Goal: Task Accomplishment & Management: Manage account settings

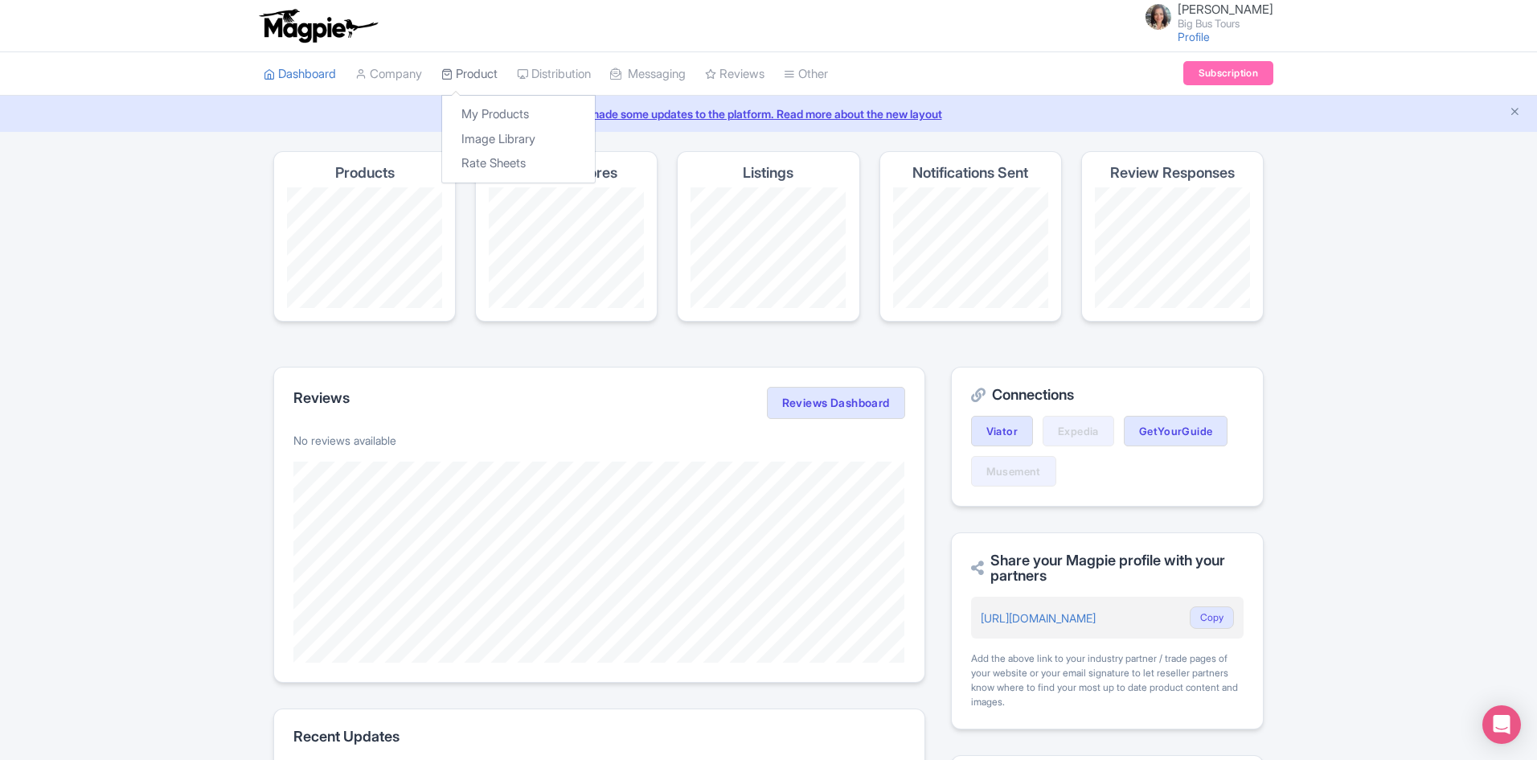
click at [473, 72] on link "Product" at bounding box center [469, 74] width 56 height 44
drag, startPoint x: 489, startPoint y: 110, endPoint x: 504, endPoint y: 113, distance: 15.6
click at [490, 109] on link "My Products" at bounding box center [518, 114] width 153 height 25
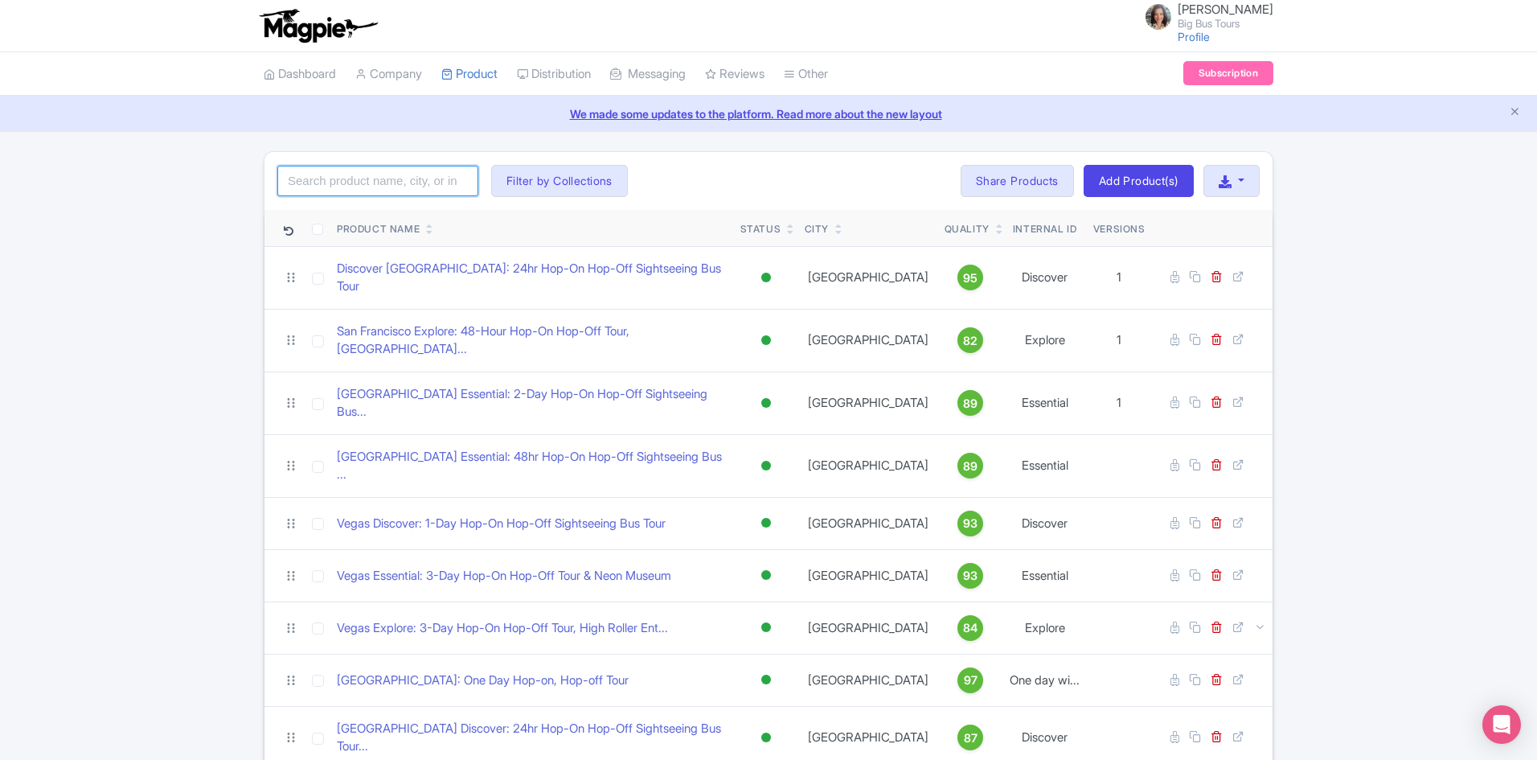
click at [388, 180] on input "search" at bounding box center [377, 181] width 201 height 31
type input "tour [GEOGRAPHIC_DATA]"
click button "Search" at bounding box center [0, 0] width 0 height 0
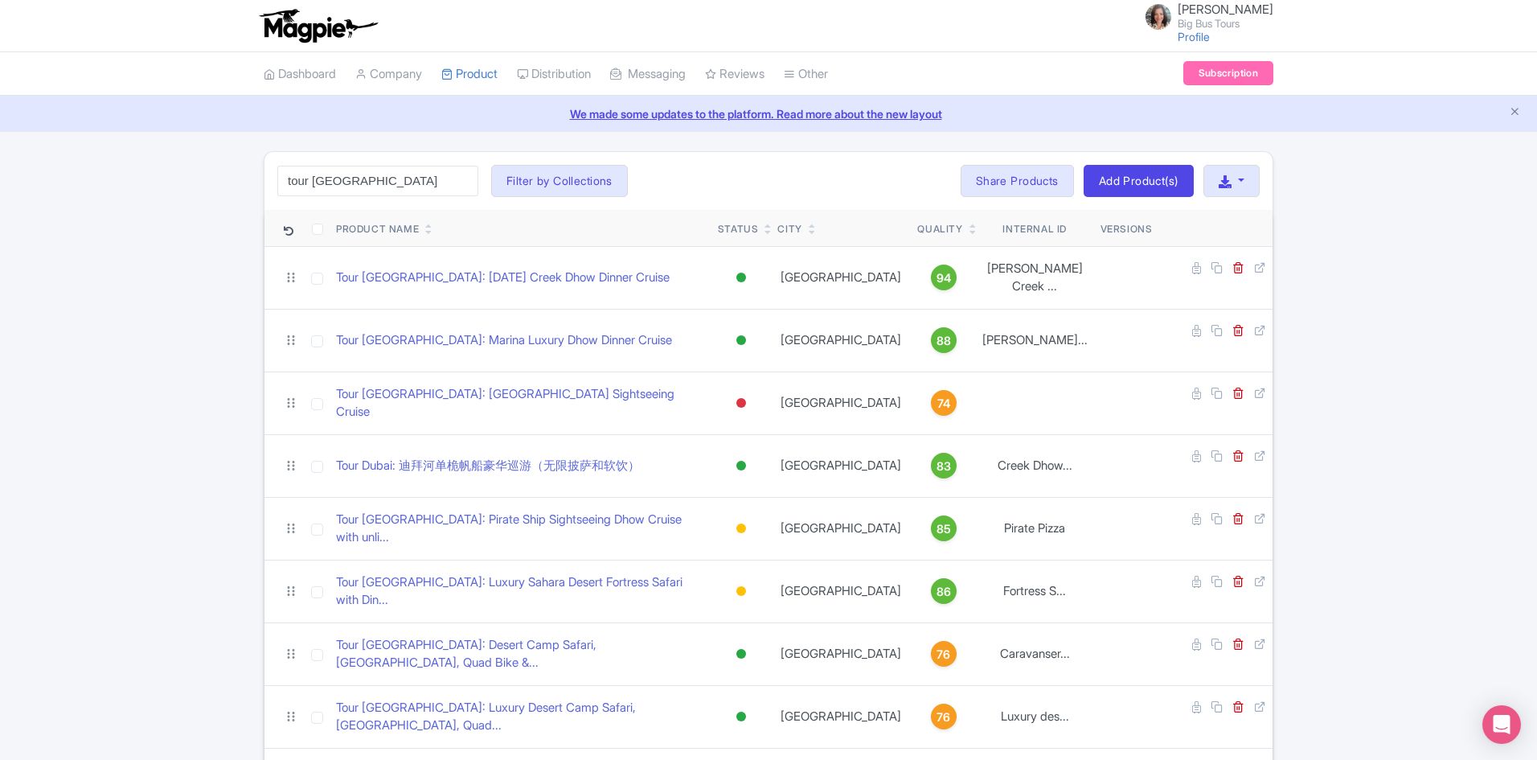
drag, startPoint x: 117, startPoint y: 376, endPoint x: 181, endPoint y: 399, distance: 67.4
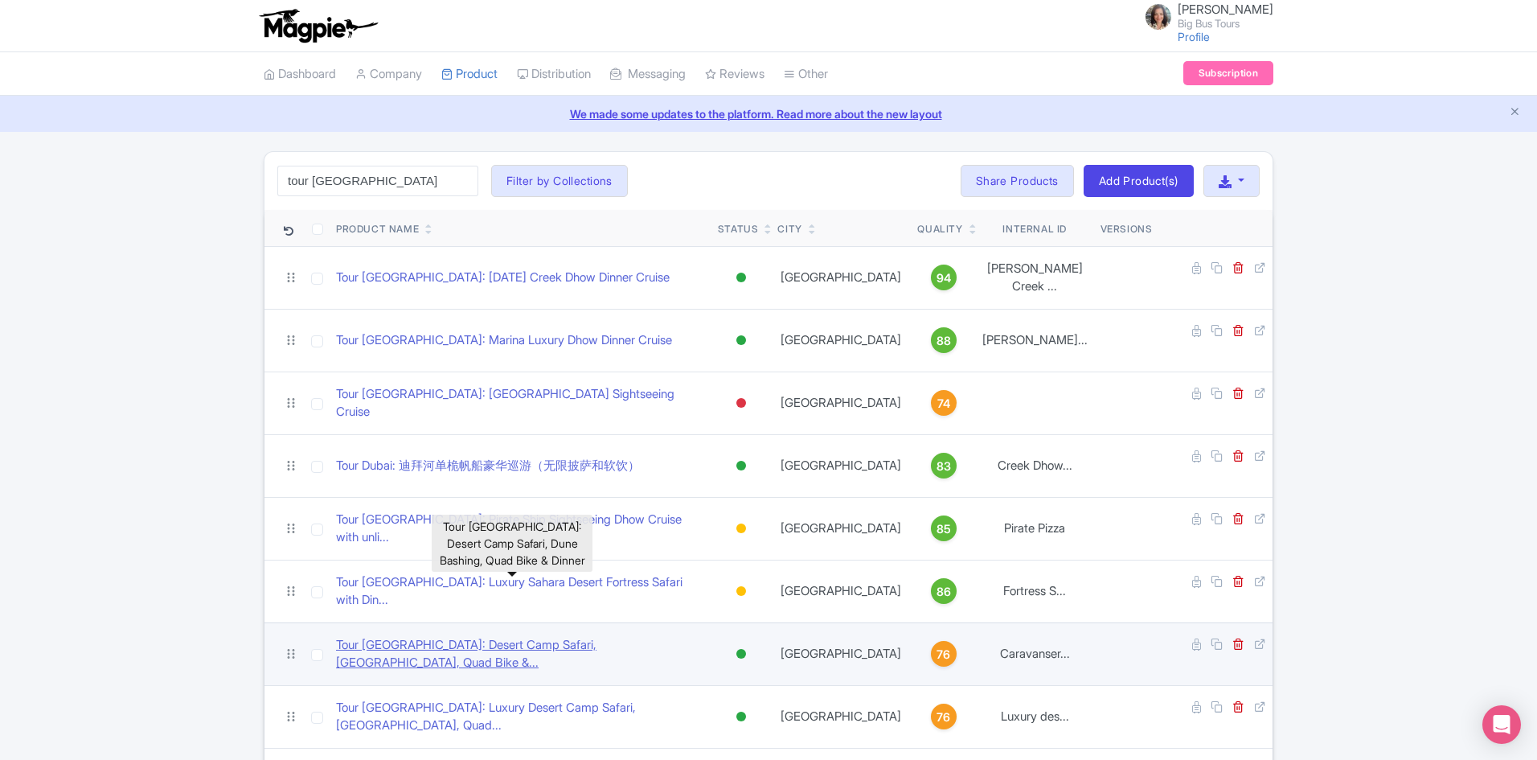
click at [576, 636] on link "Tour [GEOGRAPHIC_DATA]: Desert Camp Safari, [GEOGRAPHIC_DATA], Quad Bike &..." at bounding box center [520, 654] width 369 height 36
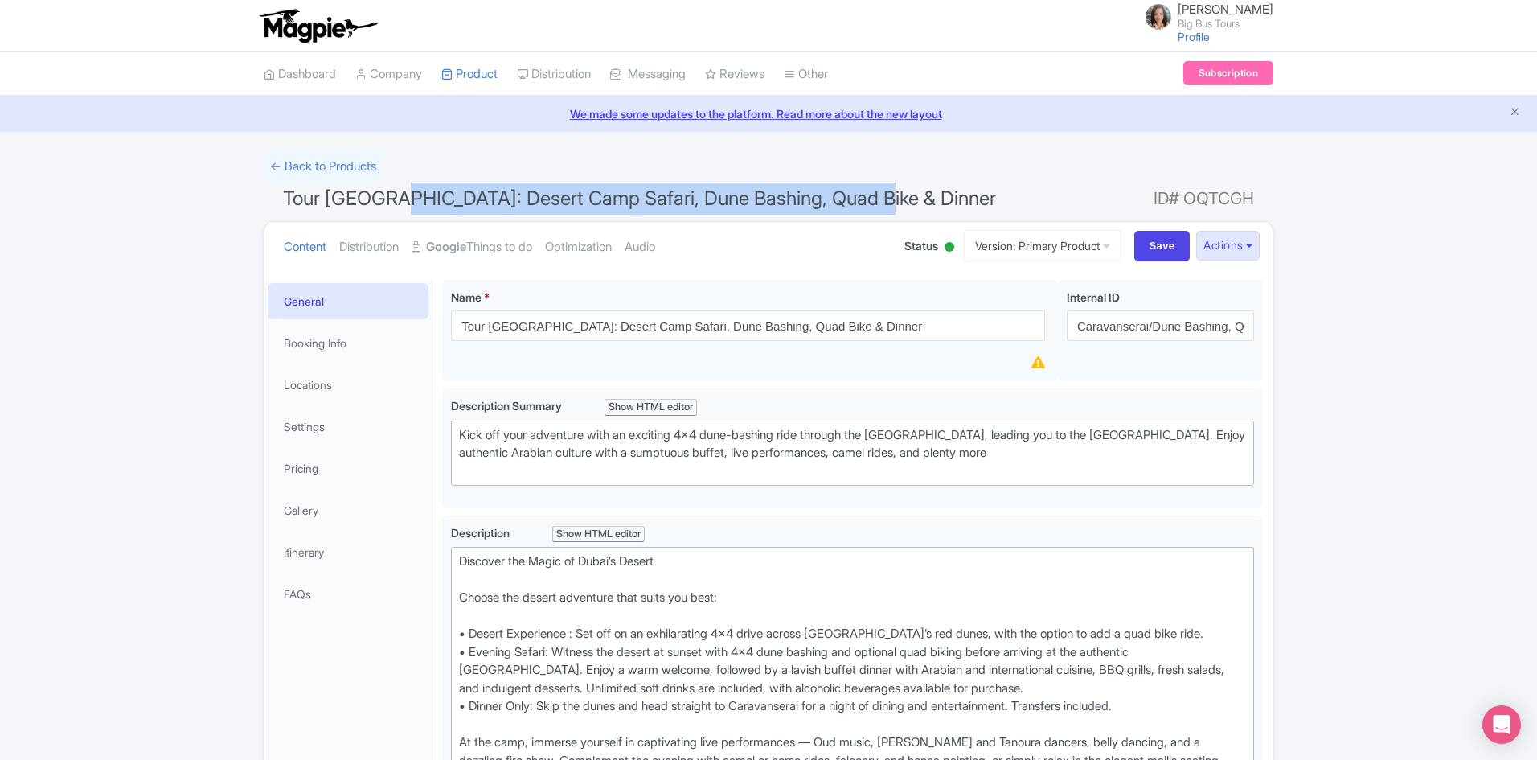
drag, startPoint x: 388, startPoint y: 197, endPoint x: 871, endPoint y: 201, distance: 482.5
click at [871, 201] on h1 "Tour Dubai: Desert Camp Safari, Dune Bashing, Quad Bike & Dinner ID# OQTCGH" at bounding box center [769, 202] width 1010 height 39
copy span "Desert Camp Safari, Dune Bashing, Quad Bike & Dinner"
drag, startPoint x: 742, startPoint y: 185, endPoint x: 733, endPoint y: 188, distance: 9.4
click at [745, 187] on h1 "Tour Dubai: Desert Camp Safari, Dune Bashing, Quad Bike & Dinner ID# OQTCGH" at bounding box center [769, 202] width 1010 height 39
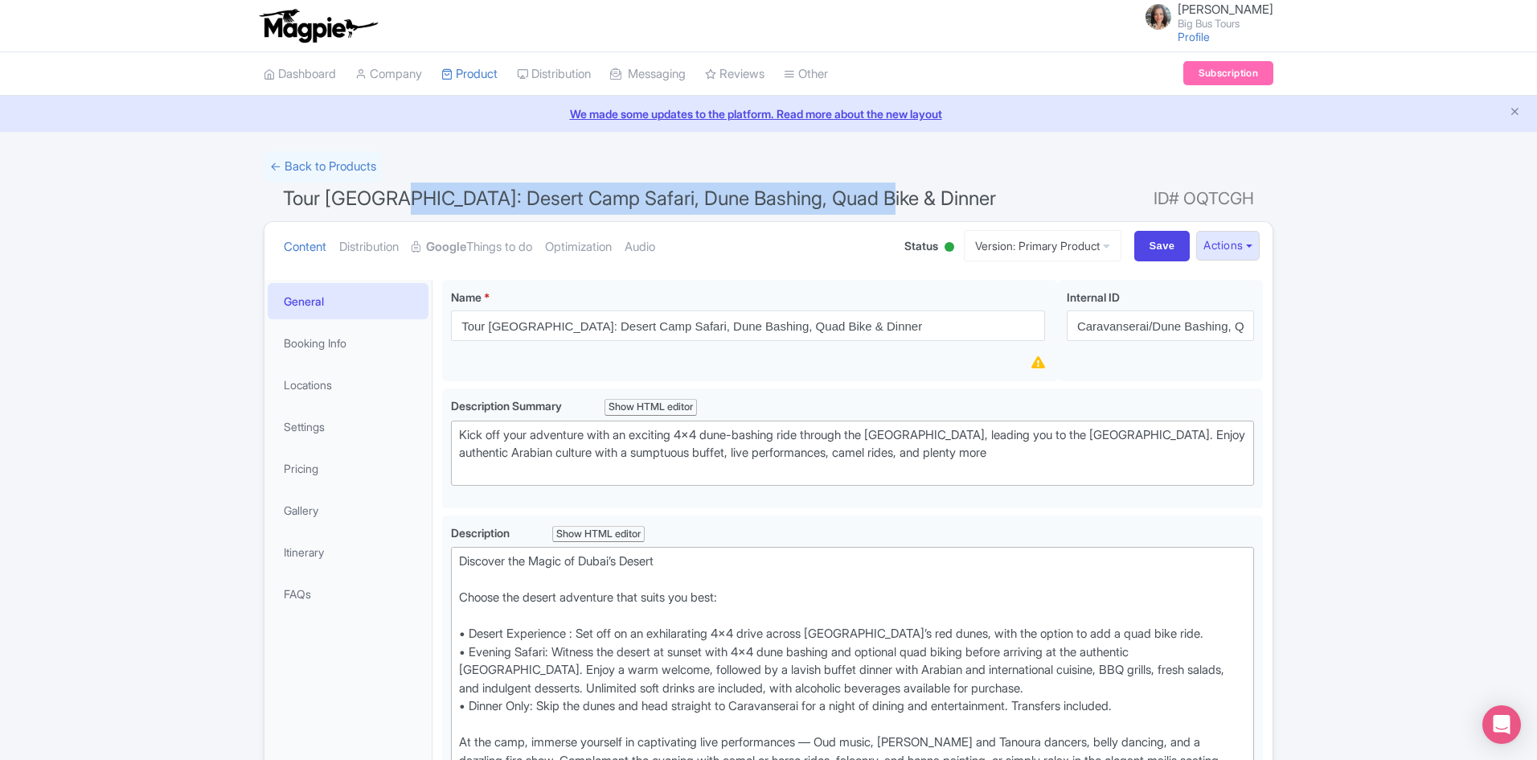
click at [504, 201] on span "Tour [GEOGRAPHIC_DATA]: Desert Camp Safari, Dune Bashing, Quad Bike & Dinner" at bounding box center [639, 198] width 713 height 23
drag, startPoint x: 570, startPoint y: 200, endPoint x: 786, endPoint y: 198, distance: 215.5
click at [786, 198] on span "Tour [GEOGRAPHIC_DATA]: Desert Camp Safari, Dune Bashing, Quad Bike & Dinner" at bounding box center [639, 198] width 713 height 23
copy span "Dune Bashing, Quad Bike"
click at [688, 210] on h1 "Tour Dubai: Desert Camp Safari, Dune Bashing, Quad Bike & Dinner ID# OQTCGH" at bounding box center [769, 202] width 1010 height 39
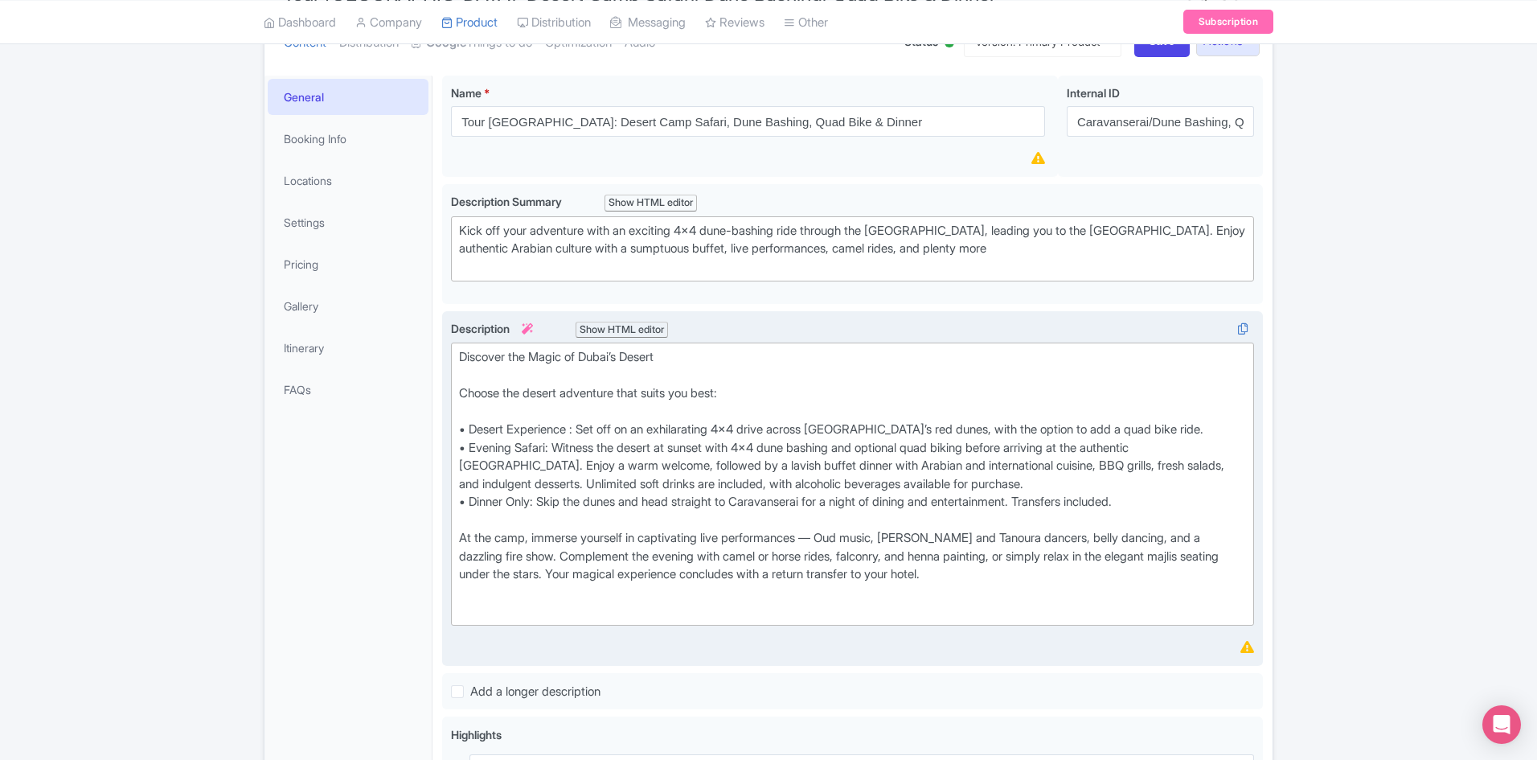
scroll to position [241, 0]
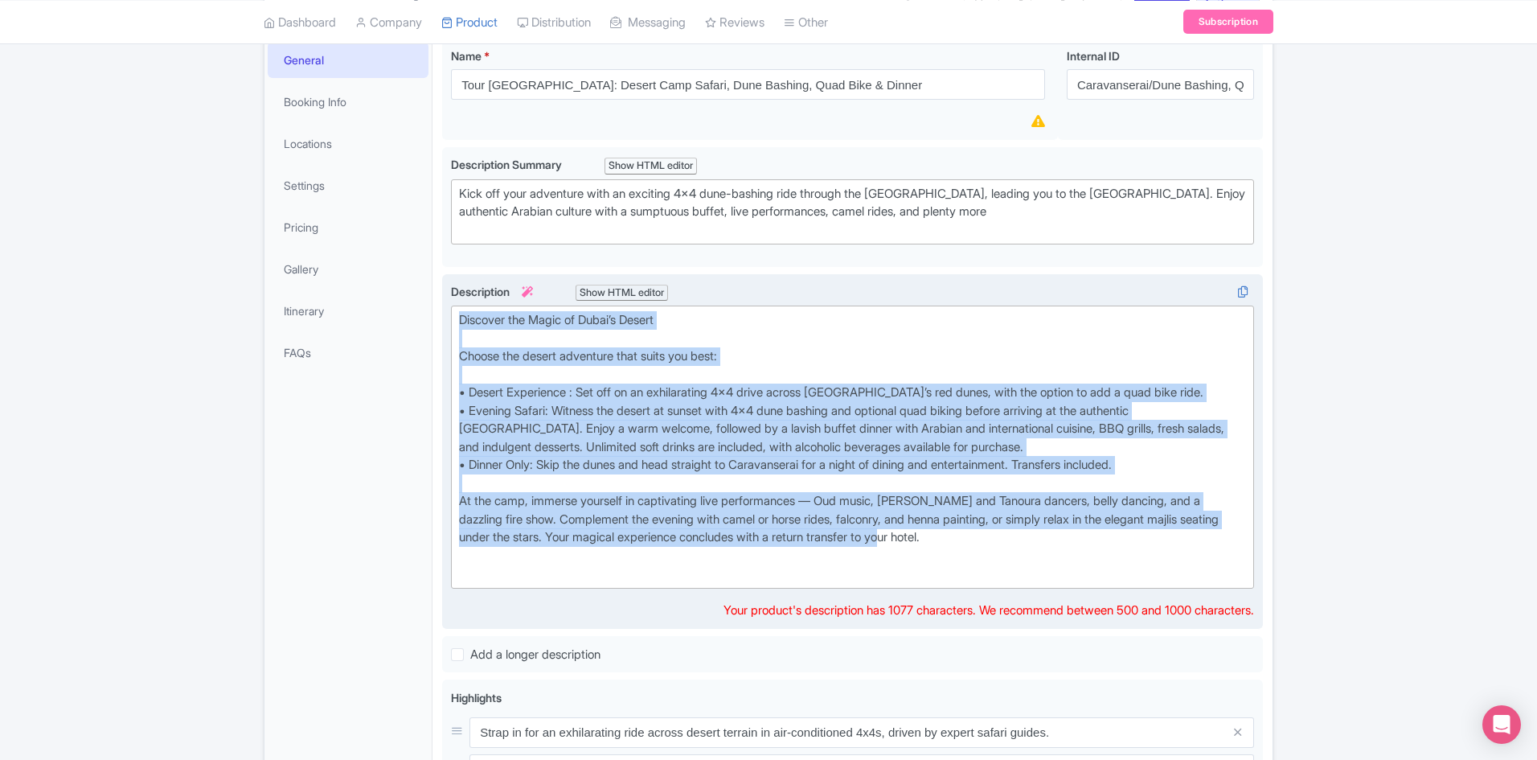
type trix-editor "<div>Discover the Magic of Dubai’s Desert<br><br>Choose the desert adventure th…"
drag, startPoint x: 926, startPoint y: 541, endPoint x: 463, endPoint y: 322, distance: 511.8
click at [463, 322] on div "Discover the Magic of Dubai’s Desert Choose the desert adventure that suits you…" at bounding box center [852, 447] width 787 height 272
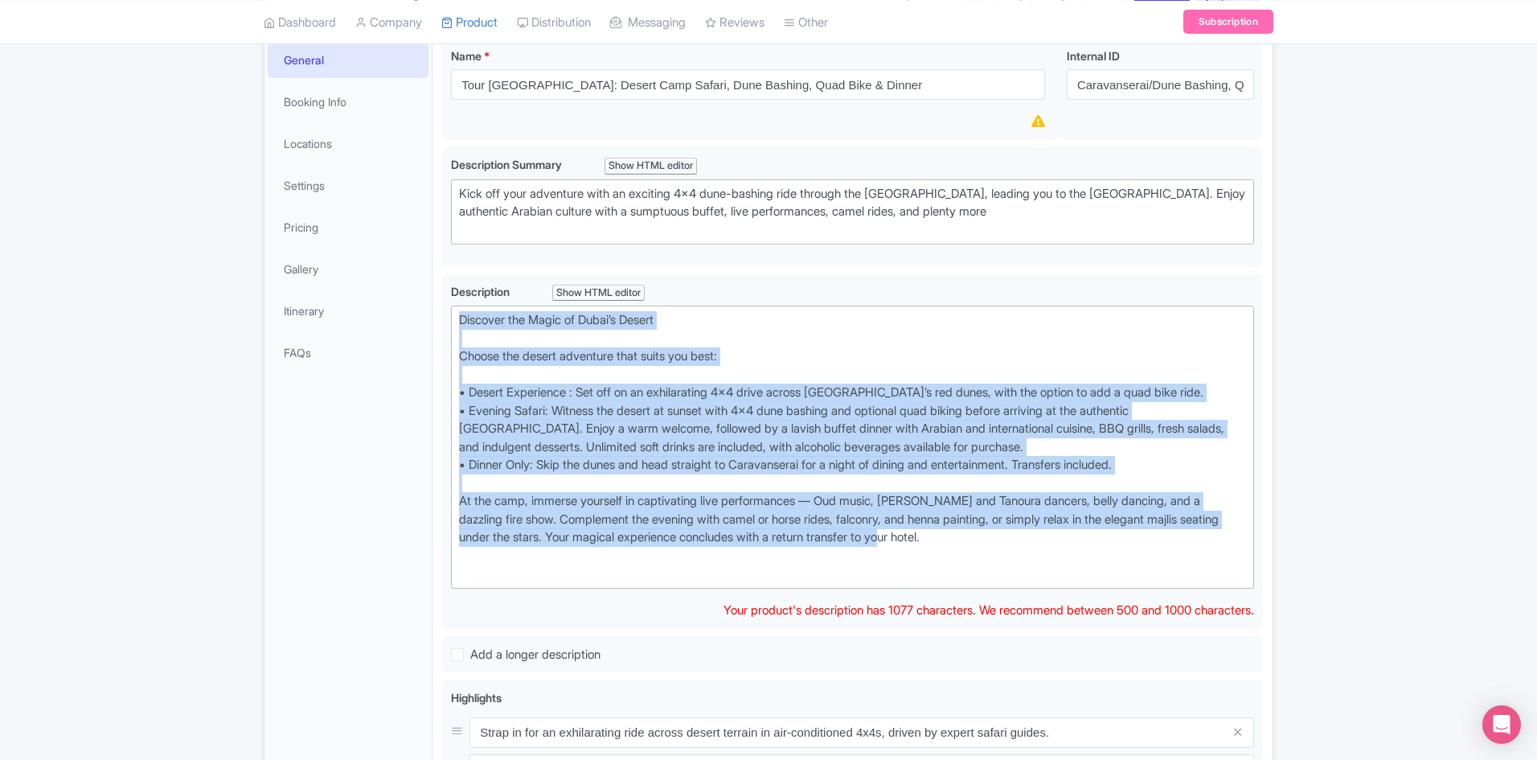
copy div "Discover the Magic of Dubai’s Desert Choose the desert adventure that suits you…"
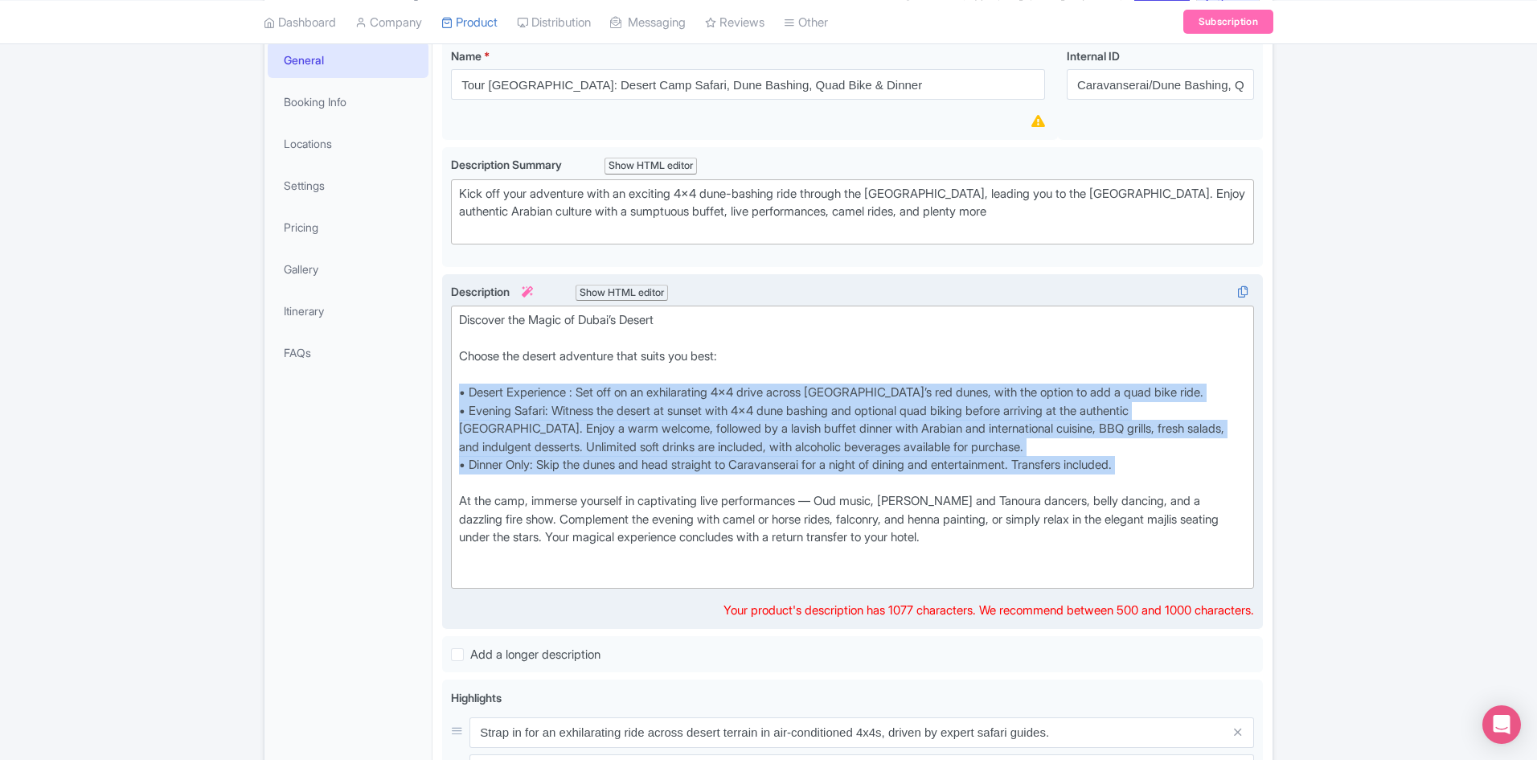
drag, startPoint x: 459, startPoint y: 392, endPoint x: 1148, endPoint y: 481, distance: 694.8
click at [1148, 481] on div "Discover the Magic of Dubai’s Desert Choose the desert adventure that suits you…" at bounding box center [852, 447] width 787 height 272
copy div "• Desert Experience : Set off on an exhilarating 4x4 drive across Dubai’s red d…"
click at [1042, 489] on div "Discover the Magic of Dubai’s Desert Choose the desert adventure that suits you…" at bounding box center [852, 447] width 787 height 272
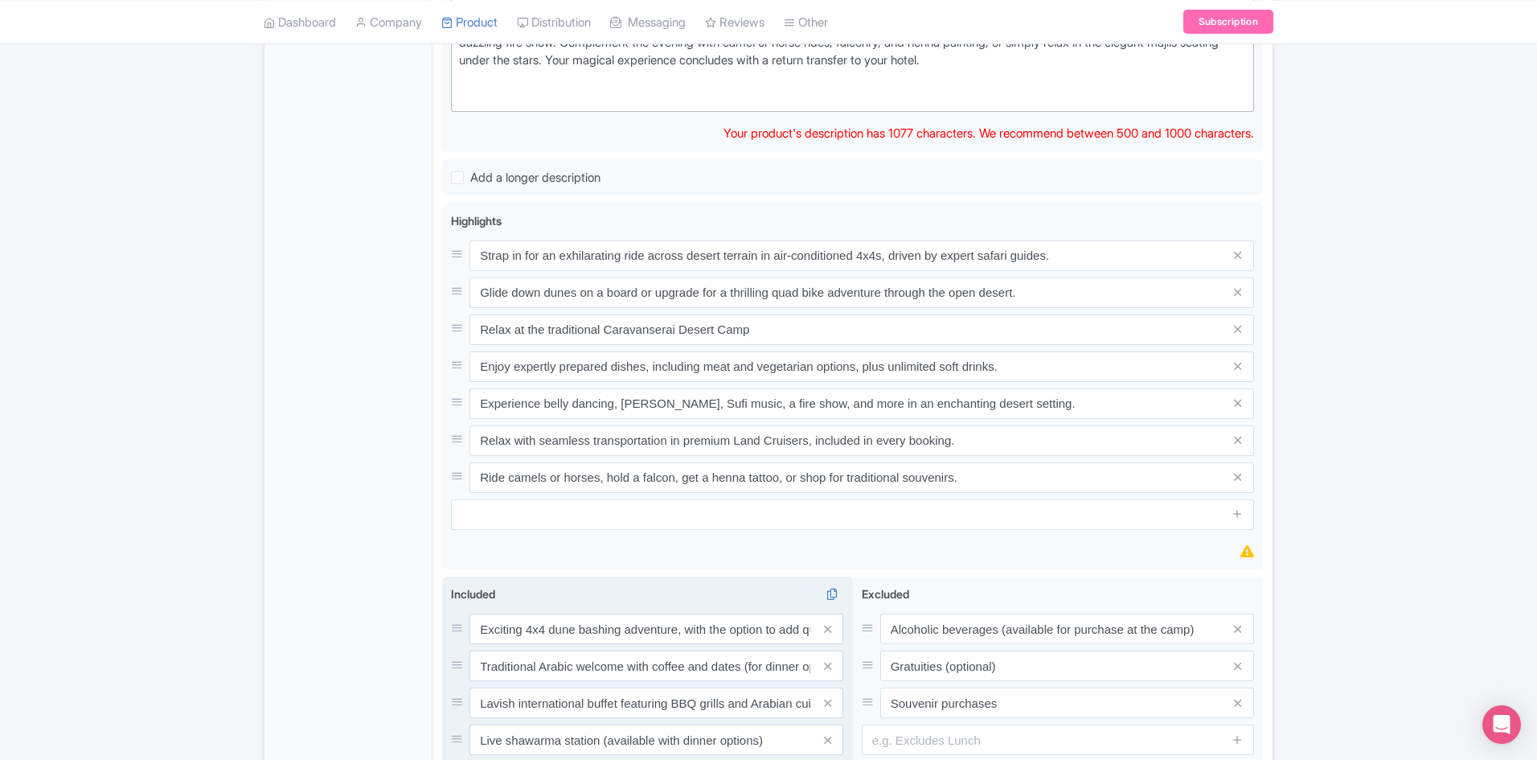
scroll to position [724, 0]
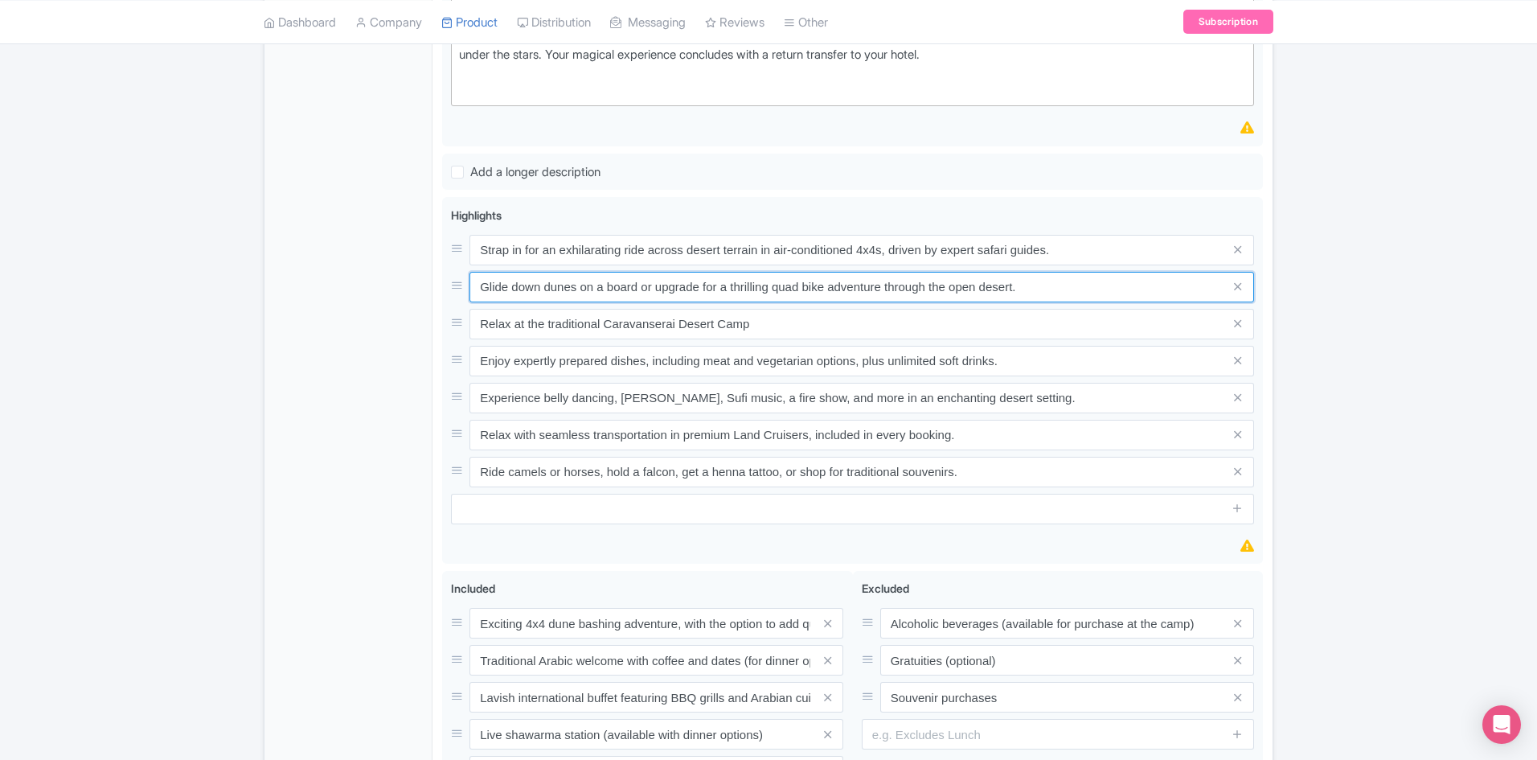
drag, startPoint x: 1030, startPoint y: 285, endPoint x: 419, endPoint y: 287, distance: 611.1
click at [423, 286] on div "General Booking Info Locations Settings Pricing Gallery Itinerary FAQs Tour Dub…" at bounding box center [769, 275] width 1008 height 1458
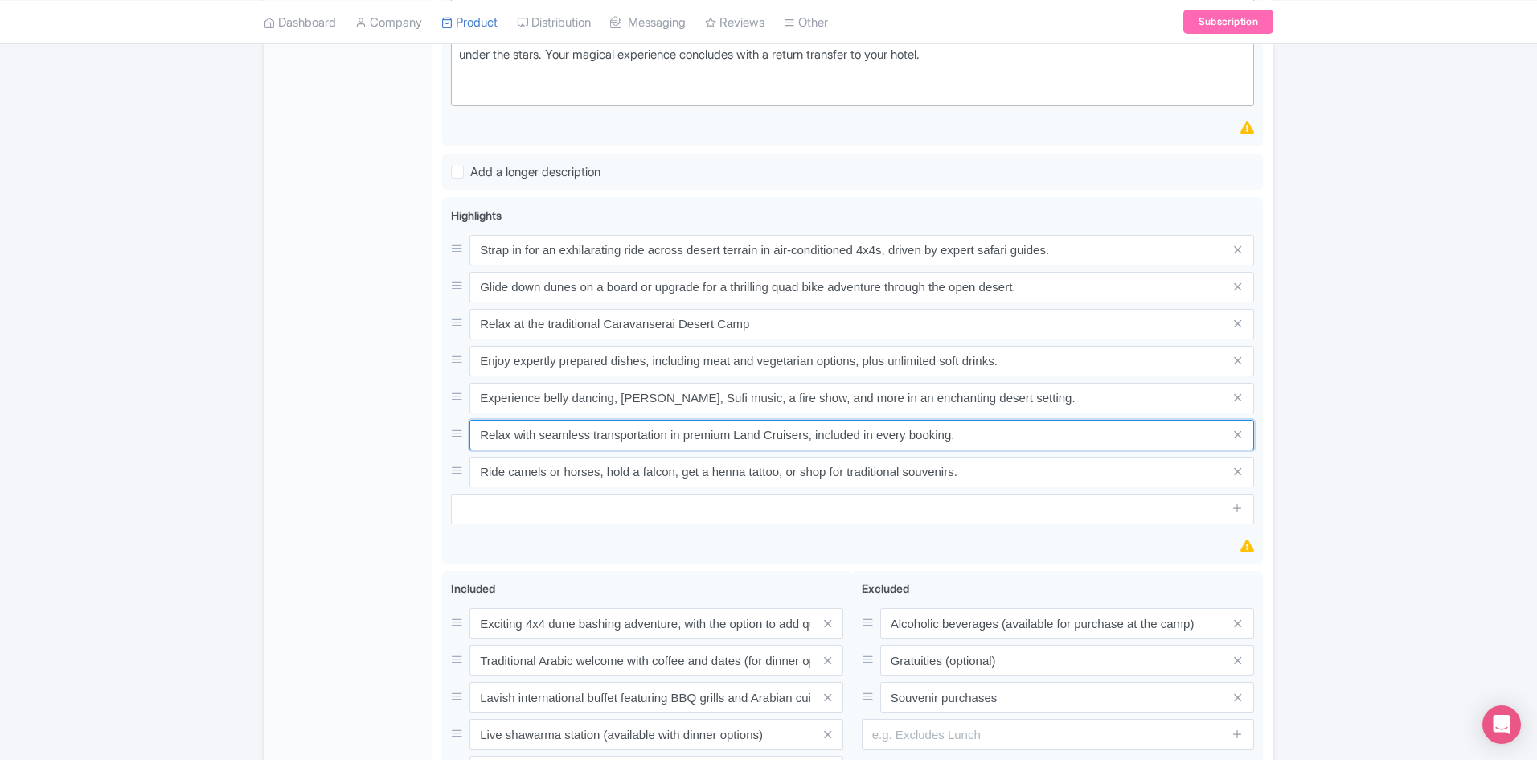
drag, startPoint x: 957, startPoint y: 438, endPoint x: 441, endPoint y: 454, distance: 516.5
click at [441, 454] on div "Tour Dubai: Desert Camp Safari, Dune Bashing, Quad Bike & Dinner Name * i Tour …" at bounding box center [853, 275] width 840 height 1458
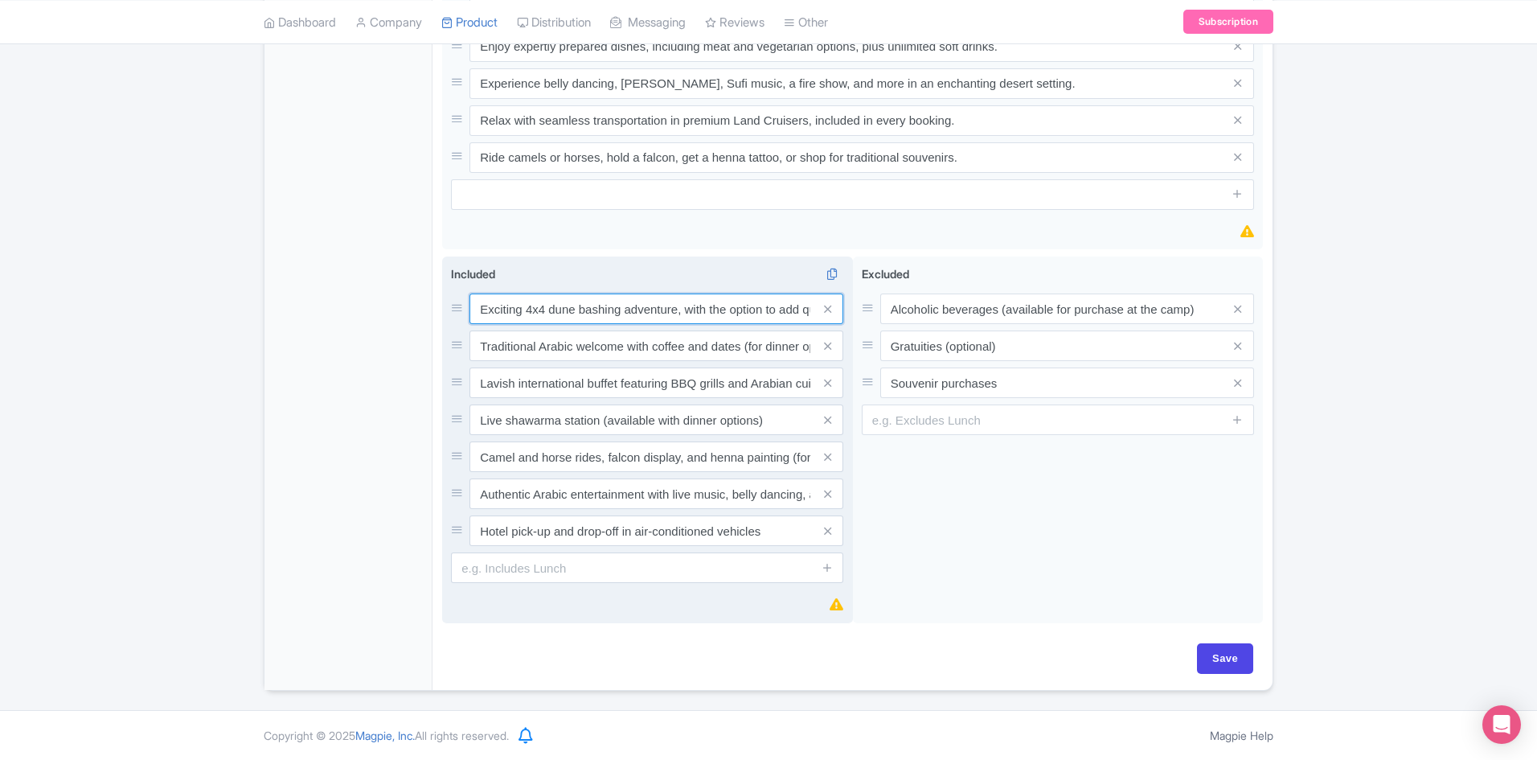
scroll to position [0, 54]
drag, startPoint x: 477, startPoint y: 308, endPoint x: 819, endPoint y: 318, distance: 342.7
click at [819, 318] on div "Exciting 4x4 dune bashing adventure, with the option to add quad biking" at bounding box center [657, 308] width 374 height 31
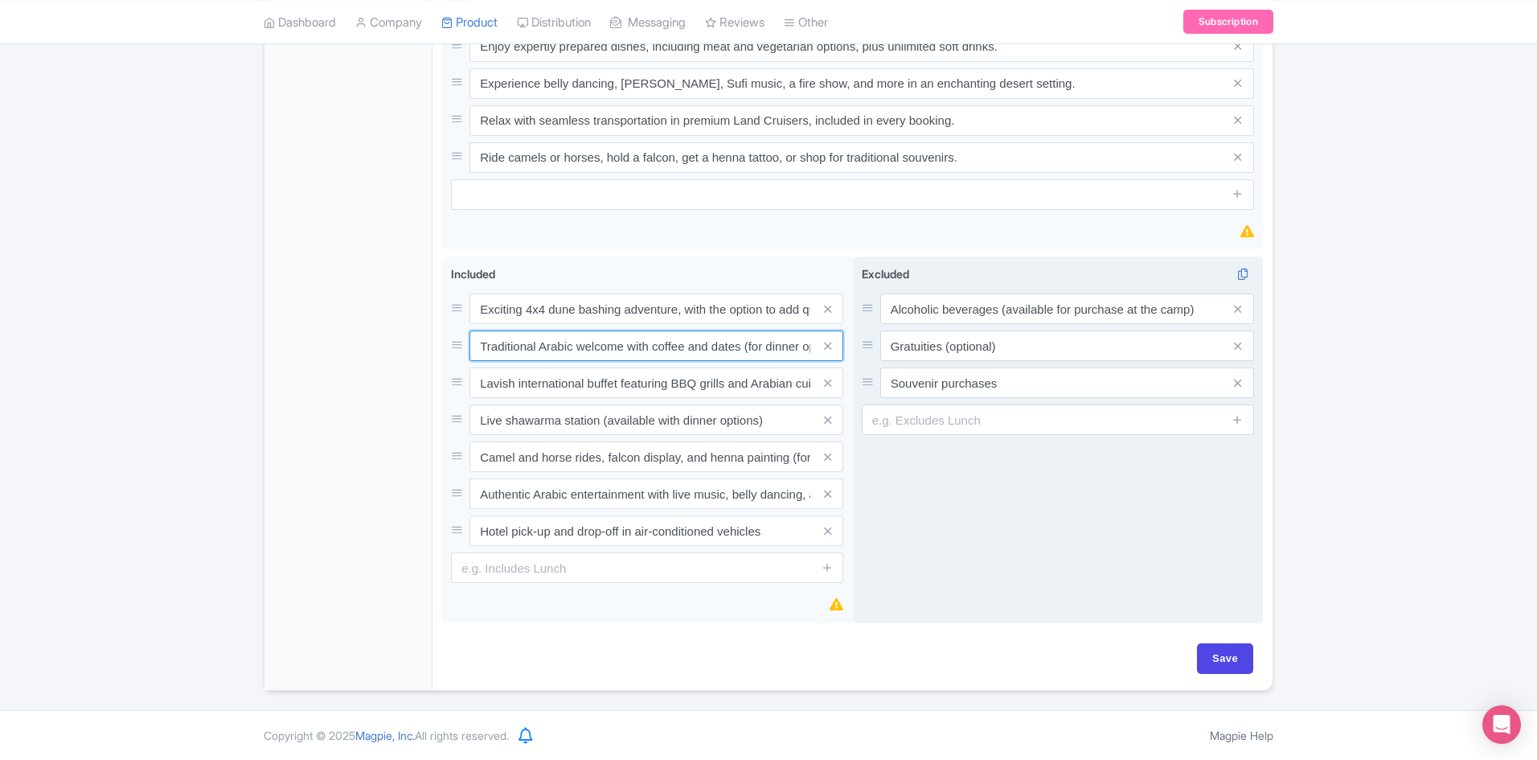
scroll to position [0, 35]
drag, startPoint x: 479, startPoint y: 346, endPoint x: 971, endPoint y: 346, distance: 491.3
click at [971, 346] on div "Exciting 4x4 dune bashing adventure, with the option to add quad biking Traditi…" at bounding box center [852, 444] width 821 height 374
drag, startPoint x: 479, startPoint y: 381, endPoint x: 928, endPoint y: 406, distance: 449.4
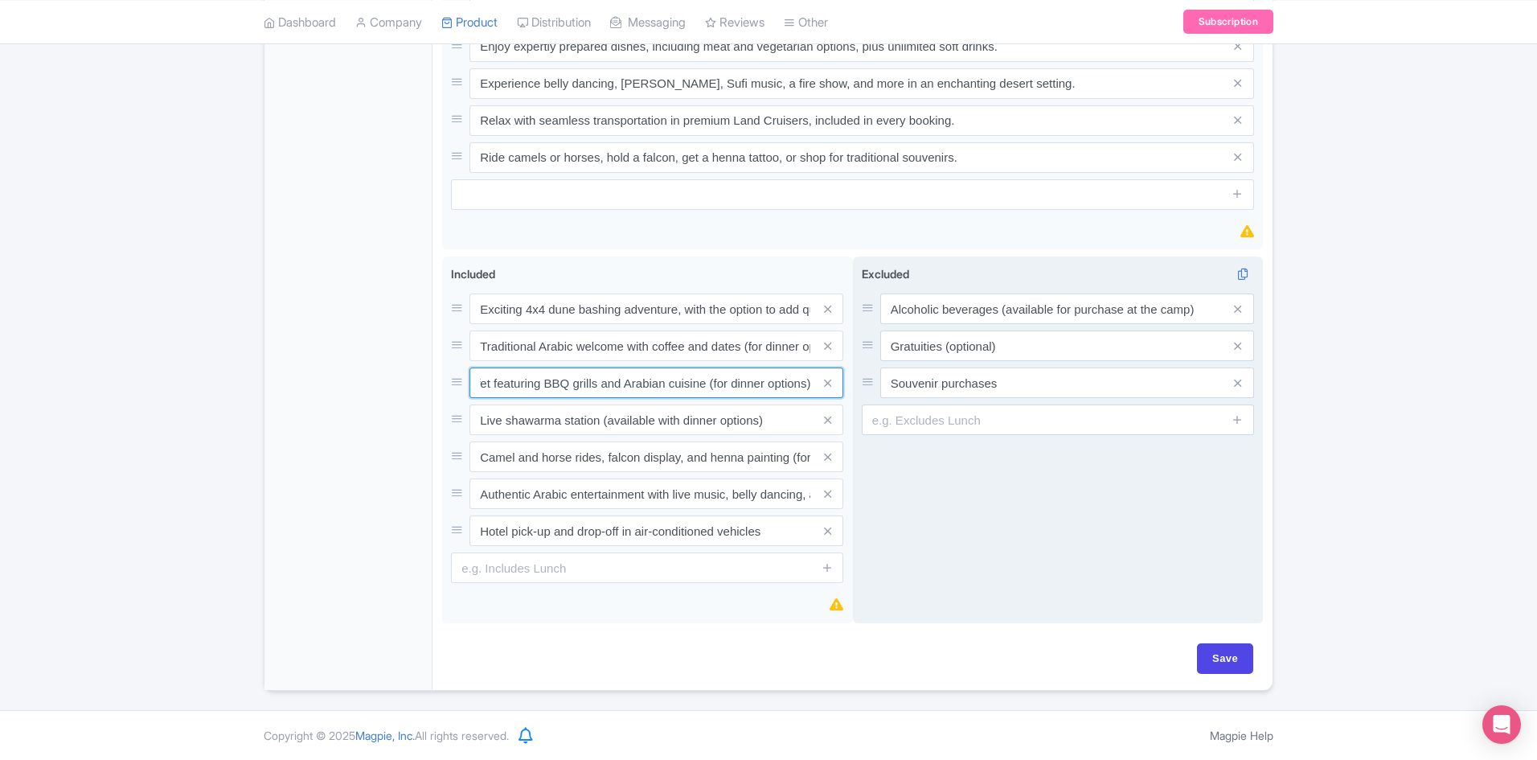
click at [928, 406] on div "Exciting 4x4 dune bashing adventure, with the option to add quad biking Traditi…" at bounding box center [852, 444] width 821 height 374
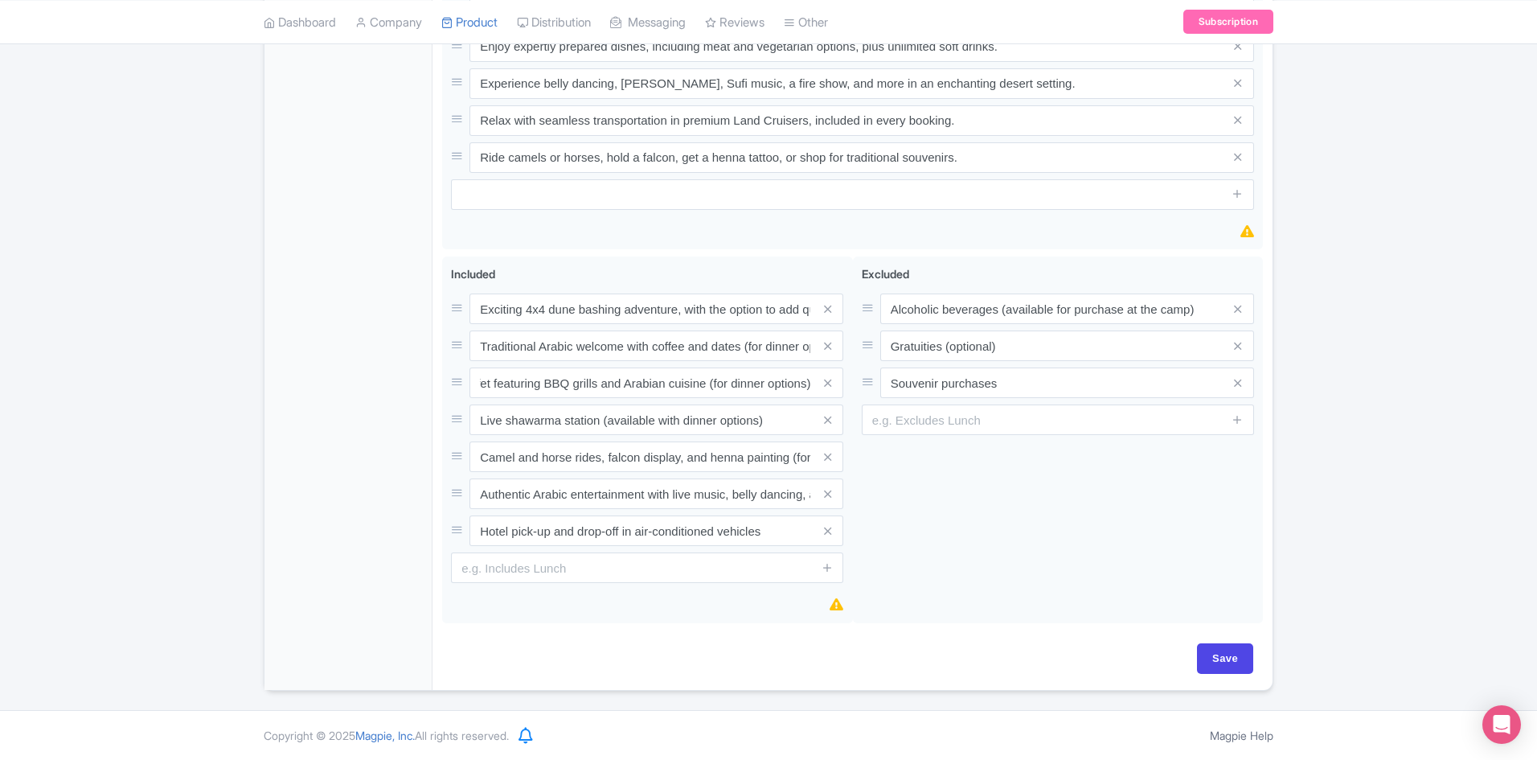
scroll to position [0, 0]
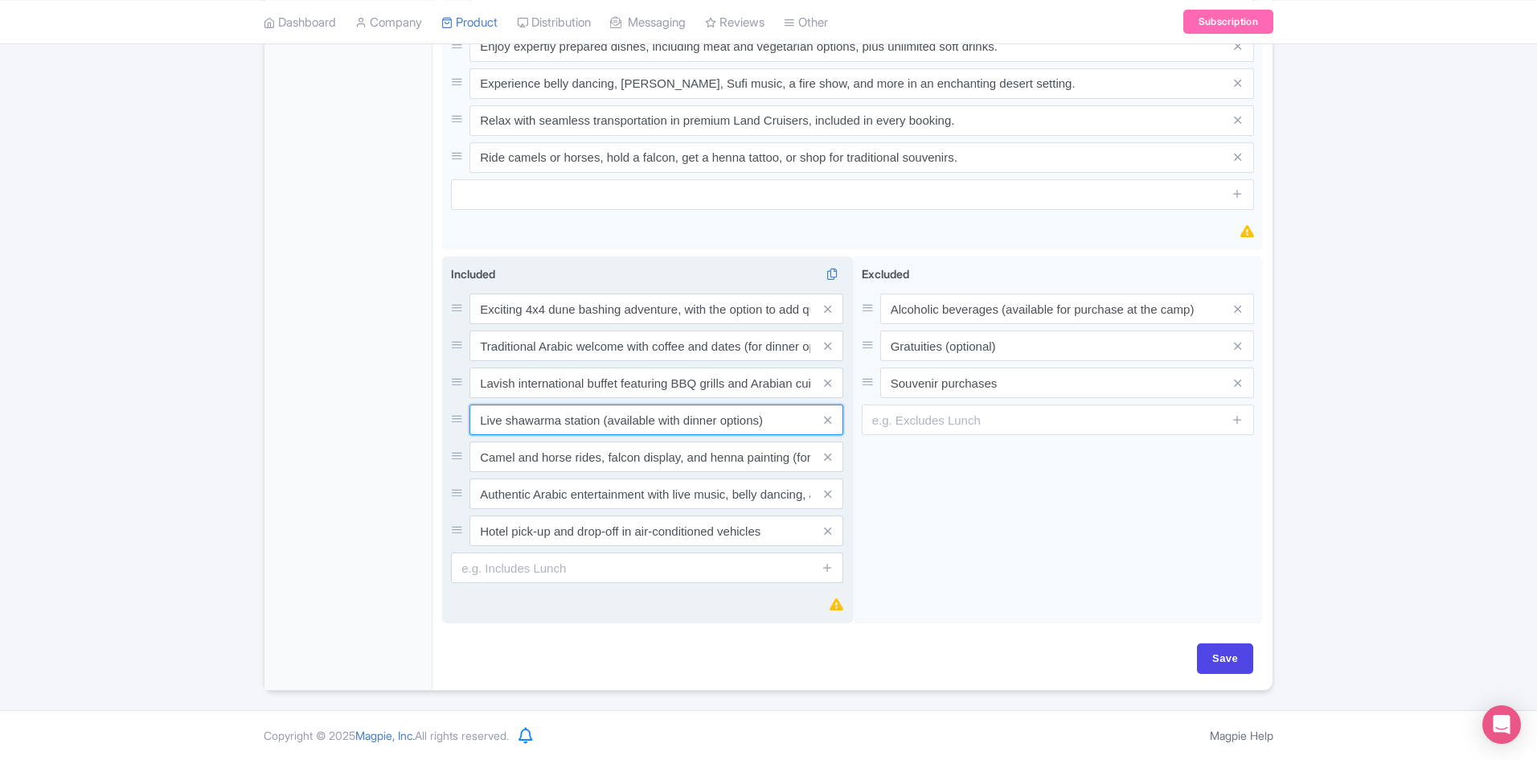
drag, startPoint x: 478, startPoint y: 417, endPoint x: 801, endPoint y: 425, distance: 323.3
click at [801, 425] on input "Live shawarma station (available with dinner options)" at bounding box center [657, 419] width 374 height 31
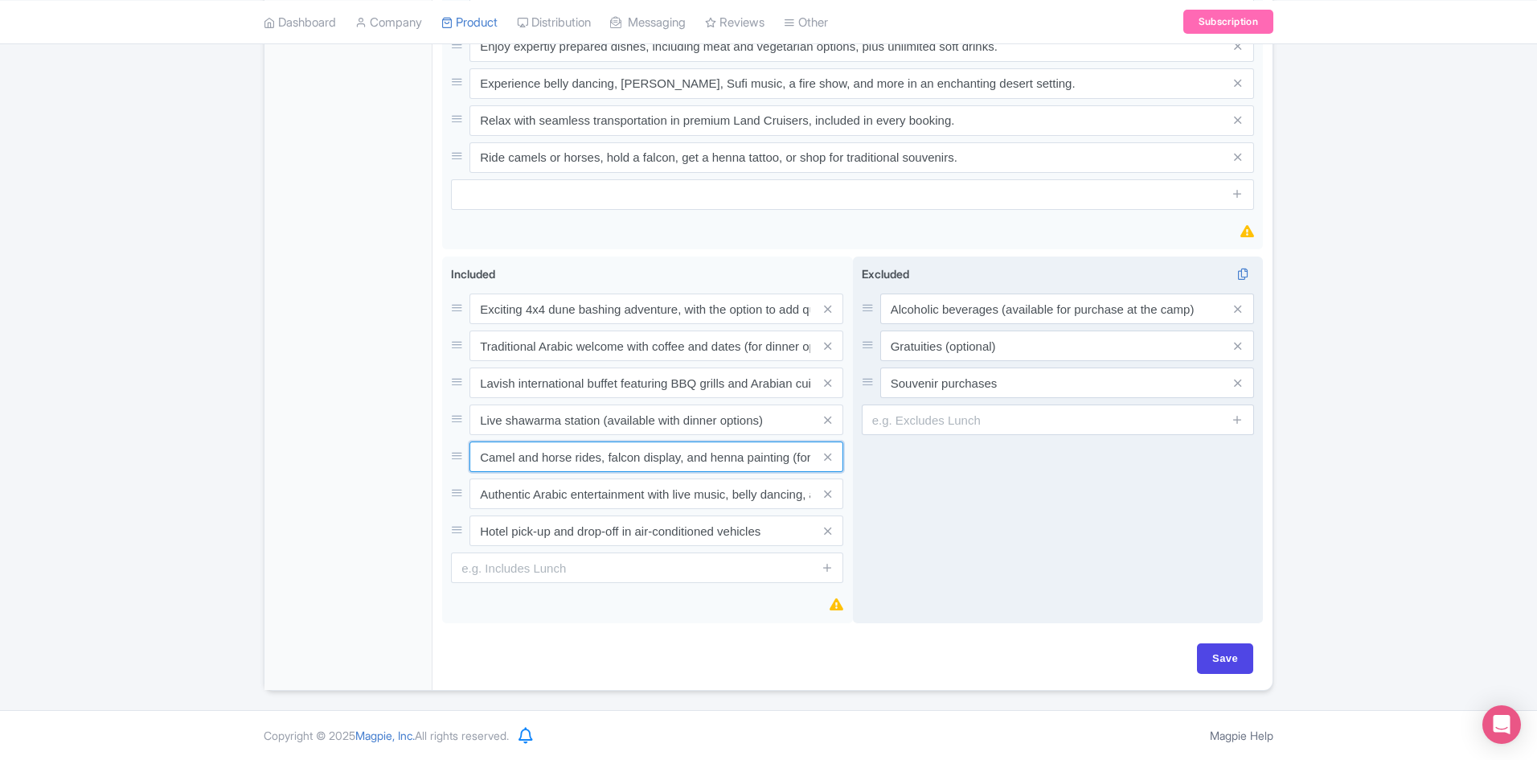
scroll to position [0, 84]
drag, startPoint x: 482, startPoint y: 458, endPoint x: 982, endPoint y: 458, distance: 499.3
click at [982, 458] on div "Exciting 4x4 dune bashing adventure, with the option to add quad biking Traditi…" at bounding box center [852, 444] width 821 height 374
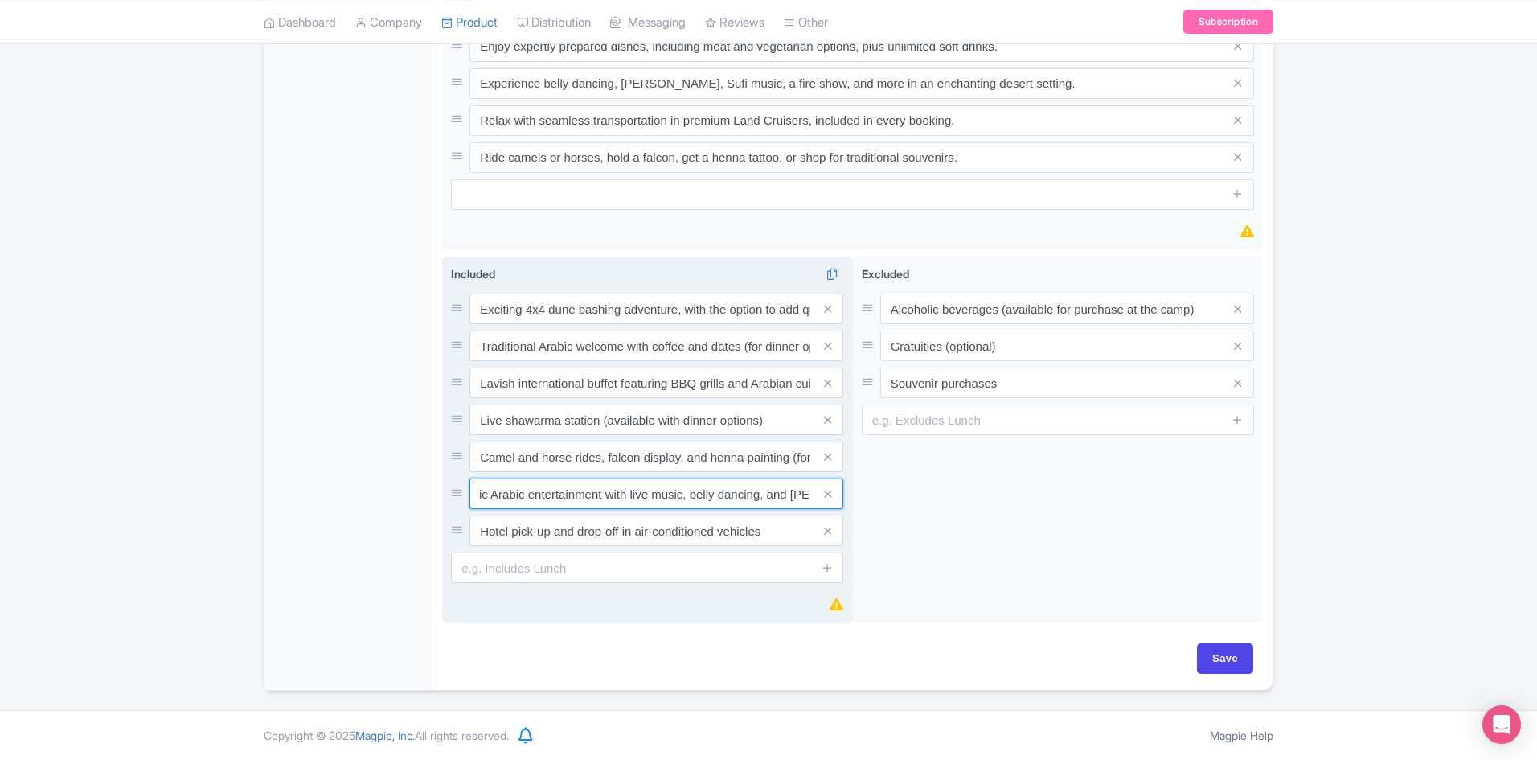
scroll to position [0, 103]
drag, startPoint x: 482, startPoint y: 494, endPoint x: 838, endPoint y: 499, distance: 356.3
click at [838, 499] on div "Authentic Arabic entertainment with live music, belly dancing, and Tanoura shows" at bounding box center [657, 493] width 374 height 31
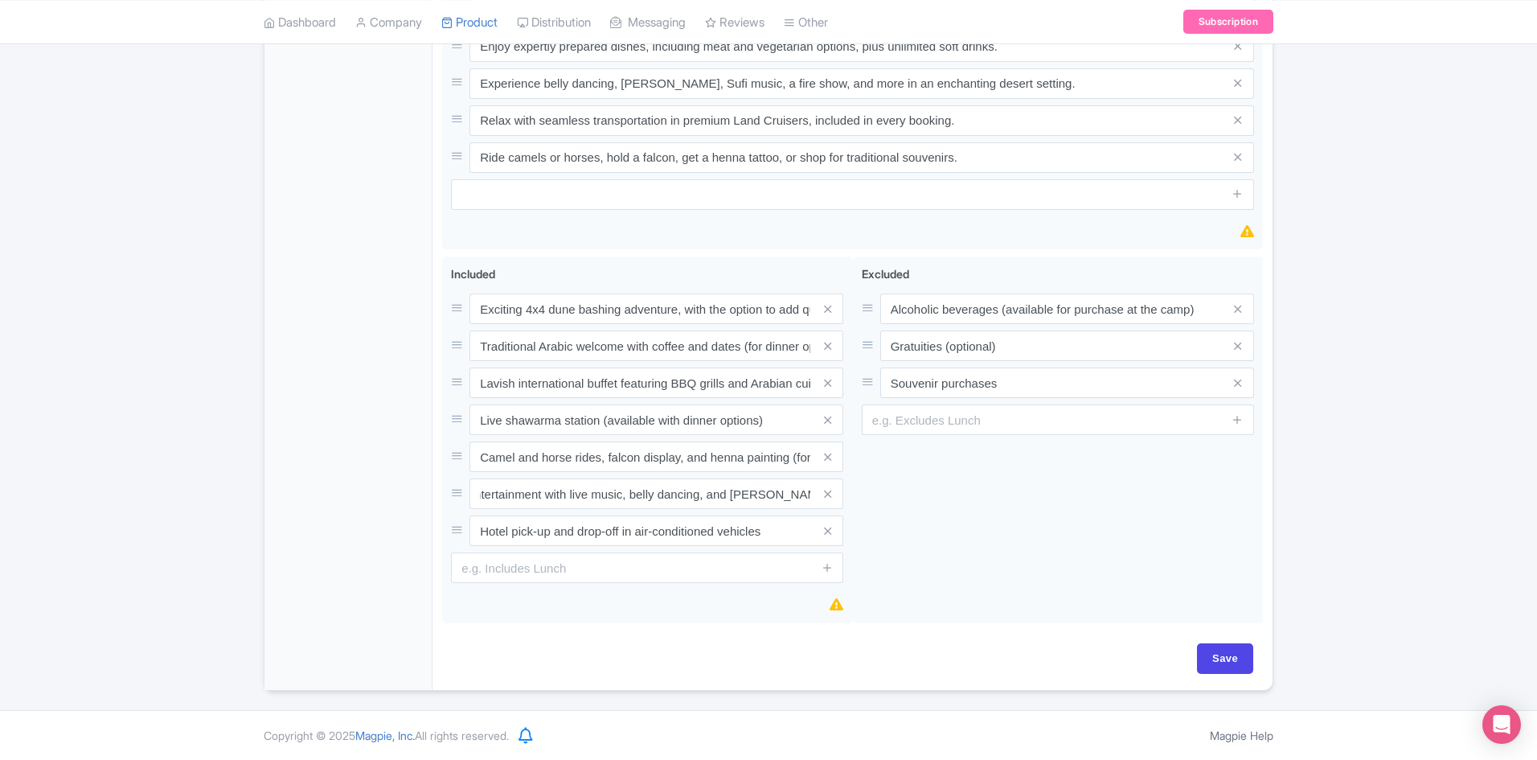
scroll to position [0, 0]
drag, startPoint x: 776, startPoint y: 536, endPoint x: 153, endPoint y: 536, distance: 623.2
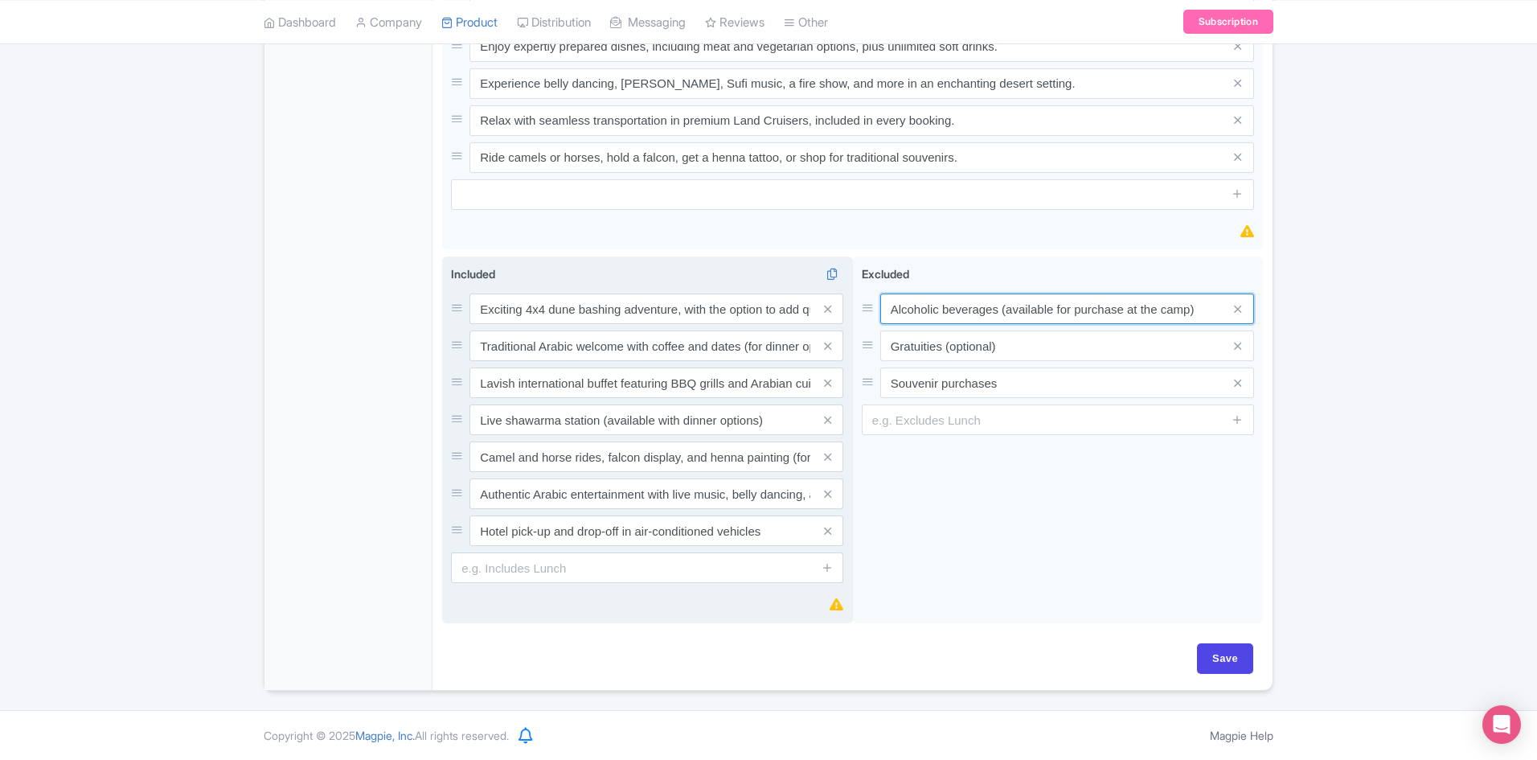
drag, startPoint x: 1210, startPoint y: 311, endPoint x: 769, endPoint y: 311, distance: 441.4
click at [769, 311] on div "Exciting 4x4 dune bashing adventure, with the option to add quad biking Traditi…" at bounding box center [852, 444] width 821 height 374
drag, startPoint x: 1021, startPoint y: 351, endPoint x: 753, endPoint y: 352, distance: 268.6
click at [757, 352] on div "Exciting 4x4 dune bashing adventure, with the option to add quad biking Traditi…" at bounding box center [852, 444] width 821 height 374
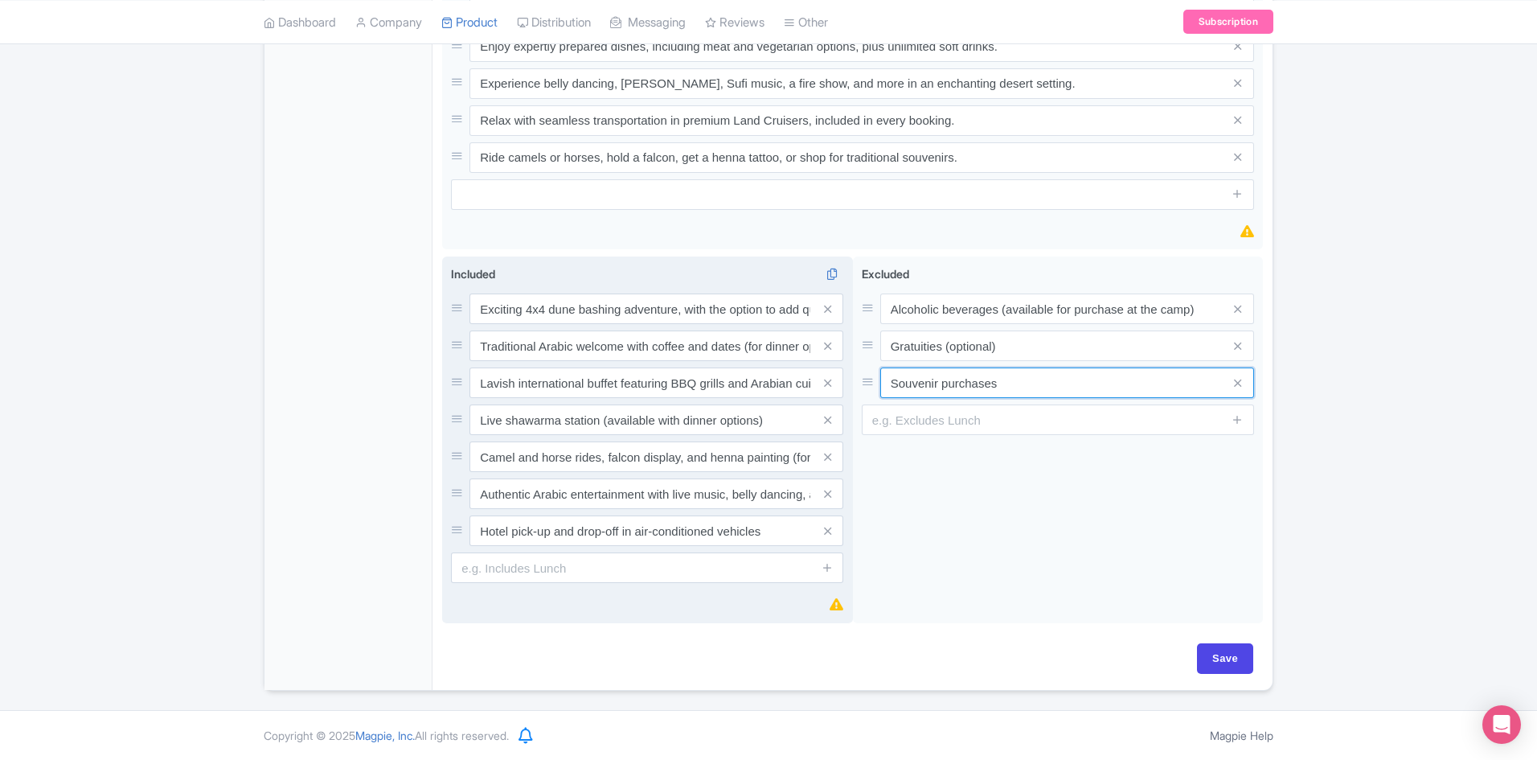
drag, startPoint x: 1025, startPoint y: 388, endPoint x: 749, endPoint y: 386, distance: 276.6
click at [749, 386] on div "Exciting 4x4 dune bashing adventure, with the option to add quad biking Traditi…" at bounding box center [852, 444] width 821 height 374
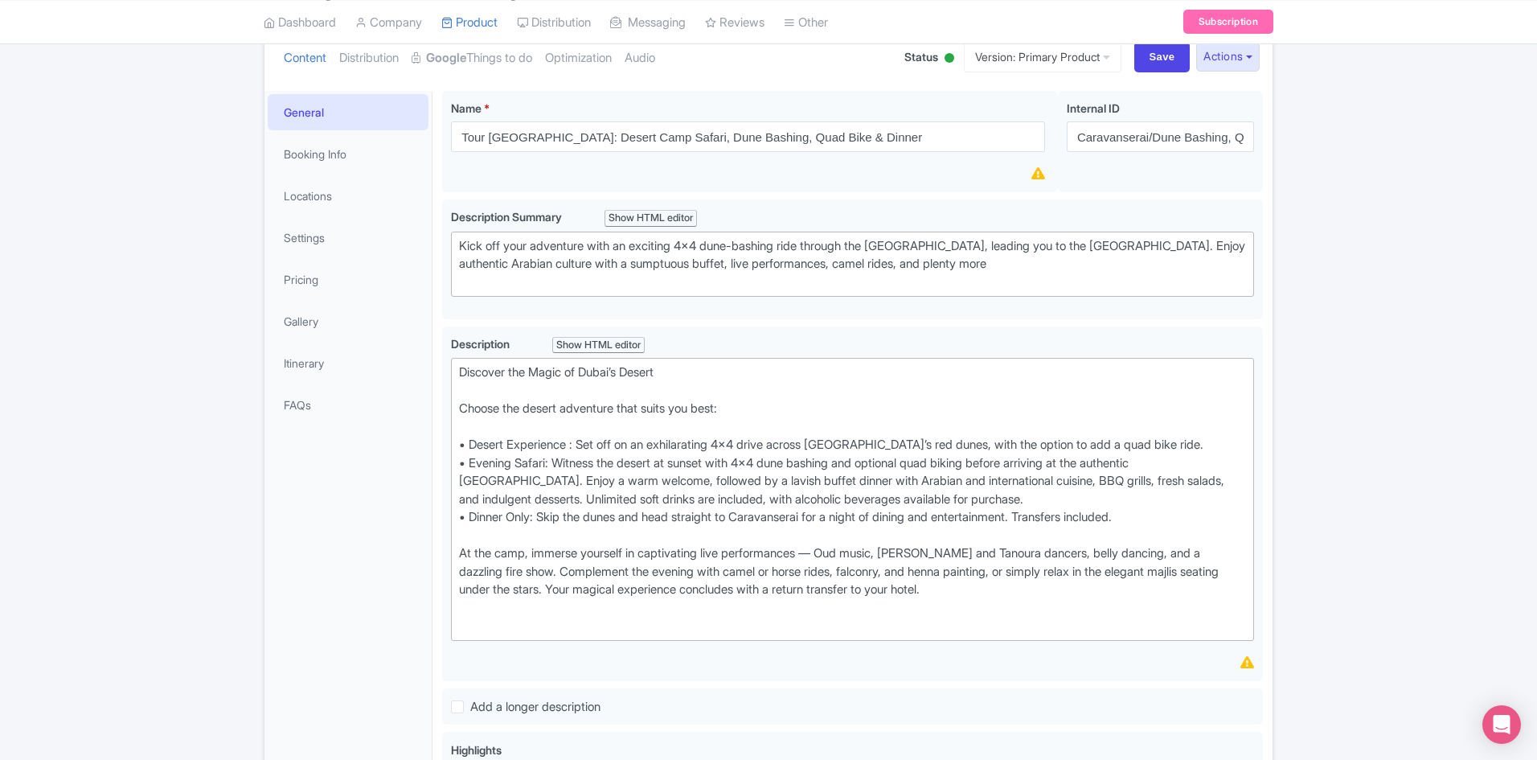
scroll to position [161, 0]
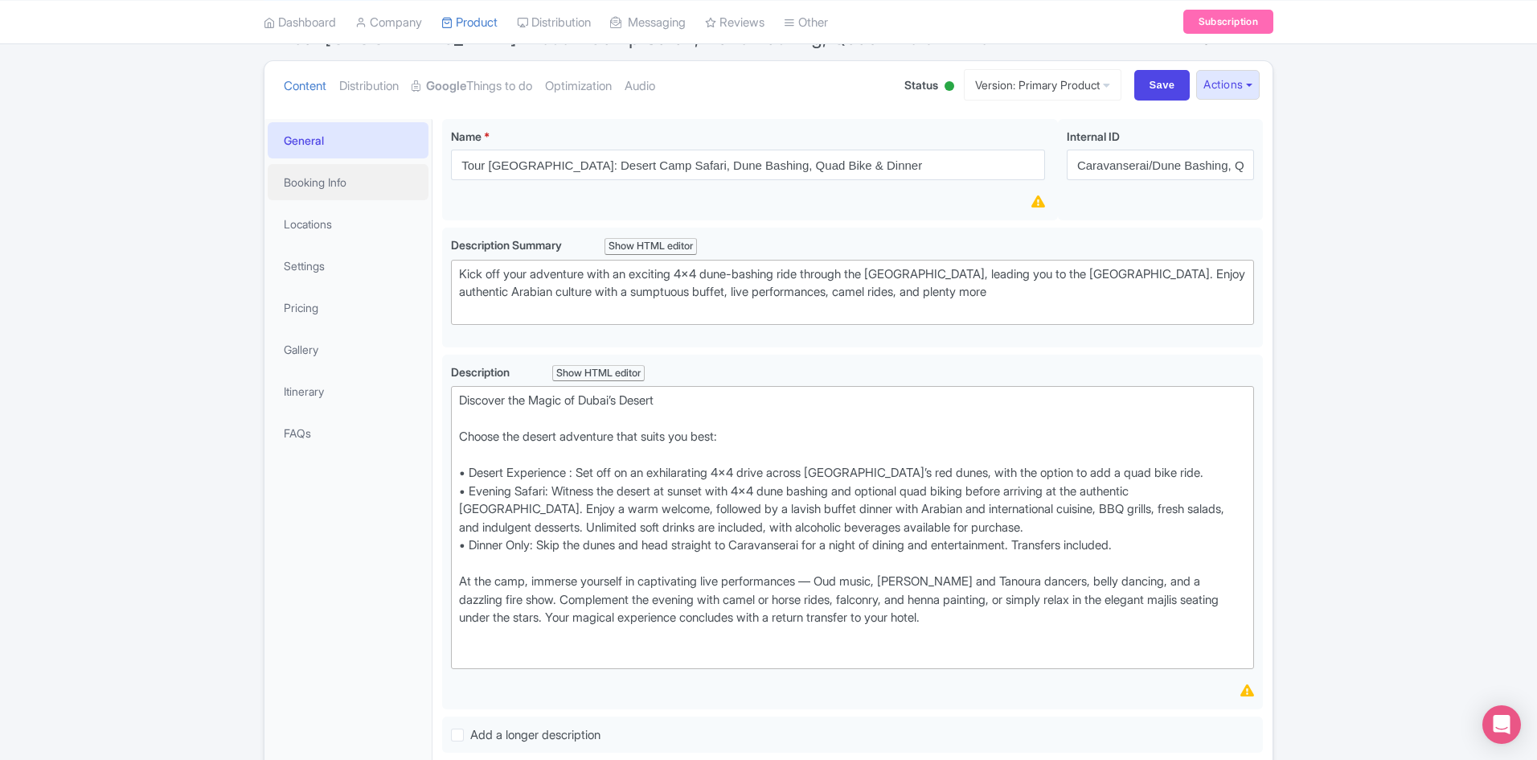
drag, startPoint x: 310, startPoint y: 181, endPoint x: 558, endPoint y: 290, distance: 271.5
click at [310, 181] on link "Booking Info" at bounding box center [348, 182] width 161 height 36
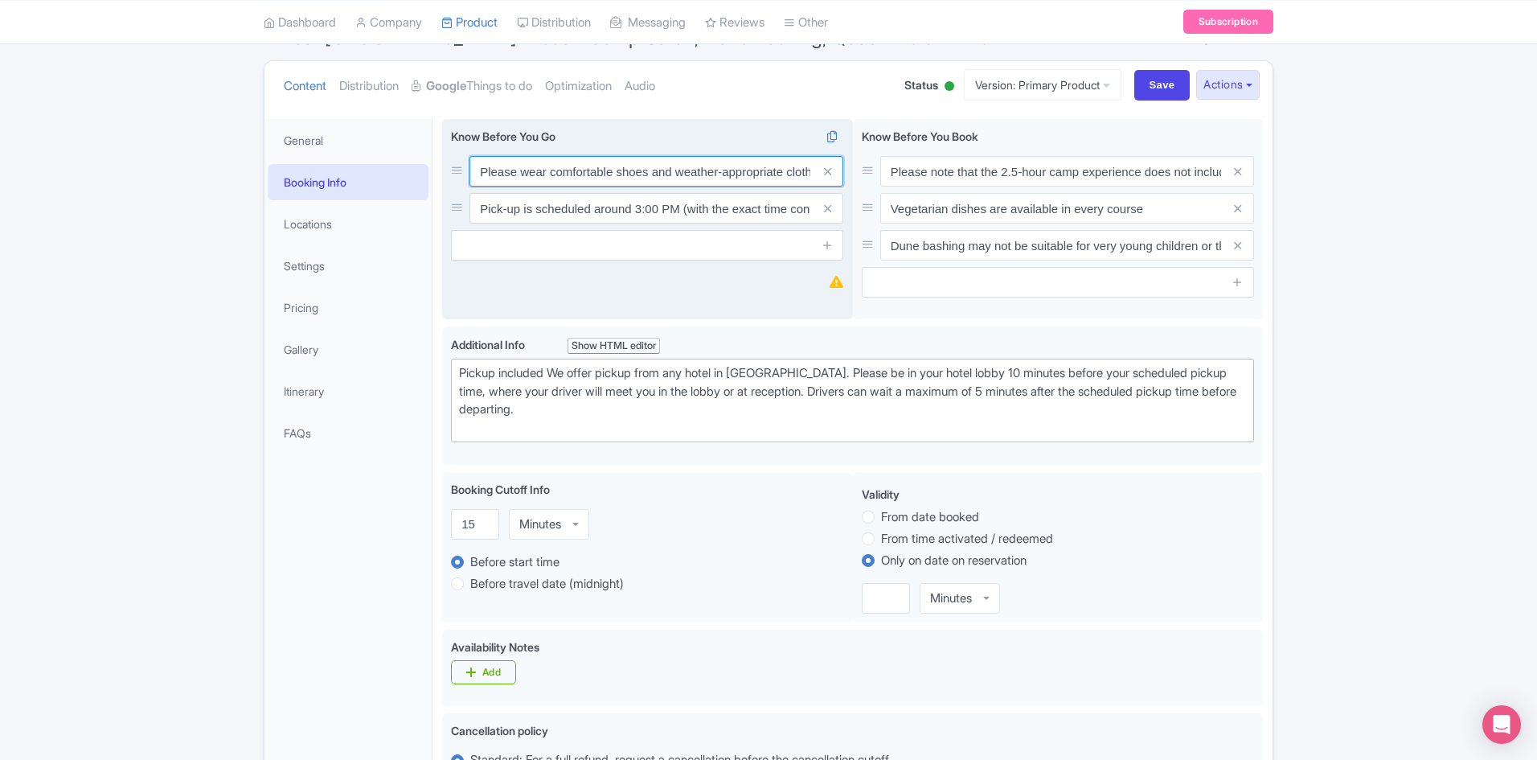
scroll to position [0, 18]
drag, startPoint x: 478, startPoint y: 171, endPoint x: 840, endPoint y: 174, distance: 362.7
click at [840, 174] on div "Please wear comfortable shoes and weather-appropriate clothing" at bounding box center [657, 171] width 374 height 31
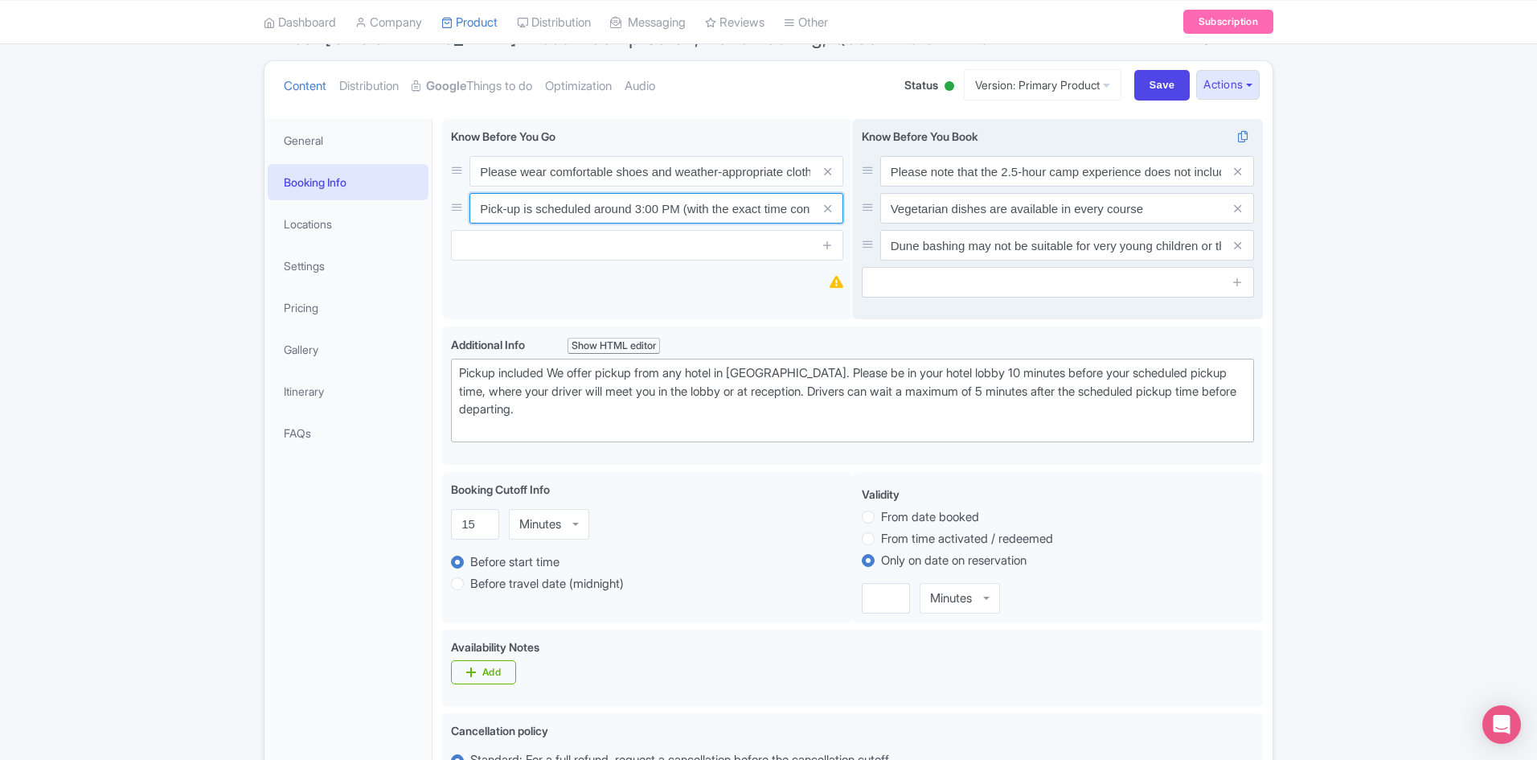
scroll to position [0, 419]
drag, startPoint x: 480, startPoint y: 207, endPoint x: 894, endPoint y: 207, distance: 414.1
click at [894, 207] on div "Please wear comfortable shoes and weather-appropriate clothing Pick-up is sched…" at bounding box center [852, 222] width 821 height 207
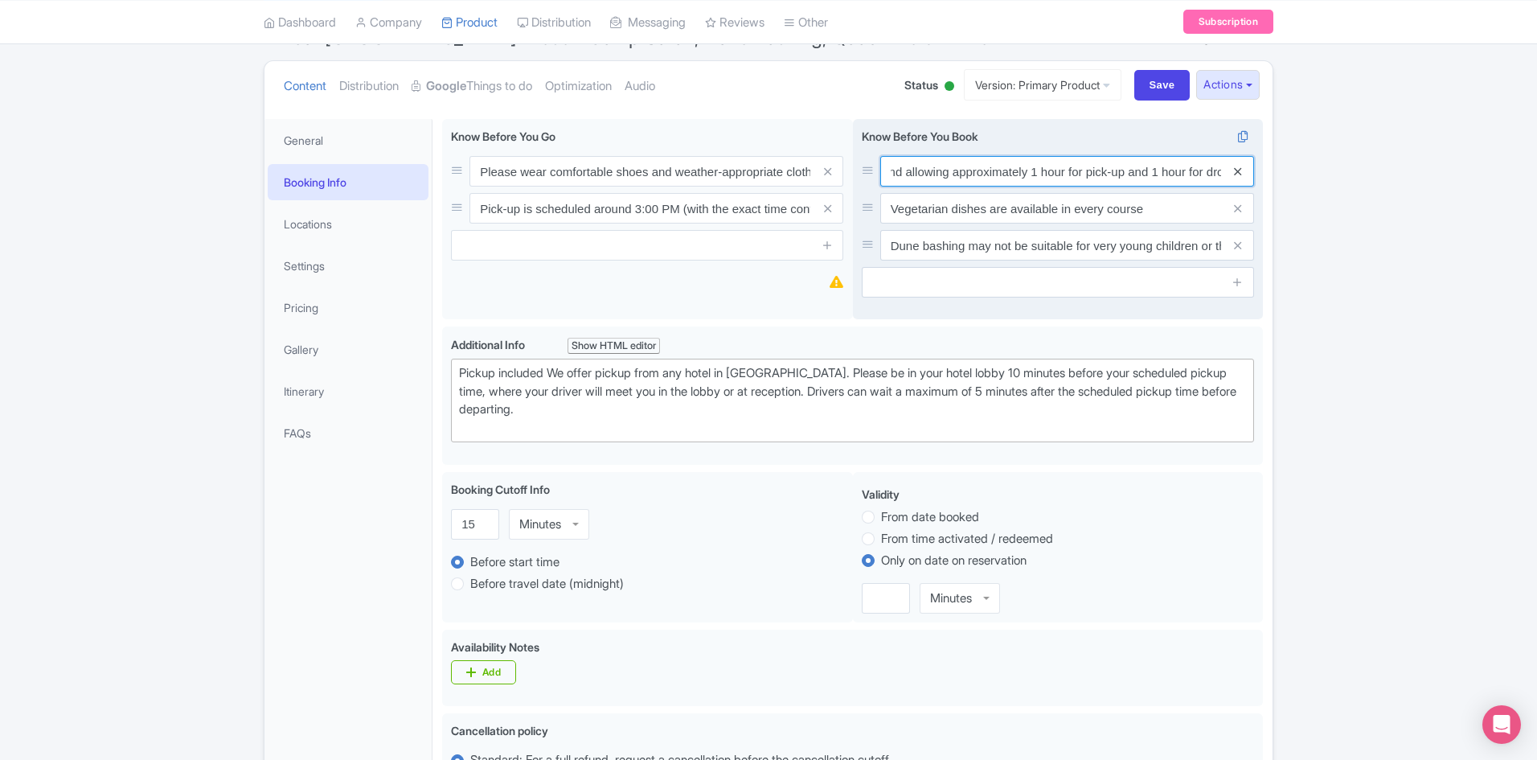
scroll to position [0, 511]
drag, startPoint x: 893, startPoint y: 172, endPoint x: 1252, endPoint y: 168, distance: 359.5
click at [1252, 168] on div "Please note that the 2.5-hour camp experience does not include travel time. We …" at bounding box center [1067, 171] width 374 height 31
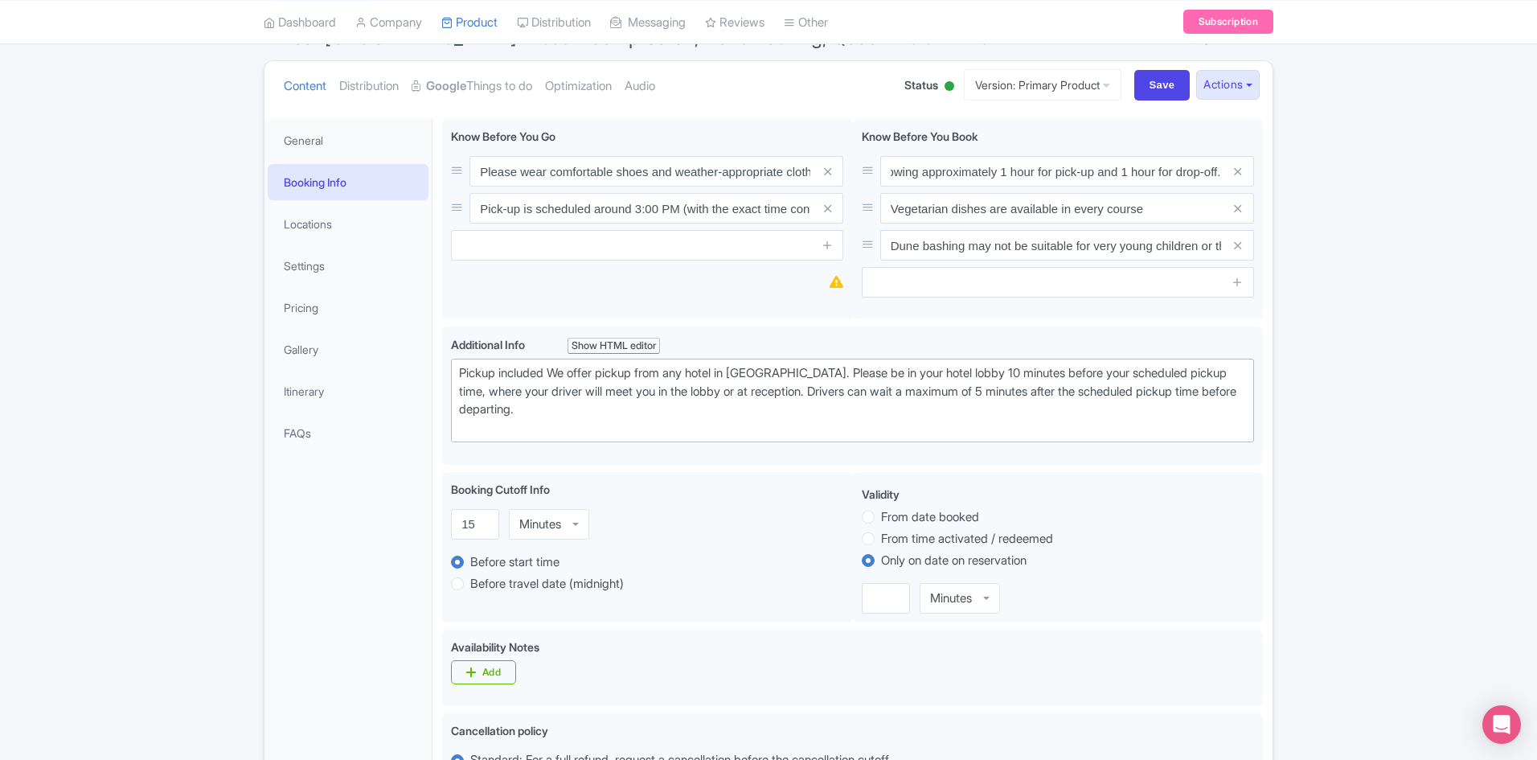
scroll to position [0, 0]
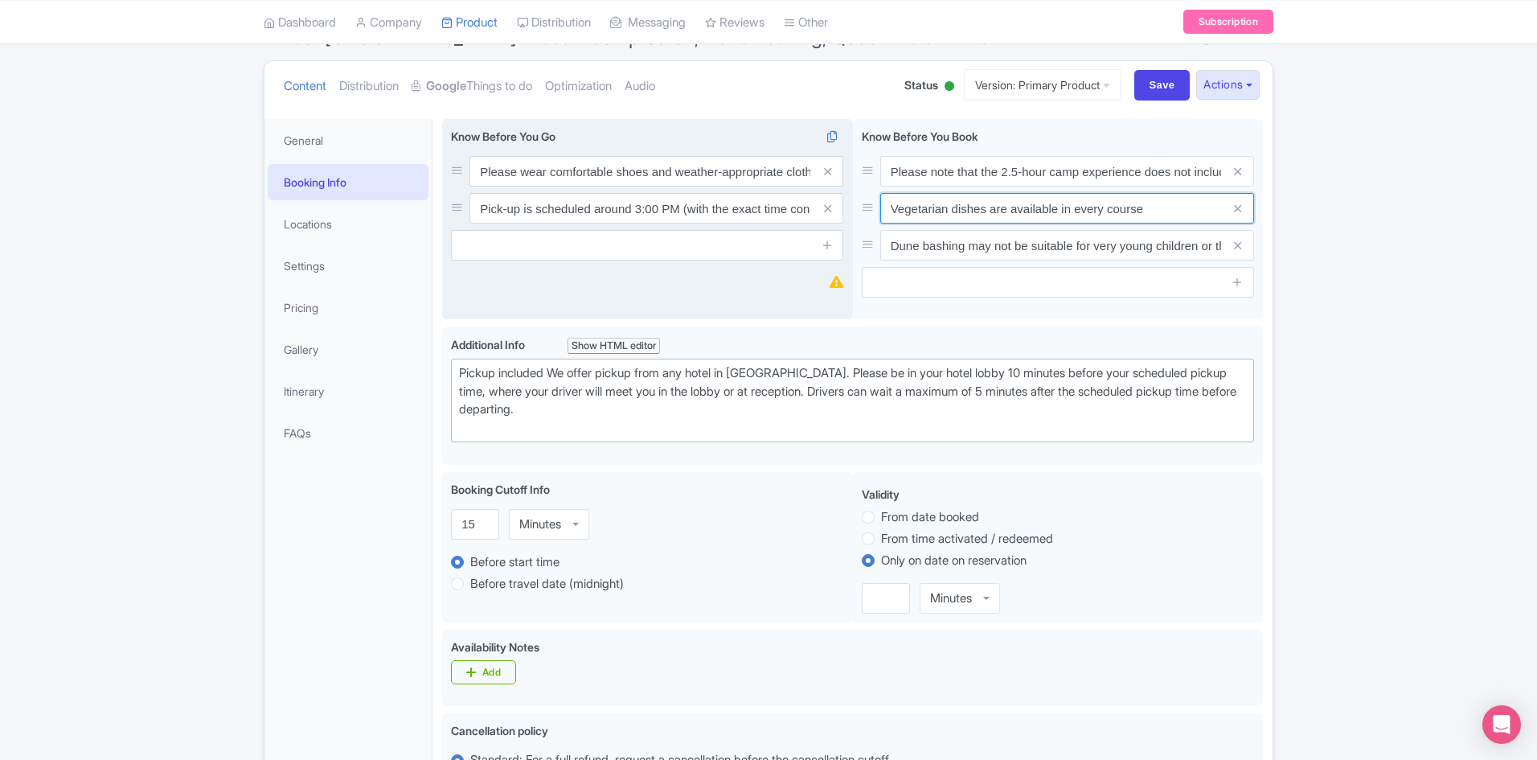
drag, startPoint x: 1158, startPoint y: 204, endPoint x: 618, endPoint y: 231, distance: 540.2
click at [655, 206] on div "Please wear comfortable shoes and weather-appropriate clothing Pick-up is sched…" at bounding box center [852, 222] width 821 height 207
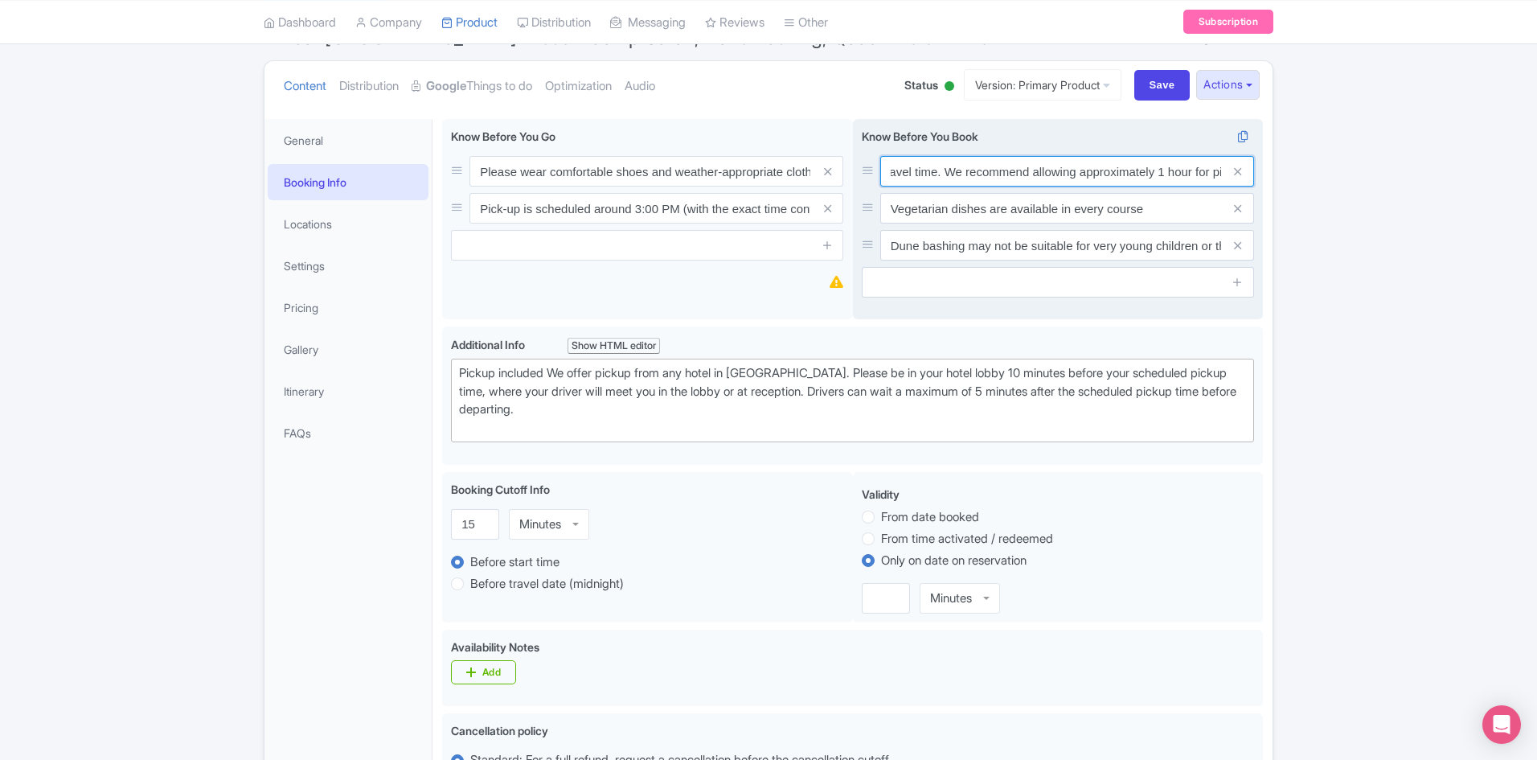
scroll to position [0, 511]
drag, startPoint x: 1148, startPoint y: 178, endPoint x: 1256, endPoint y: 178, distance: 107.7
click at [1256, 178] on div "Please note that the 2.5-hour camp experience does not include travel time. We …" at bounding box center [1058, 219] width 411 height 201
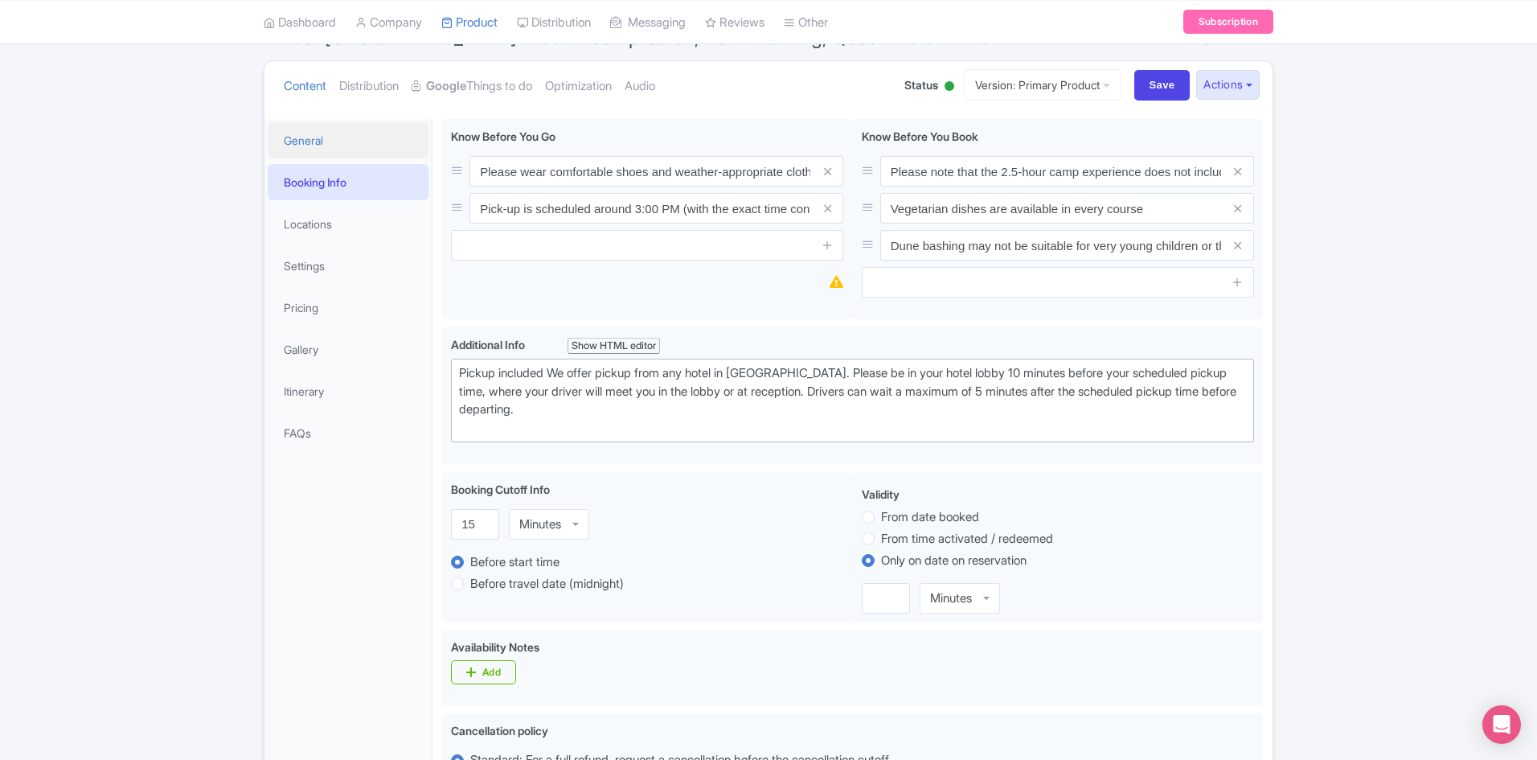
drag, startPoint x: 316, startPoint y: 138, endPoint x: 330, endPoint y: 155, distance: 21.7
click at [316, 138] on link "General" at bounding box center [348, 140] width 161 height 36
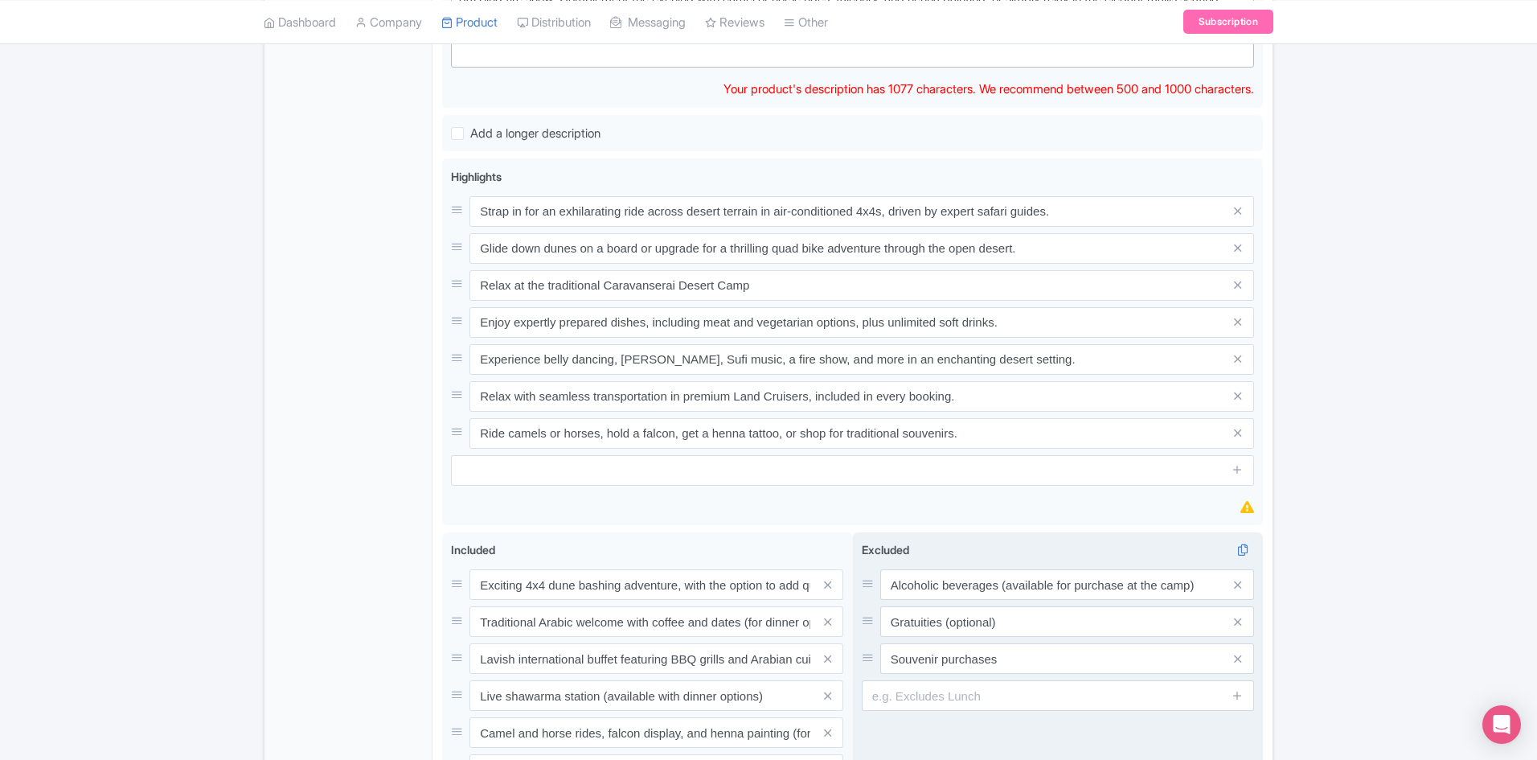
scroll to position [885, 0]
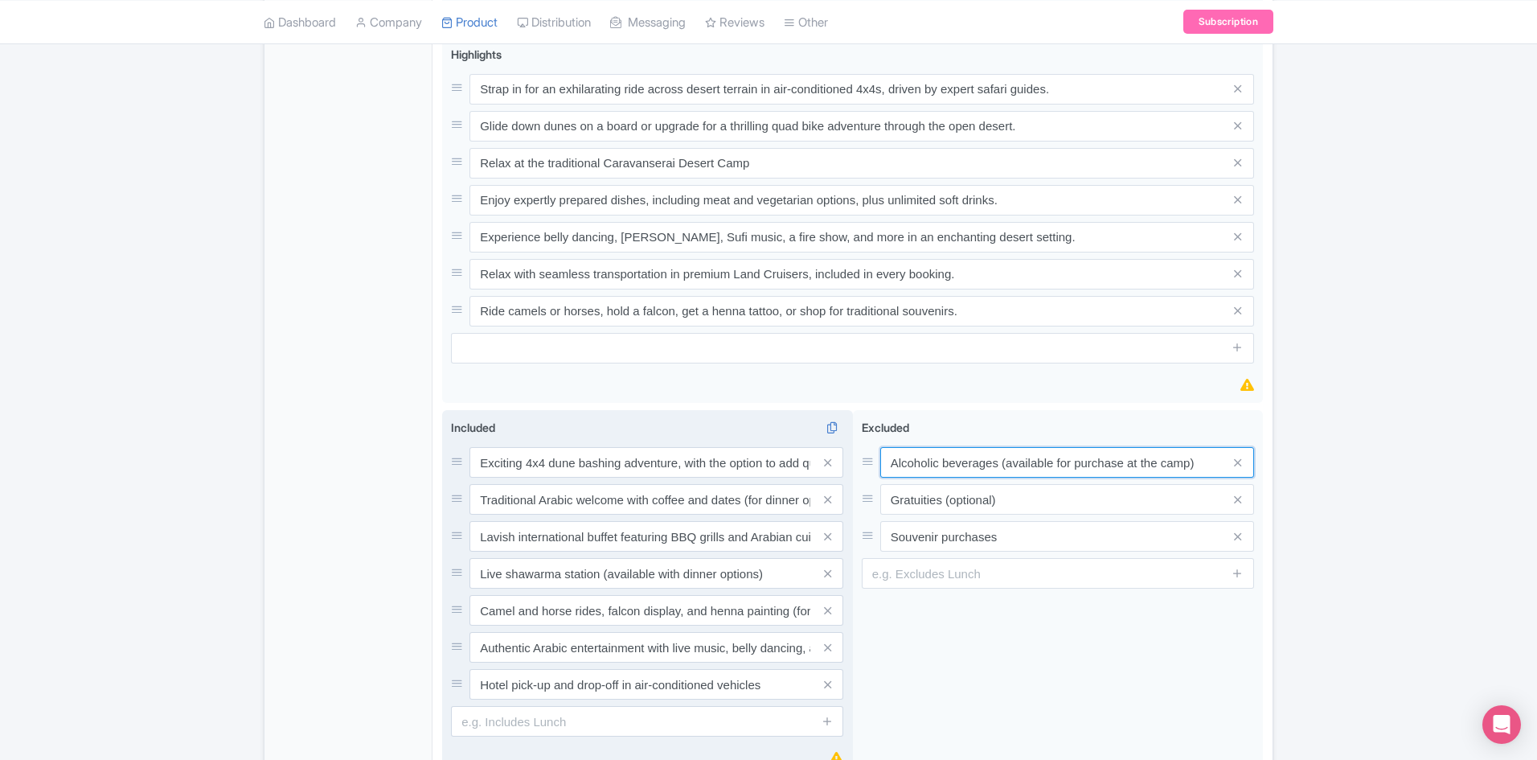
drag, startPoint x: 1200, startPoint y: 465, endPoint x: 831, endPoint y: 462, distance: 368.3
click at [831, 462] on div "Exciting 4x4 dune bashing adventure, with the option to add quad biking Traditi…" at bounding box center [852, 597] width 821 height 374
drag, startPoint x: 1021, startPoint y: 499, endPoint x: 649, endPoint y: 499, distance: 372.3
click at [649, 499] on div "Exciting 4x4 dune bashing adventure, with the option to add quad biking Traditi…" at bounding box center [852, 597] width 821 height 374
drag, startPoint x: 1022, startPoint y: 539, endPoint x: 699, endPoint y: 539, distance: 323.2
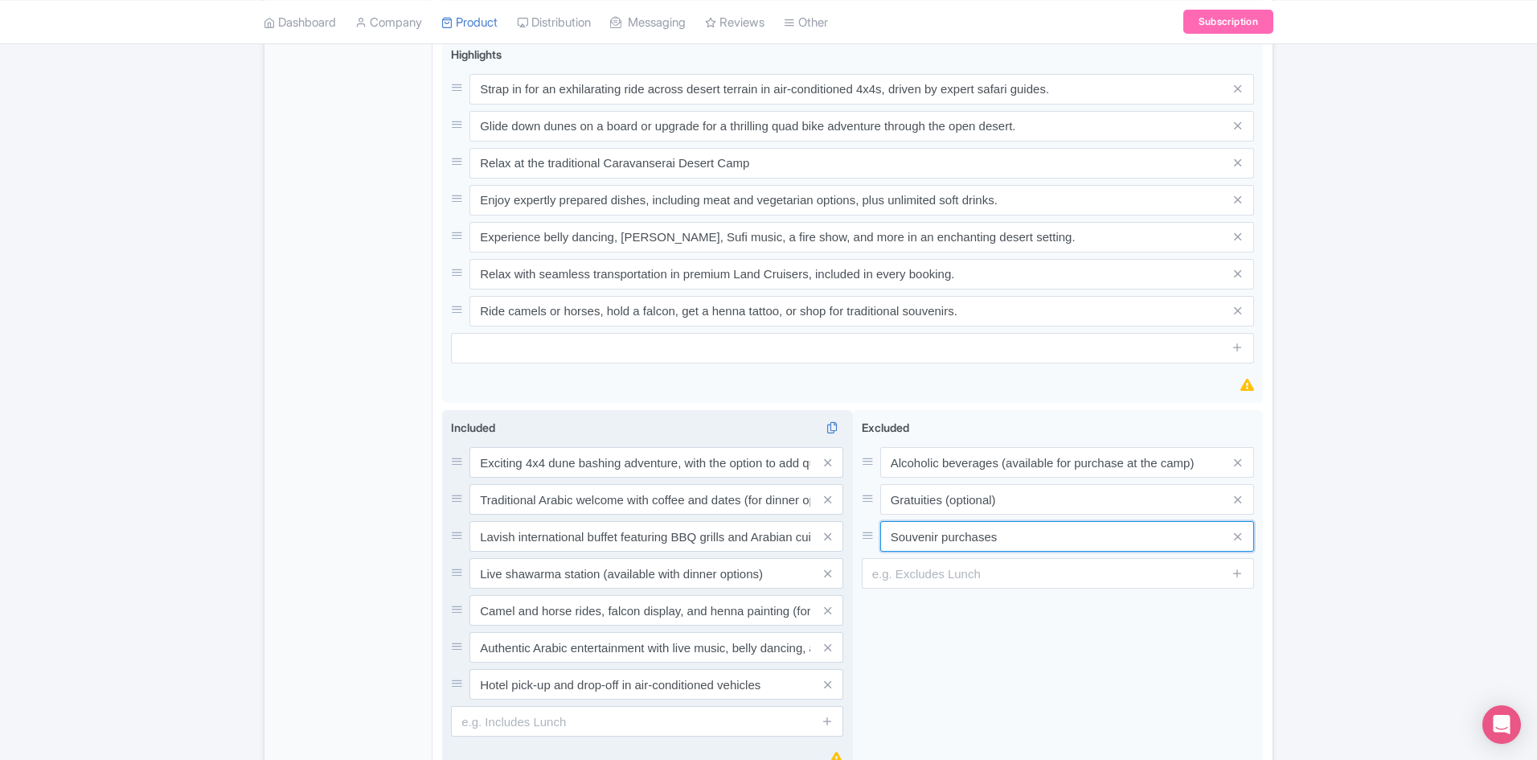
click at [699, 539] on div "Exciting 4x4 dune bashing adventure, with the option to add quad biking Traditi…" at bounding box center [852, 597] width 821 height 374
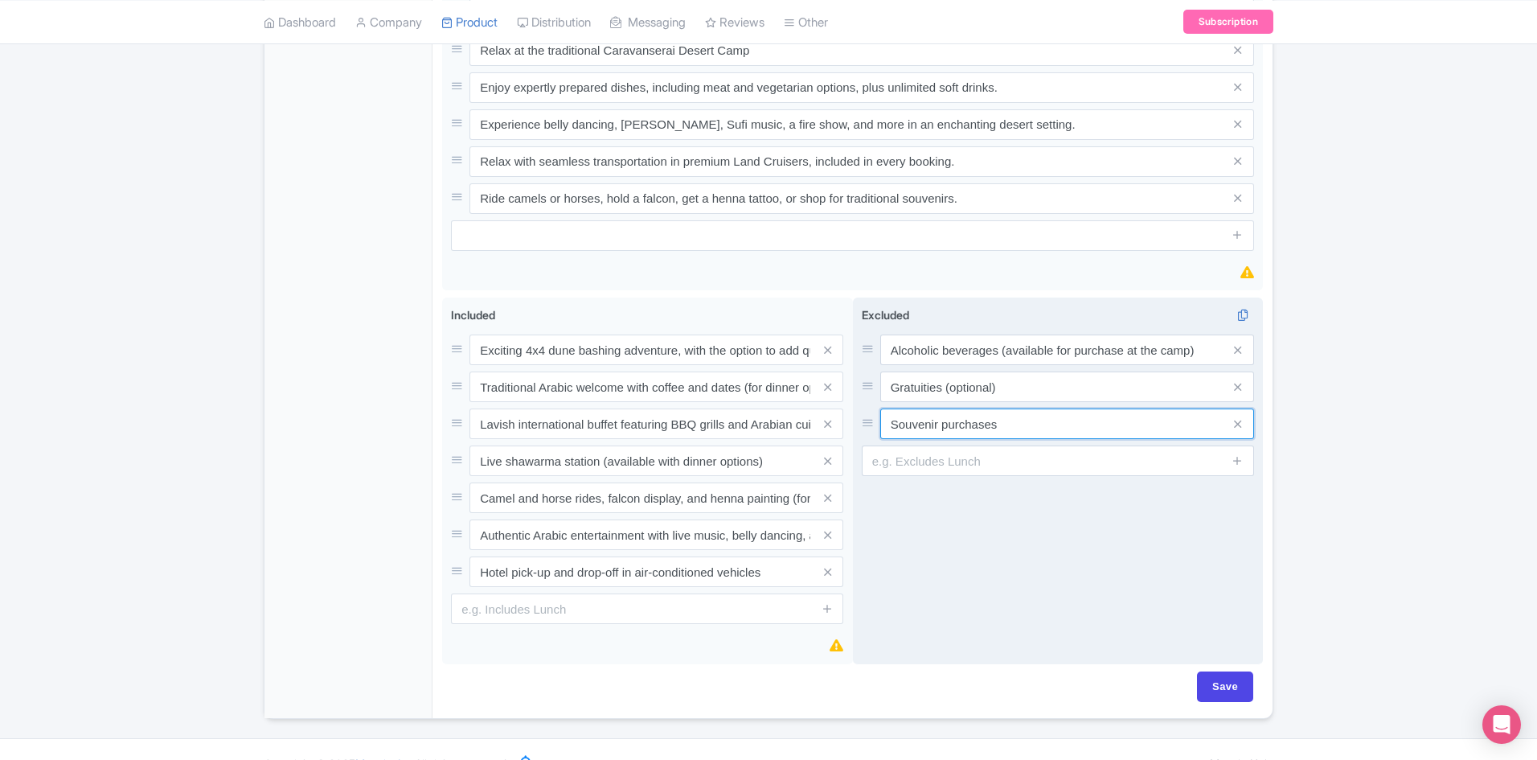
scroll to position [1025, 0]
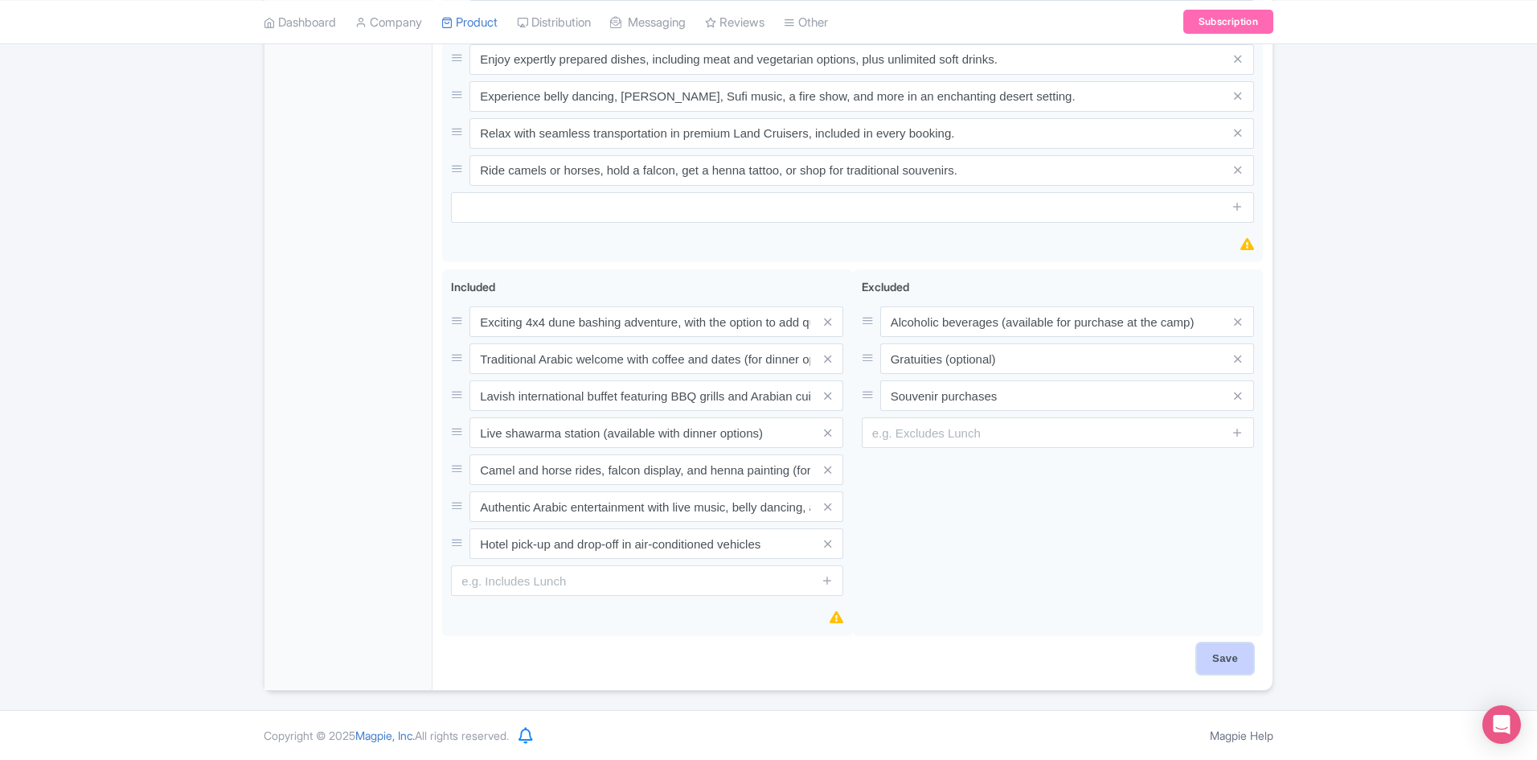
click at [1233, 665] on input "Save" at bounding box center [1225, 658] width 56 height 31
type input "Saving..."
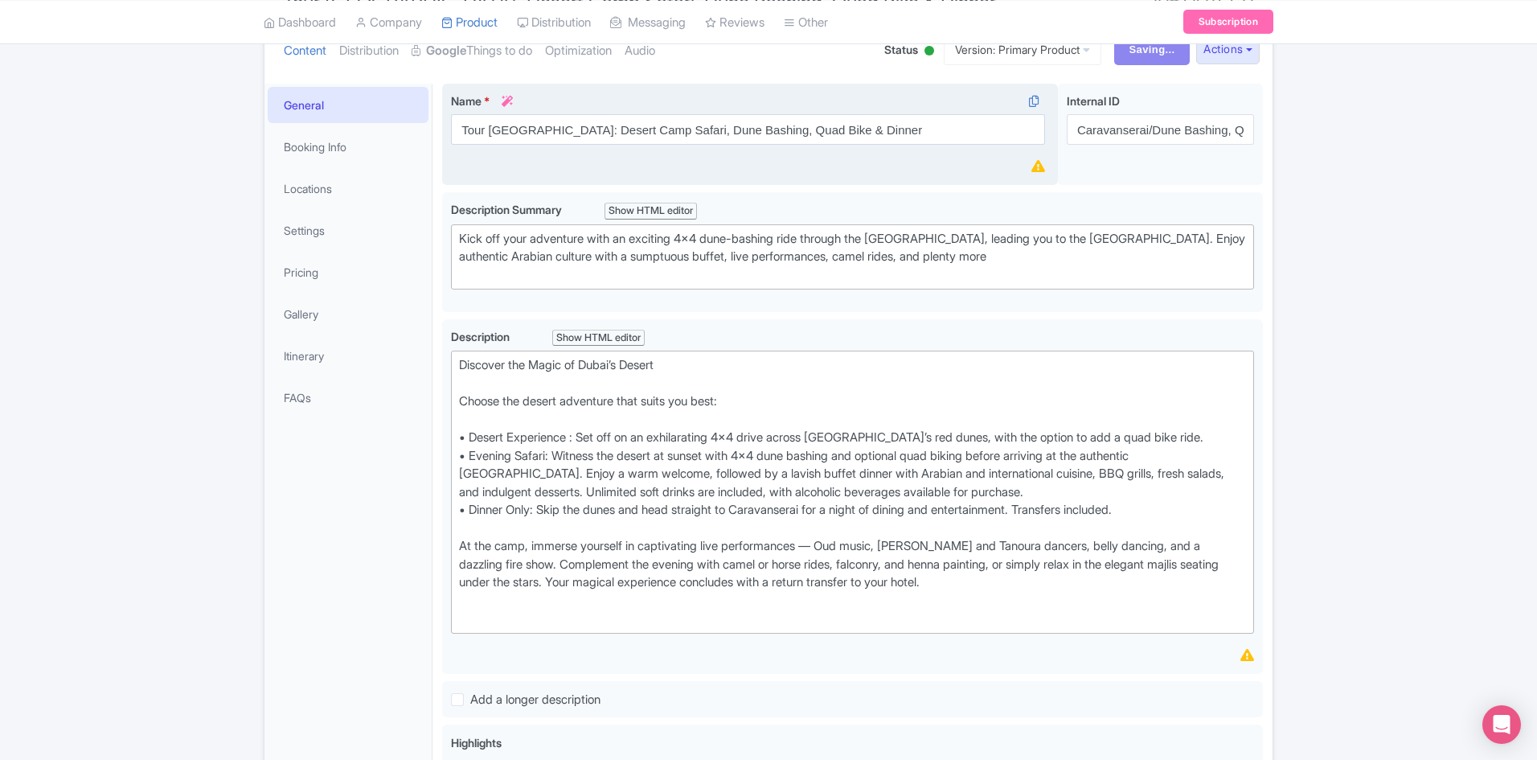
scroll to position [60, 0]
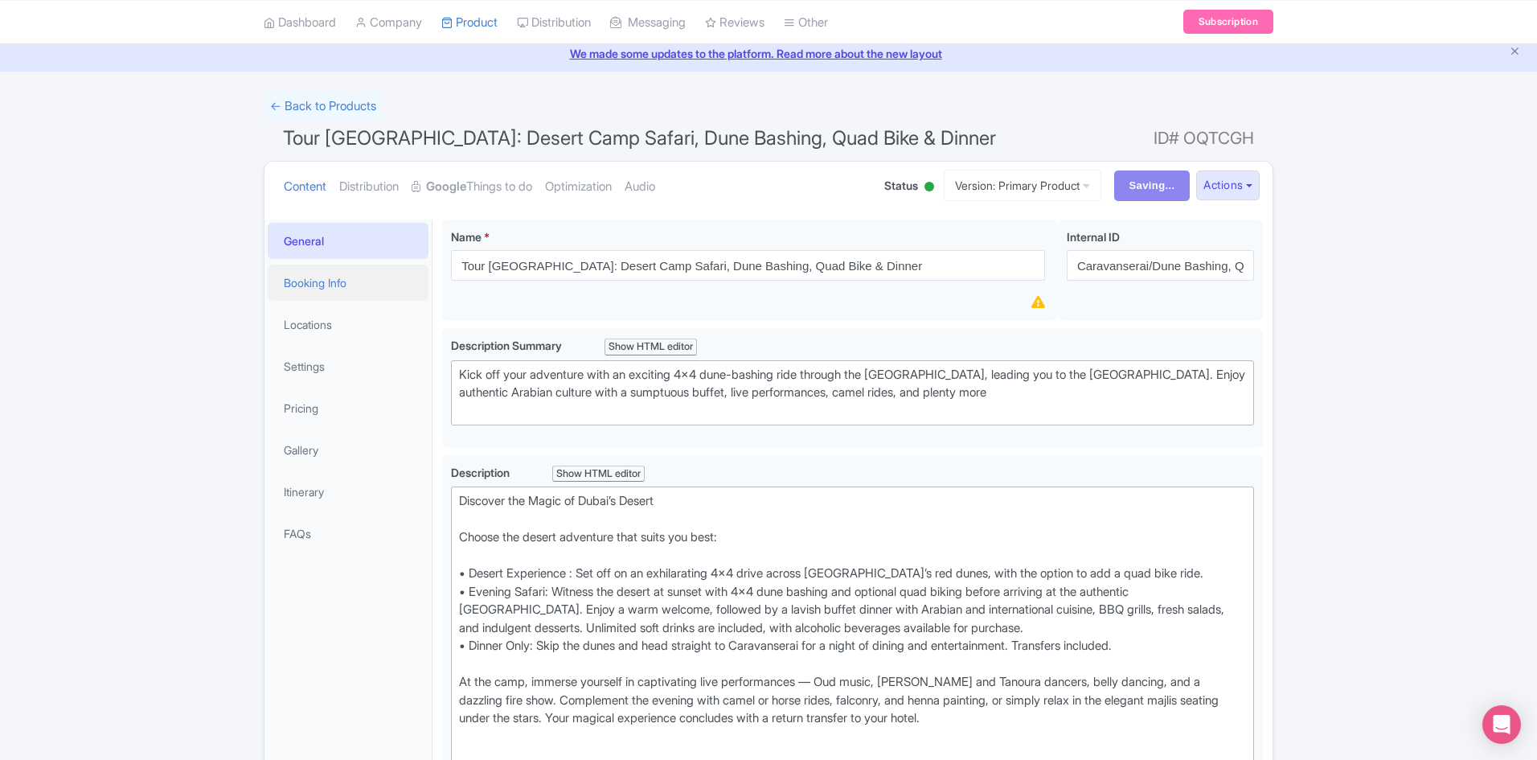
click at [333, 280] on link "Booking Info" at bounding box center [348, 283] width 161 height 36
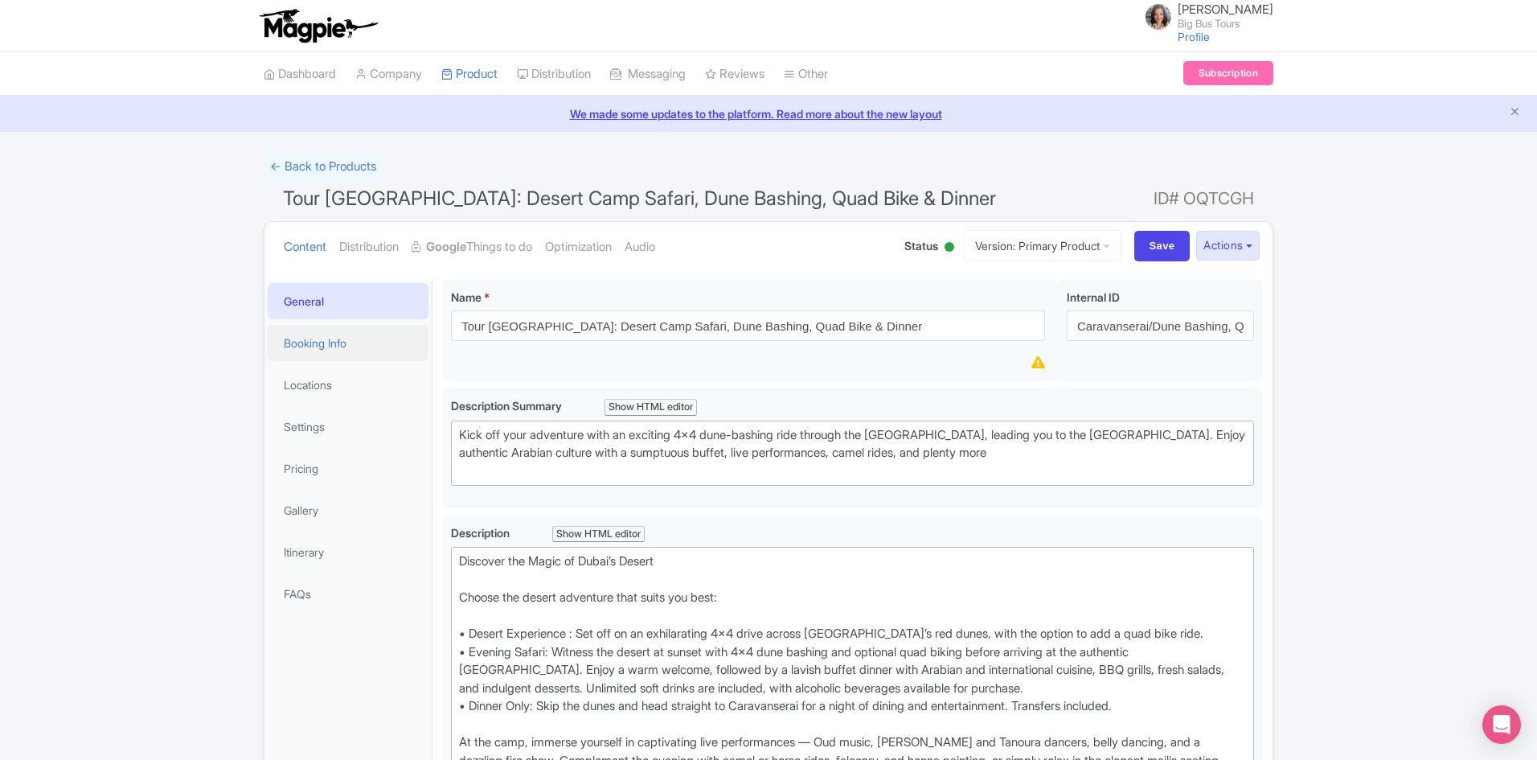
click at [333, 343] on link "Booking Info" at bounding box center [348, 343] width 161 height 36
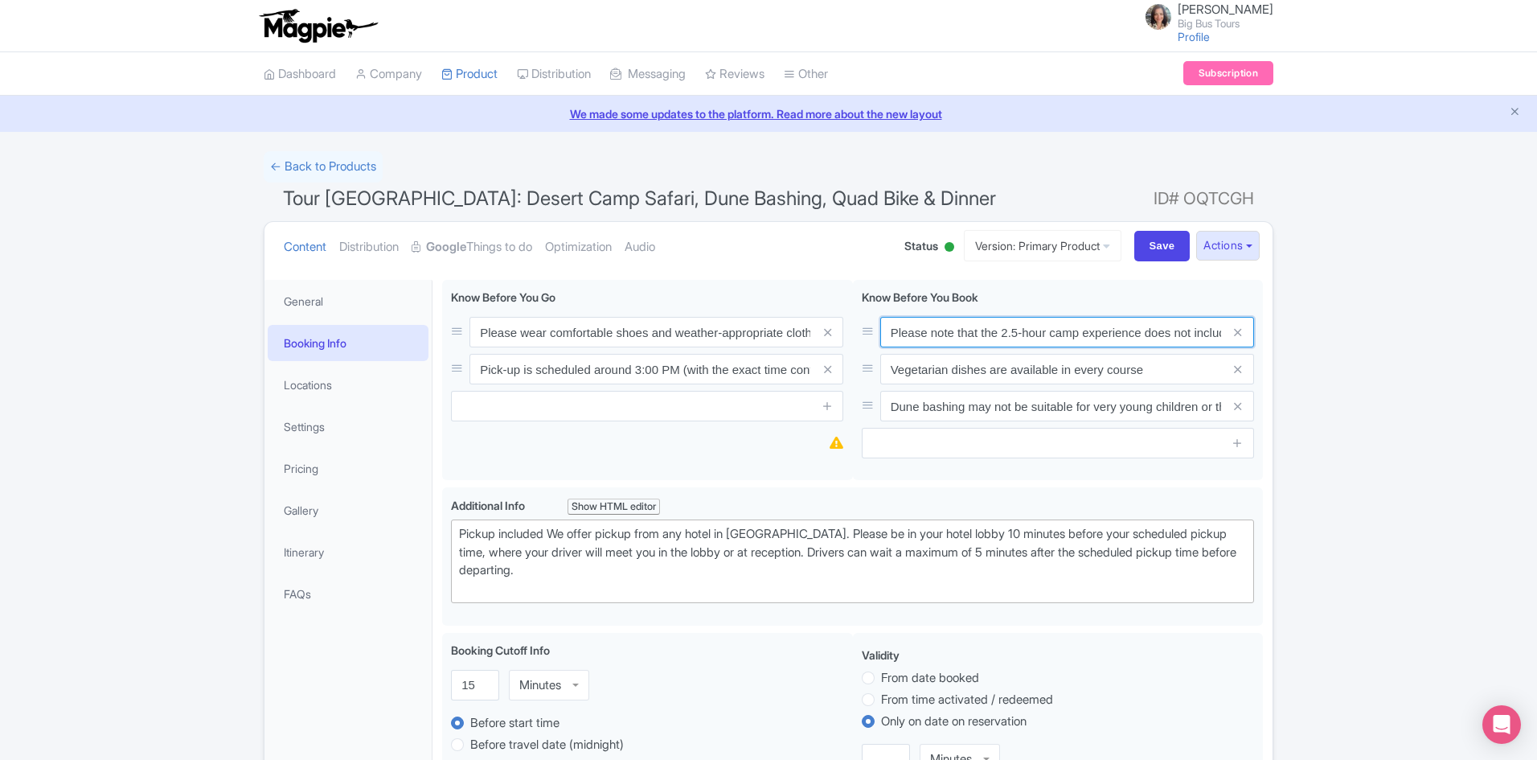
scroll to position [0, 511]
drag, startPoint x: 888, startPoint y: 334, endPoint x: 1291, endPoint y: 339, distance: 403.7
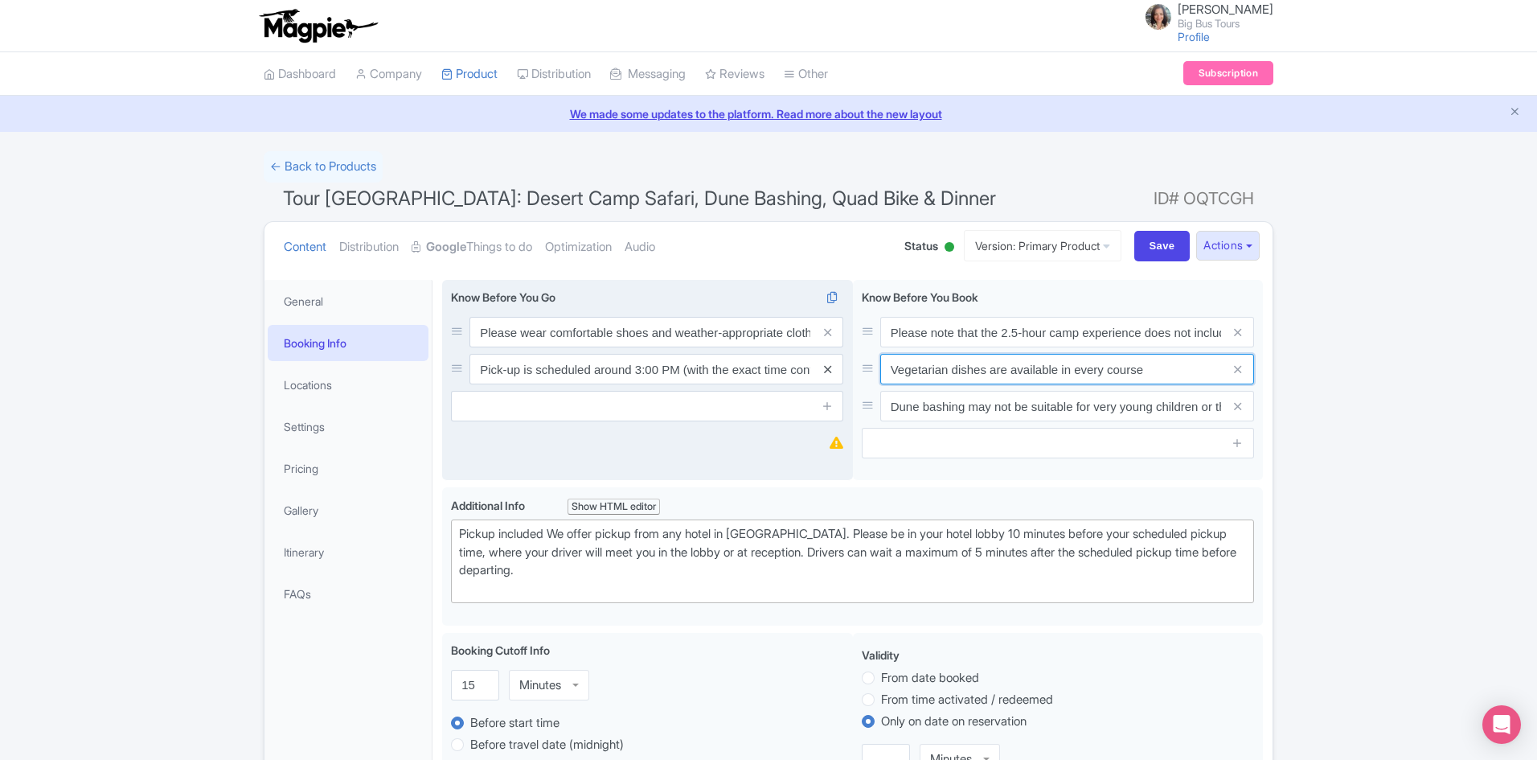
drag, startPoint x: 1164, startPoint y: 371, endPoint x: 826, endPoint y: 371, distance: 337.7
click at [826, 371] on div "Please wear comfortable shoes and weather-appropriate clothing Pick-up is sched…" at bounding box center [852, 383] width 821 height 207
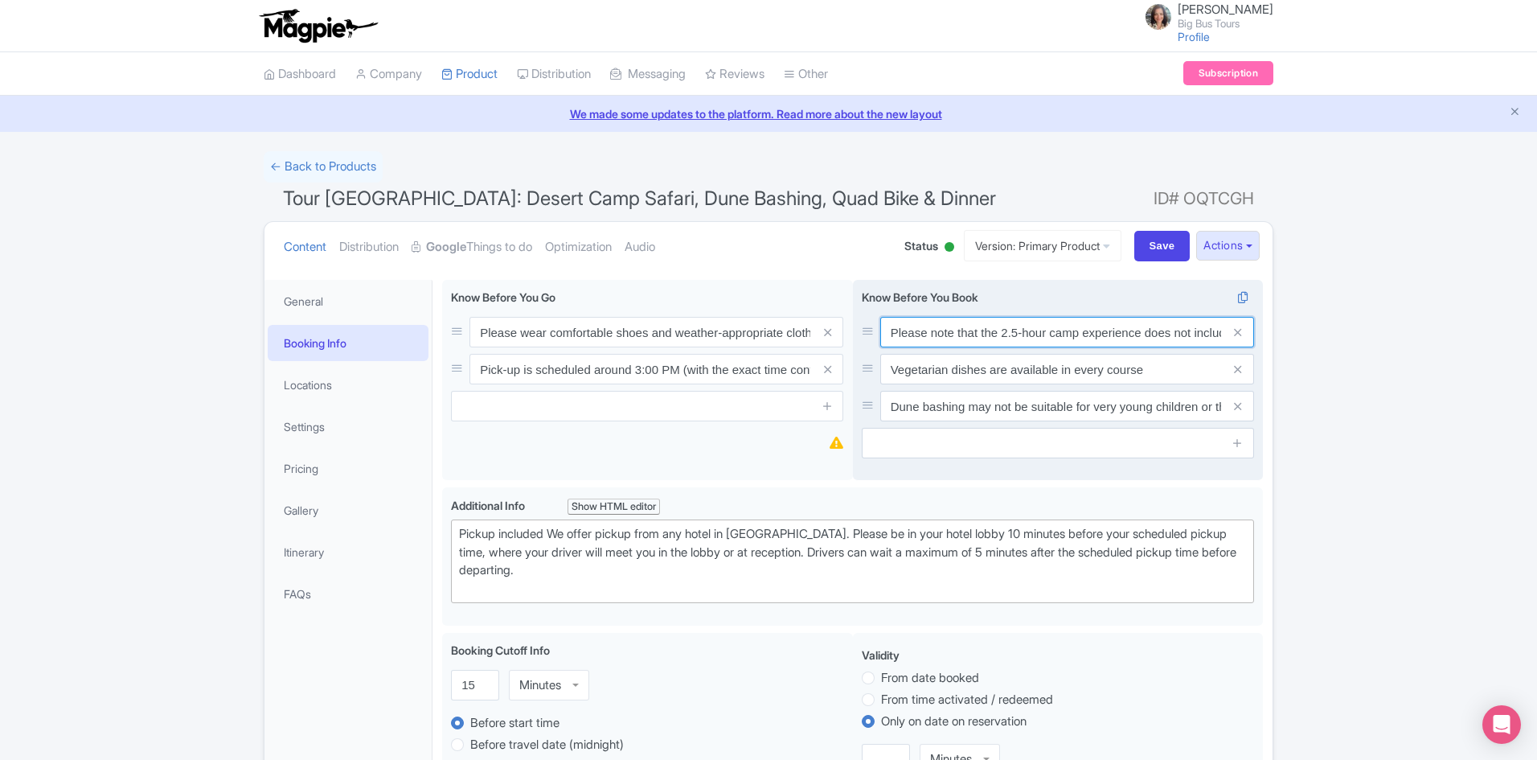
click at [904, 333] on input "Please note that the 2.5-hour camp experience does not include travel time. We …" at bounding box center [1067, 332] width 374 height 31
drag, startPoint x: 893, startPoint y: 328, endPoint x: 1282, endPoint y: 330, distance: 388.4
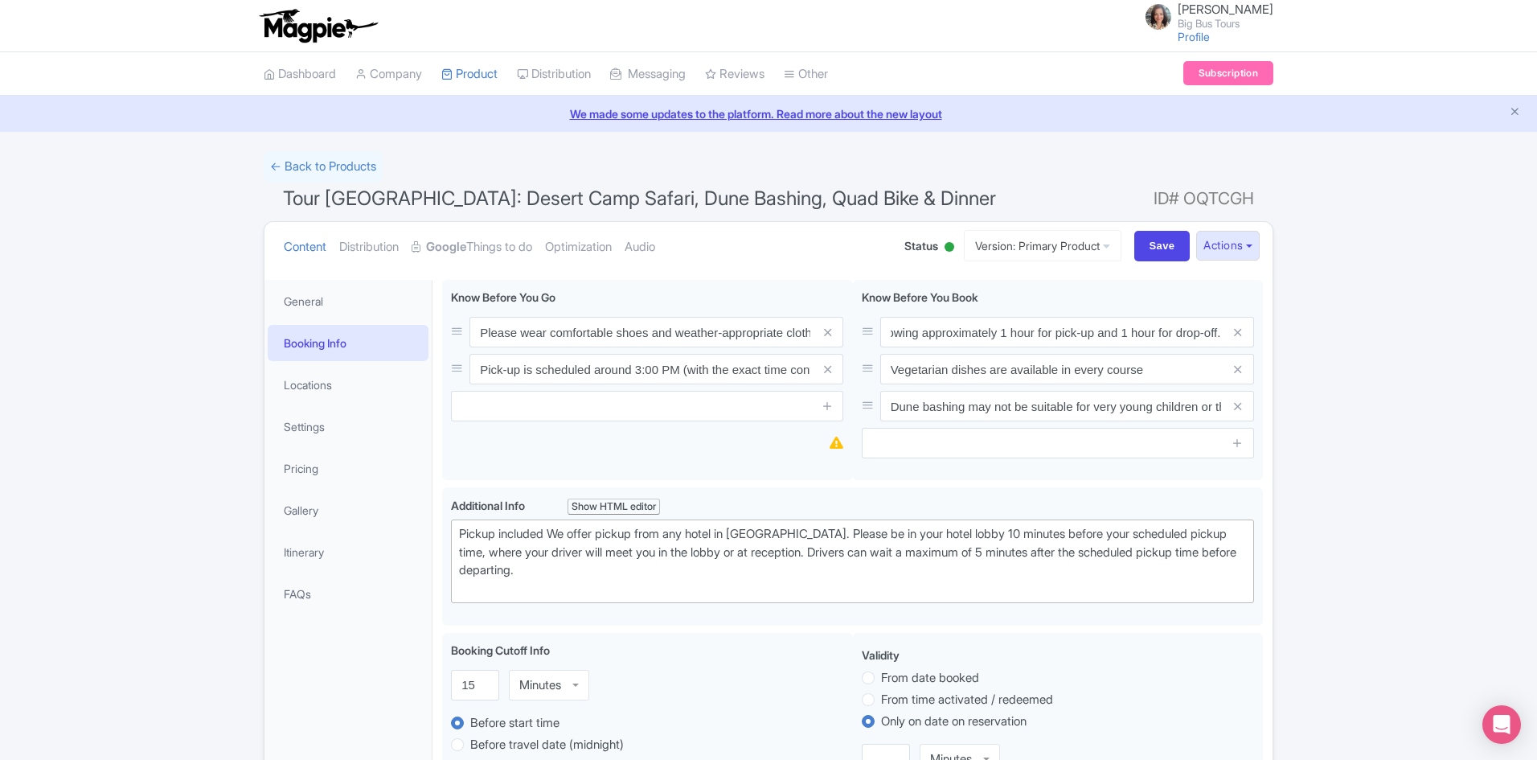
scroll to position [0, 0]
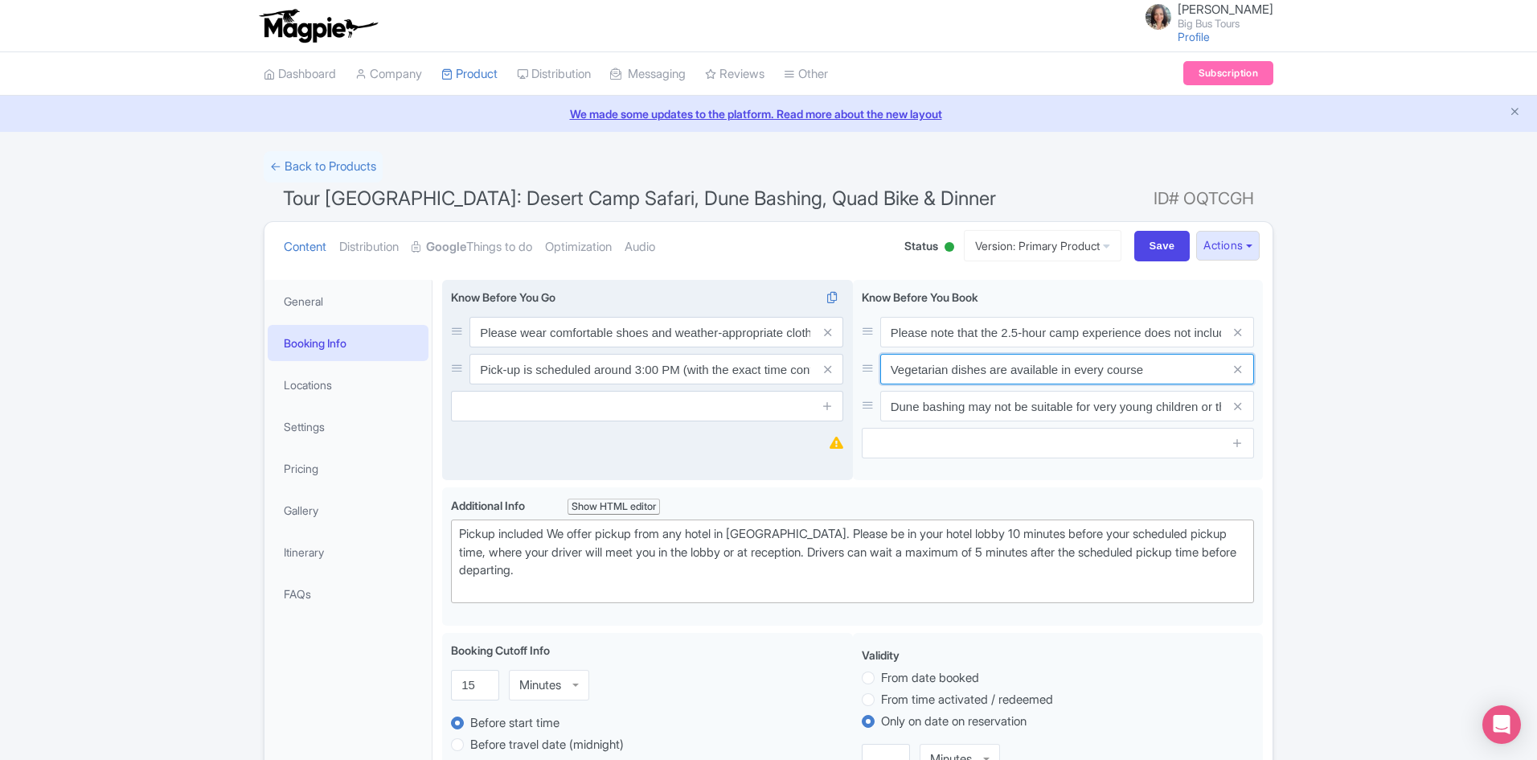
drag, startPoint x: 1168, startPoint y: 369, endPoint x: 730, endPoint y: 380, distance: 437.6
click at [730, 380] on div "Please wear comfortable shoes and weather-appropriate clothing Pick-up is sched…" at bounding box center [852, 383] width 821 height 207
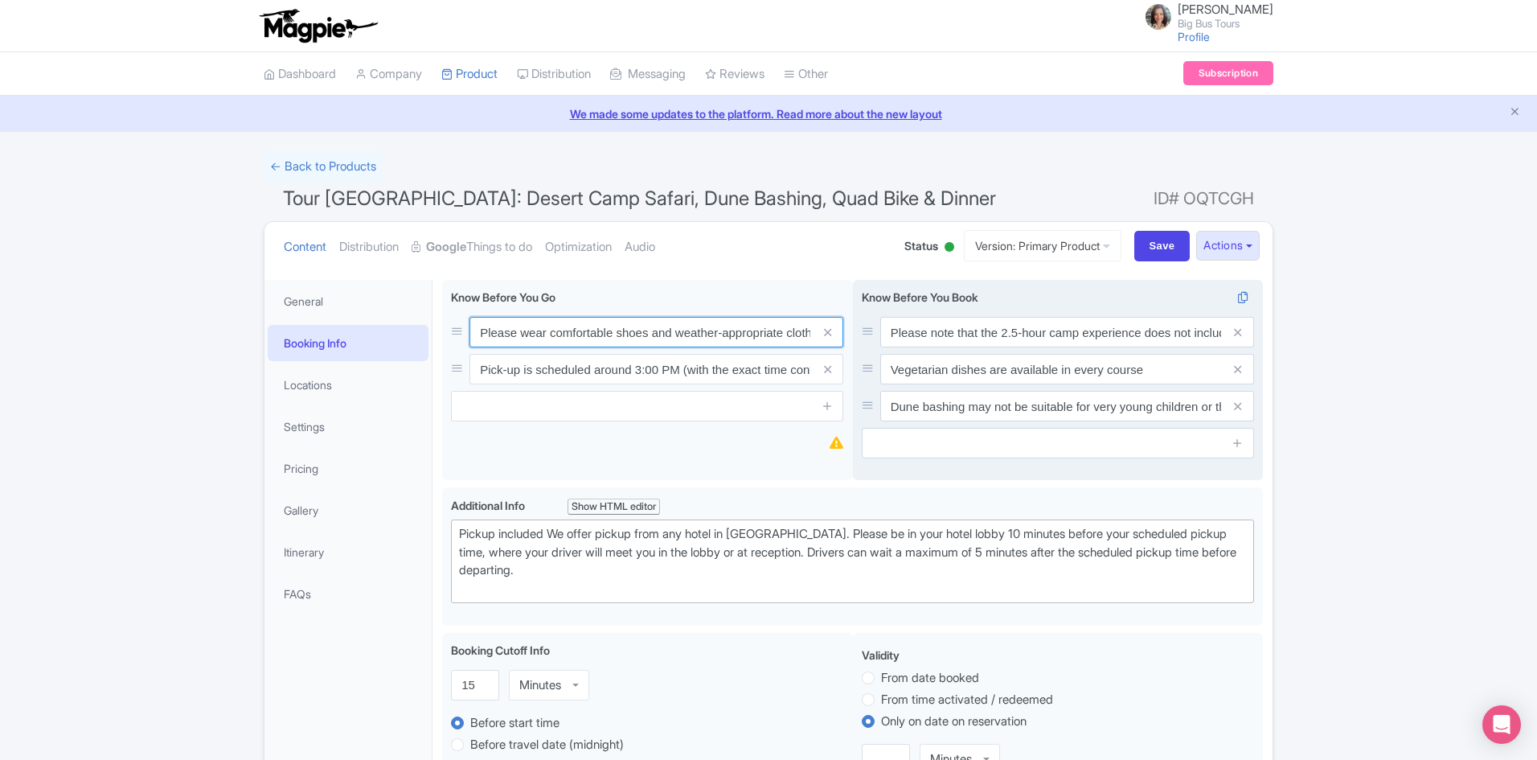
scroll to position [0, 18]
drag, startPoint x: 482, startPoint y: 330, endPoint x: 896, endPoint y: 331, distance: 413.3
click at [896, 331] on div "Please wear comfortable shoes and weather-appropriate clothing Pick-up is sched…" at bounding box center [852, 383] width 821 height 207
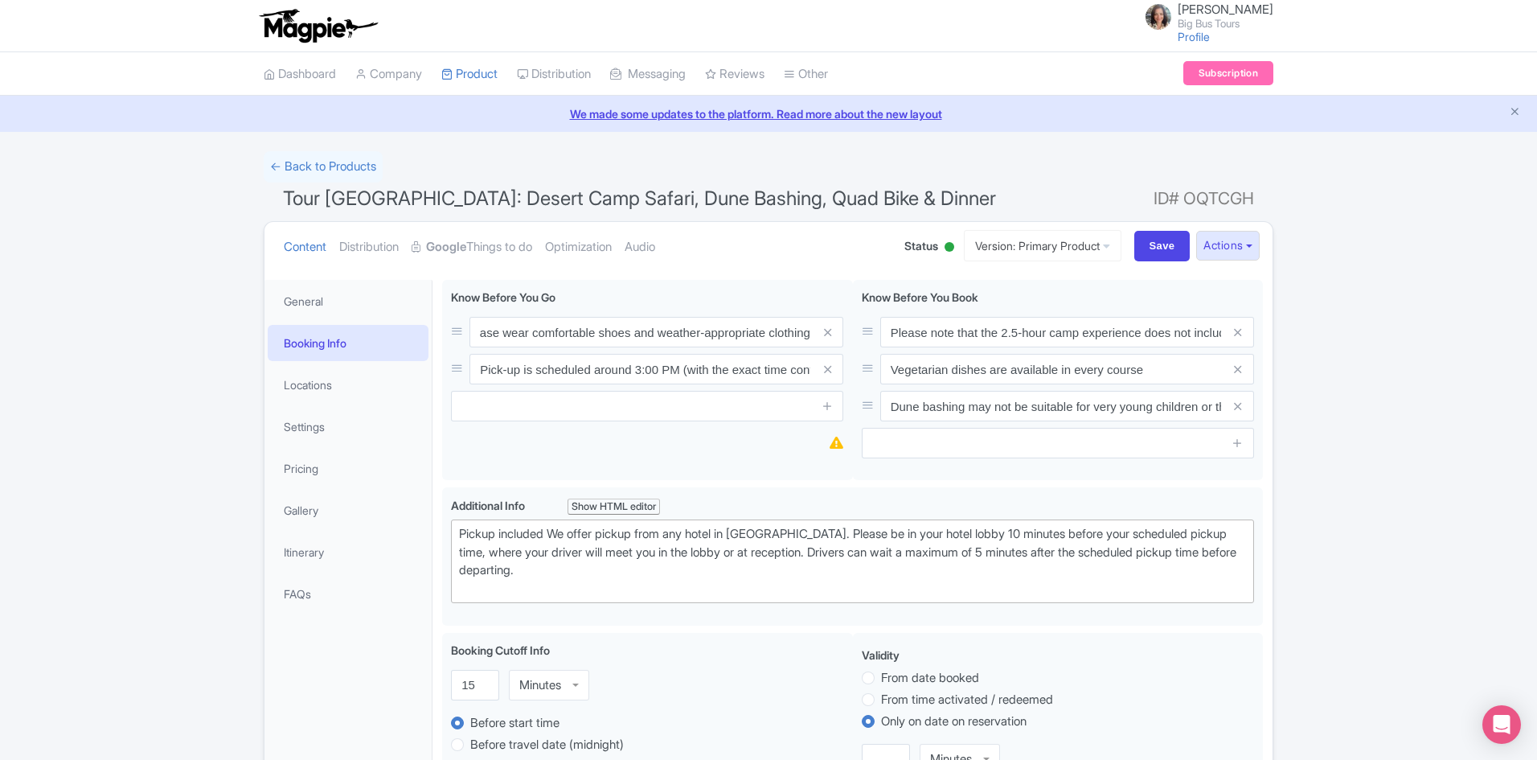
scroll to position [0, 0]
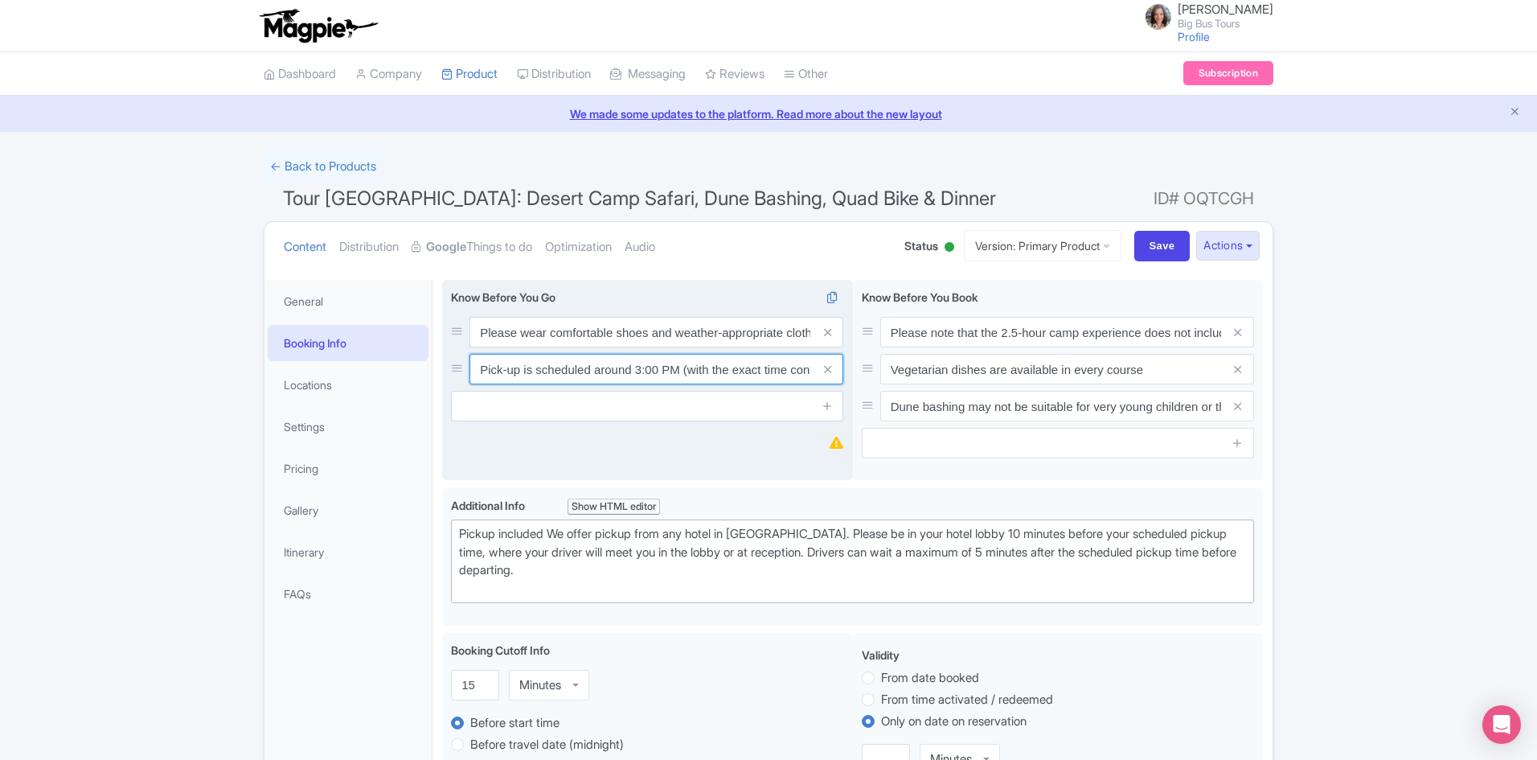
click at [489, 368] on input "Pick-up is scheduled around 3:00 PM (with the exact time confirmed after bookin…" at bounding box center [657, 369] width 374 height 31
click at [480, 371] on input "Pick-up is scheduled around 3:00 PM (with the exact time confirmed after bookin…" at bounding box center [657, 369] width 374 height 31
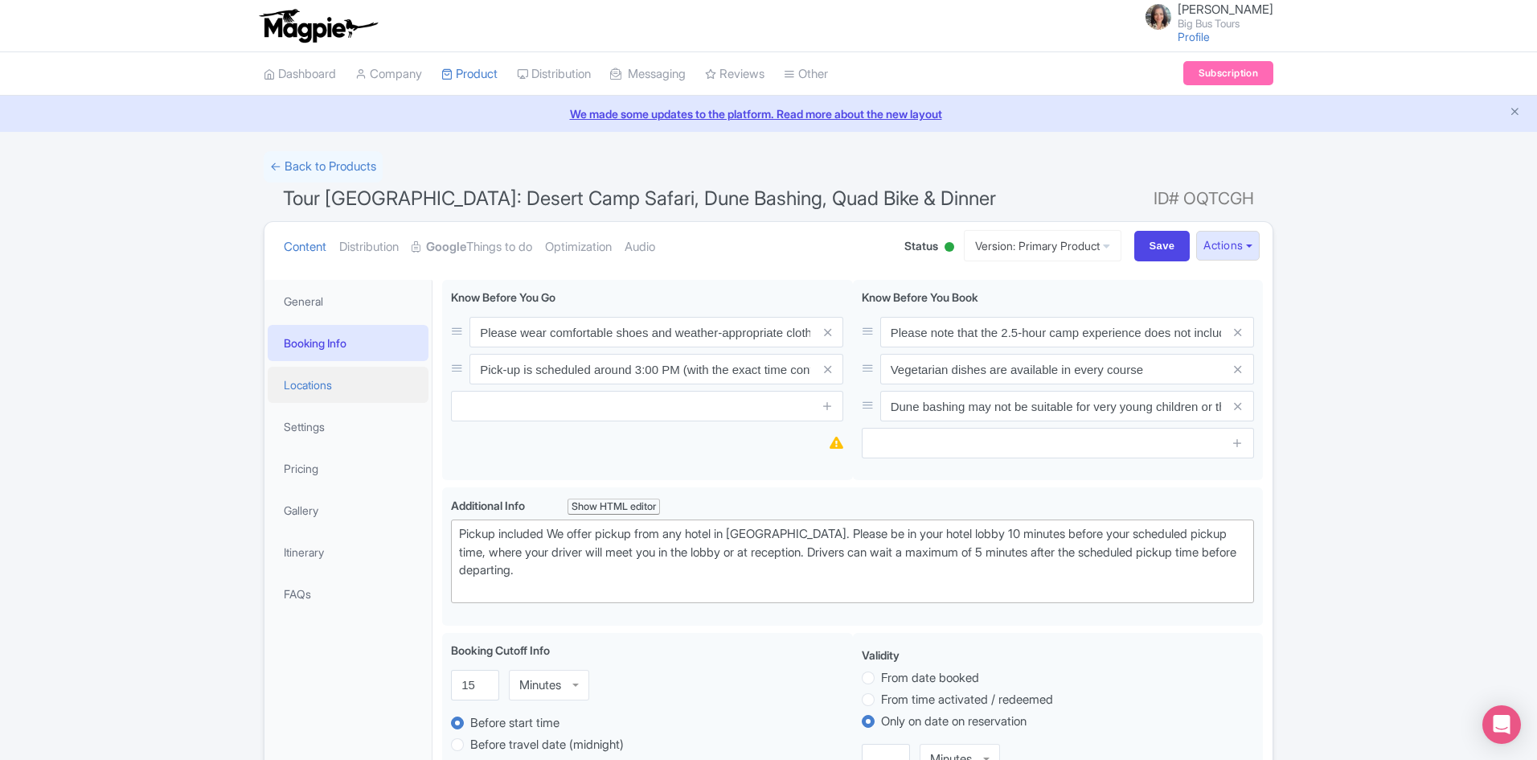
click at [300, 388] on link "Locations" at bounding box center [348, 385] width 161 height 36
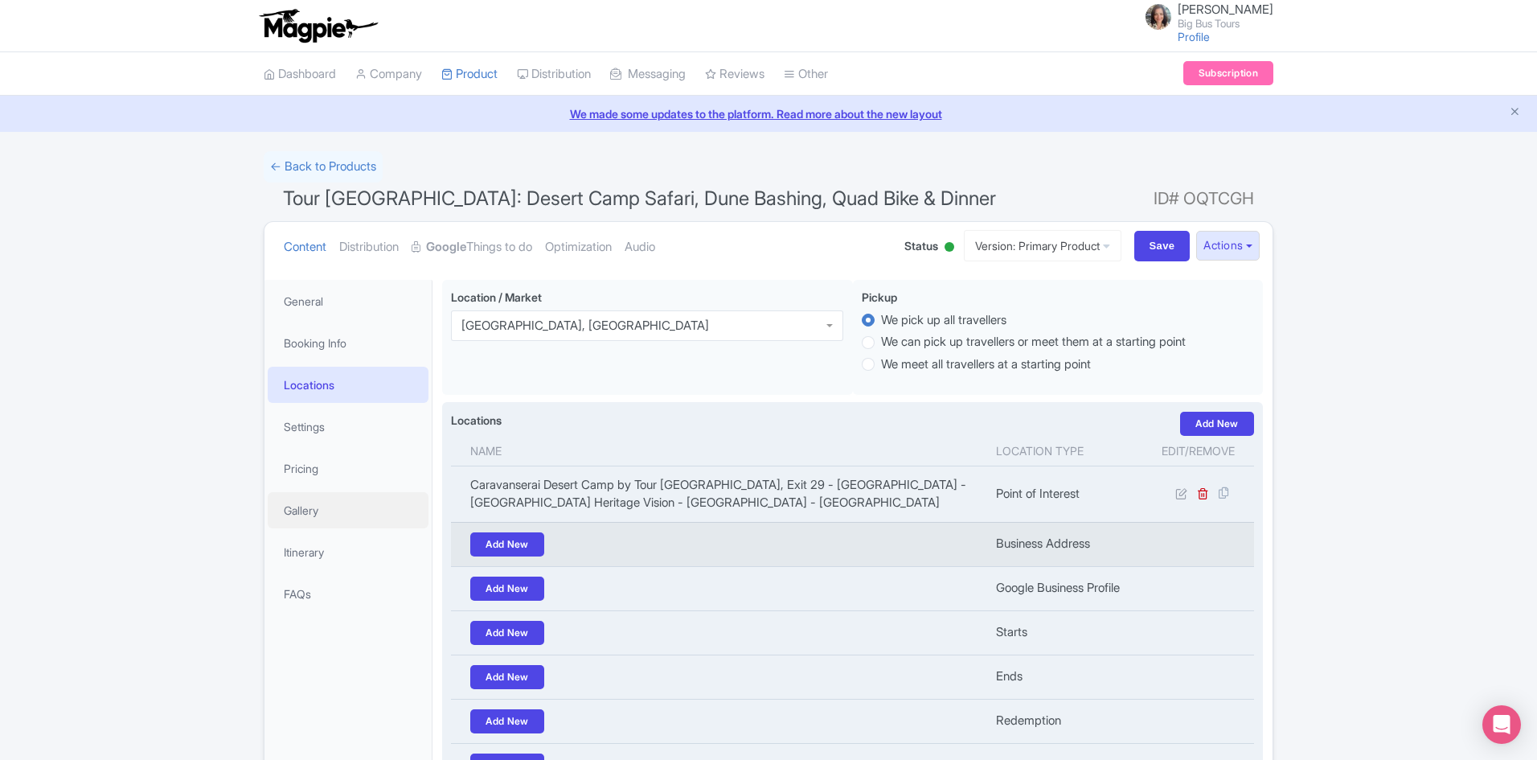
drag, startPoint x: 304, startPoint y: 509, endPoint x: 577, endPoint y: 542, distance: 275.4
click at [304, 509] on link "Gallery" at bounding box center [348, 510] width 161 height 36
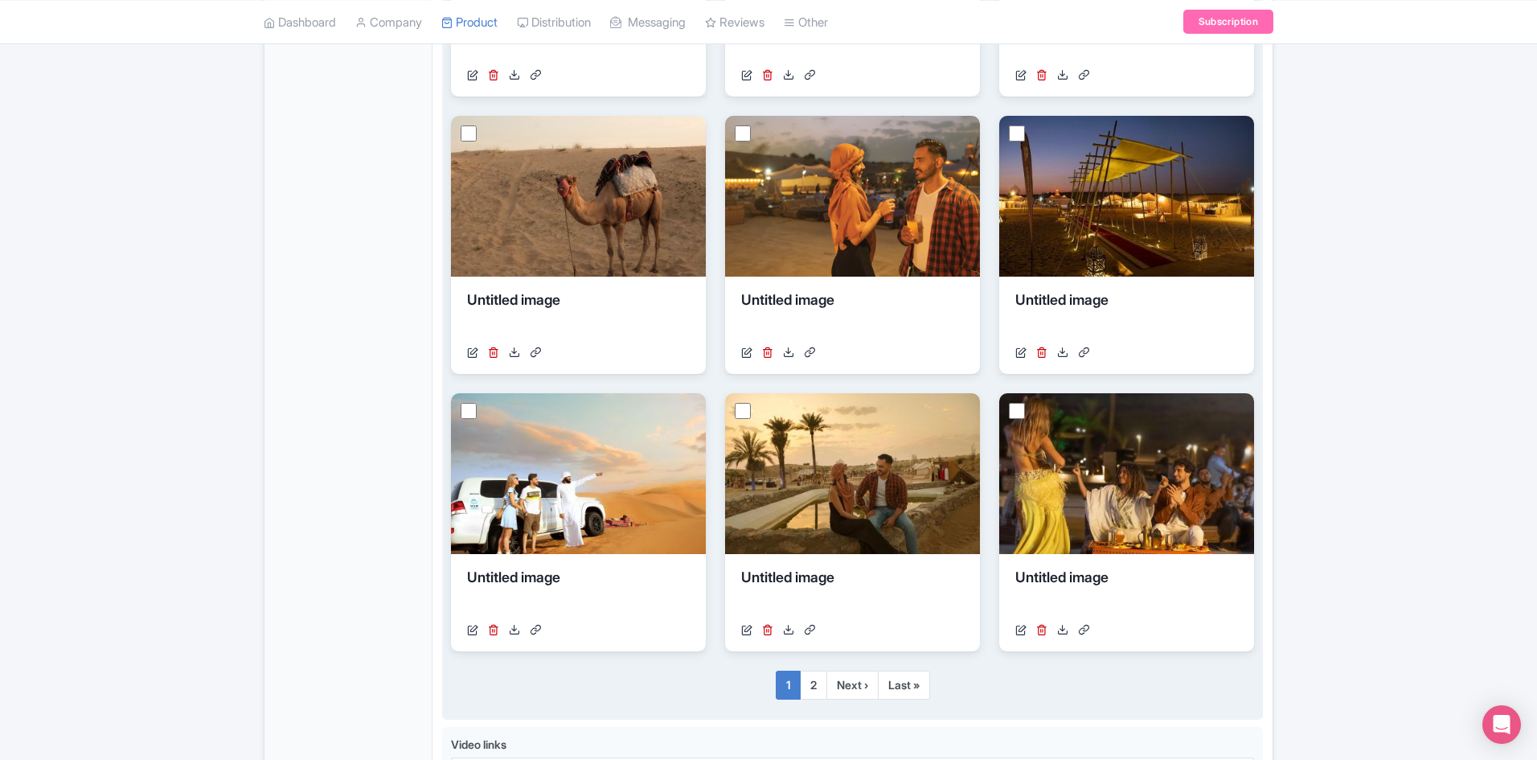
scroll to position [986, 0]
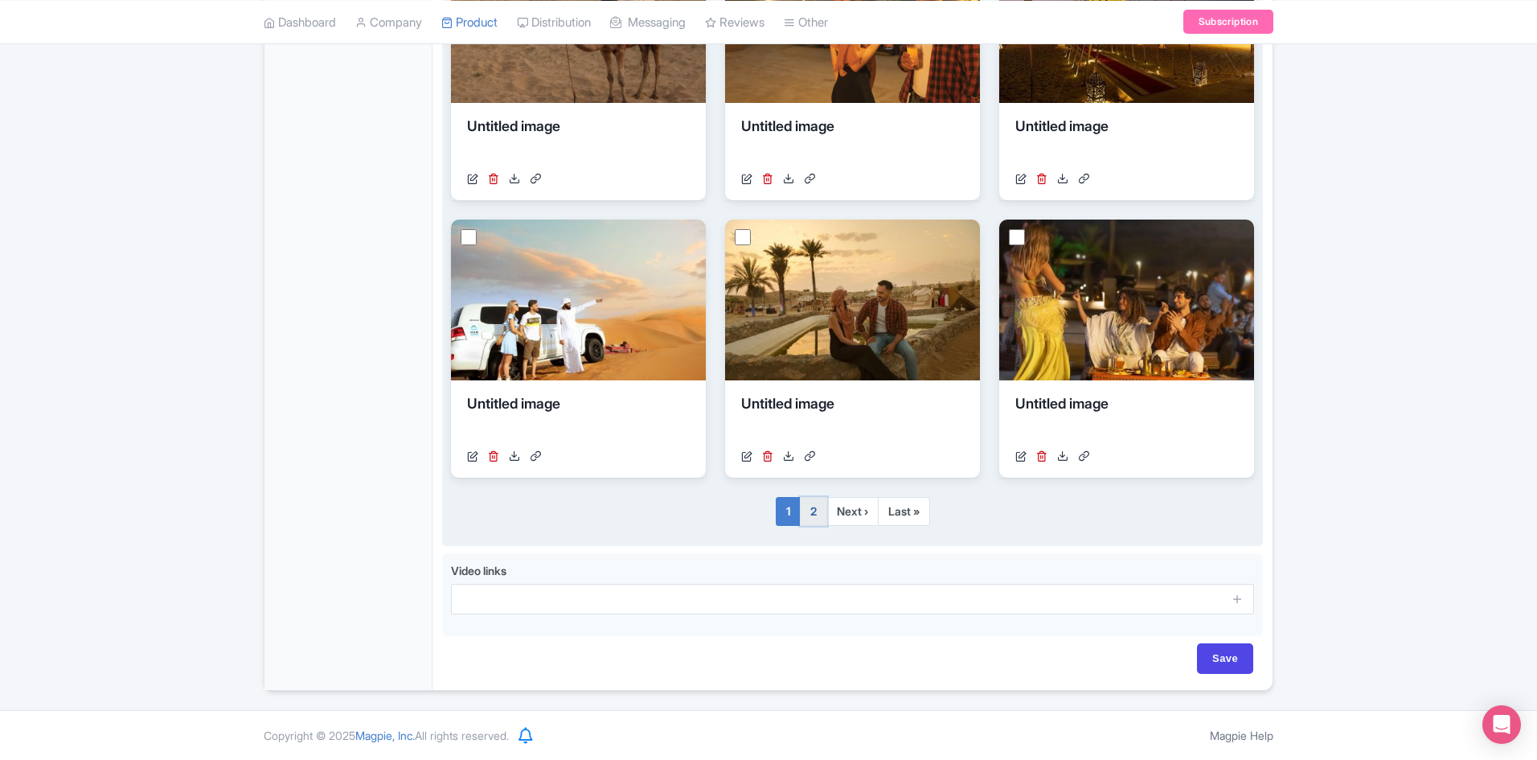
click at [819, 510] on link "2" at bounding box center [813, 511] width 27 height 29
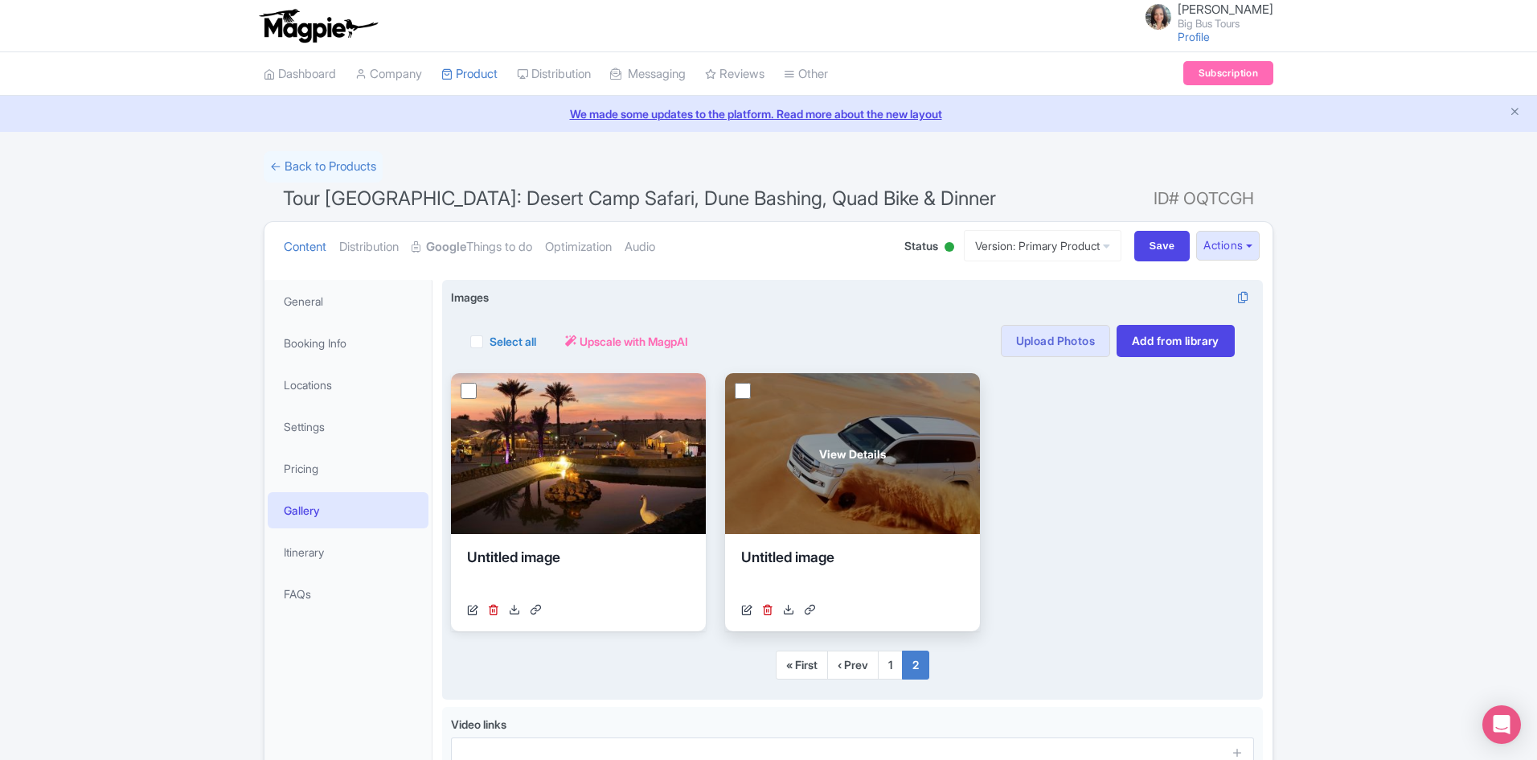
scroll to position [154, 0]
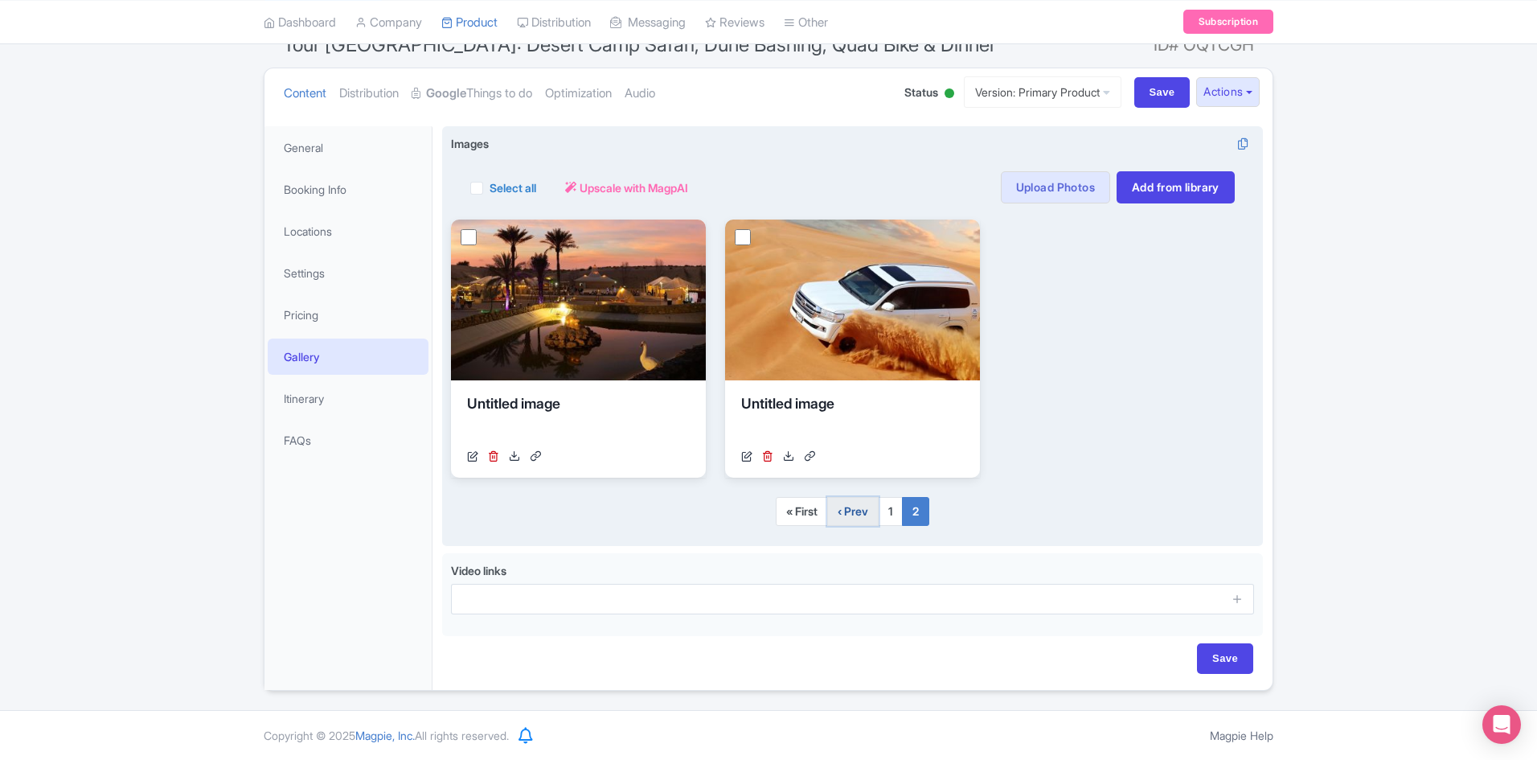
click at [860, 514] on link "‹ Prev" at bounding box center [852, 511] width 51 height 29
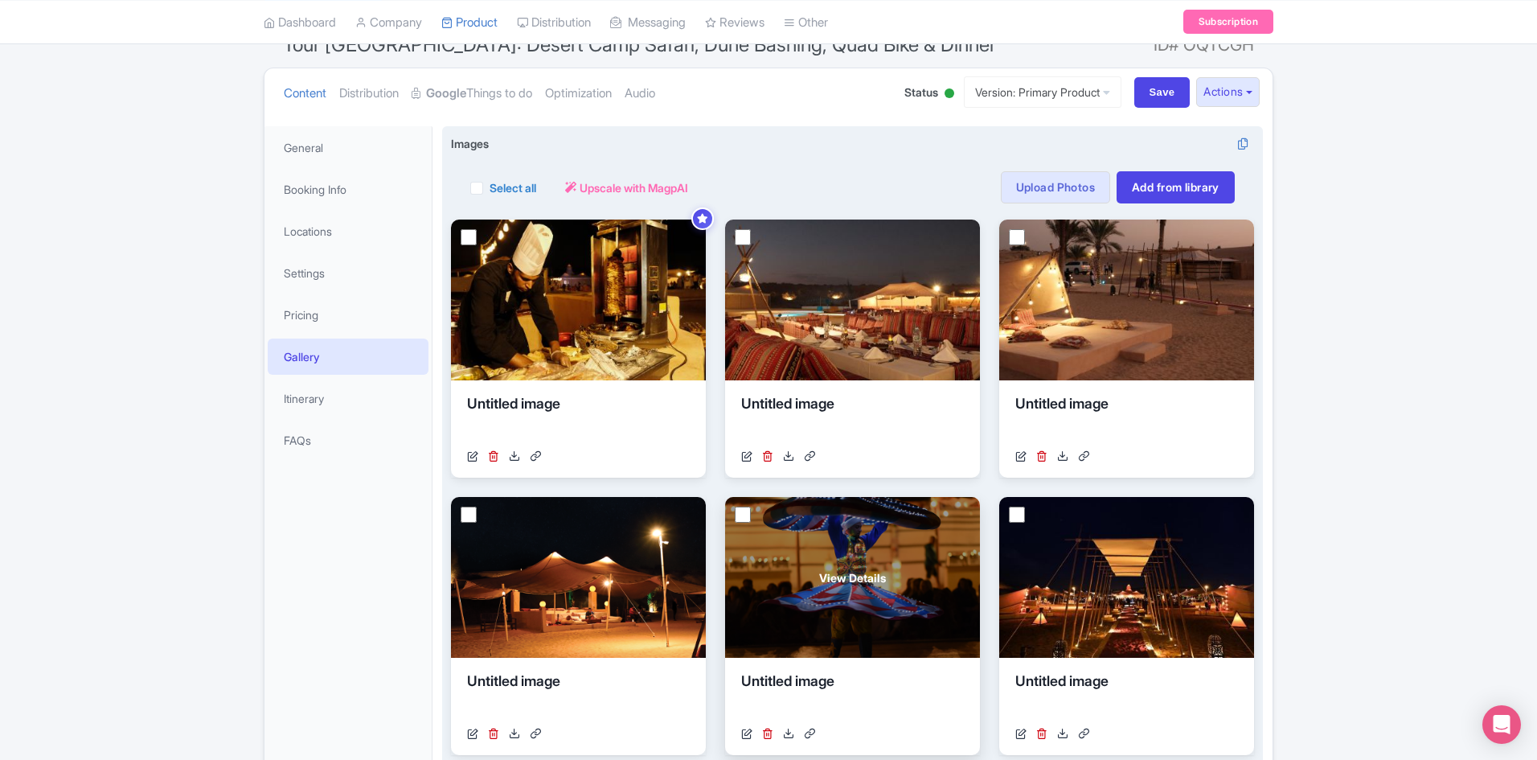
click at [846, 576] on span "View Details" at bounding box center [852, 577] width 67 height 17
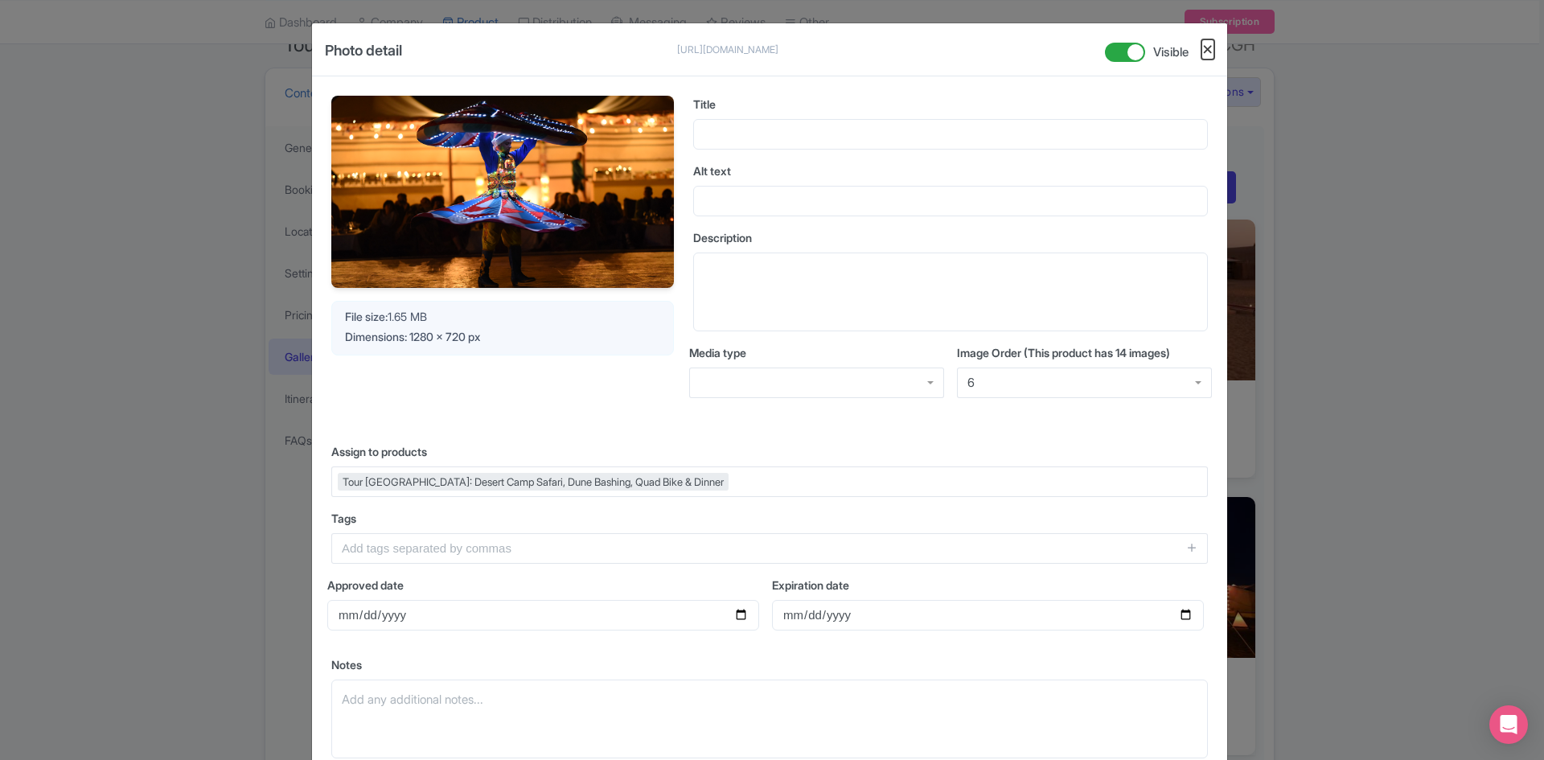
drag, startPoint x: 605, startPoint y: 179, endPoint x: 1205, endPoint y: 46, distance: 615.3
click at [1205, 46] on button "Close" at bounding box center [1207, 49] width 13 height 20
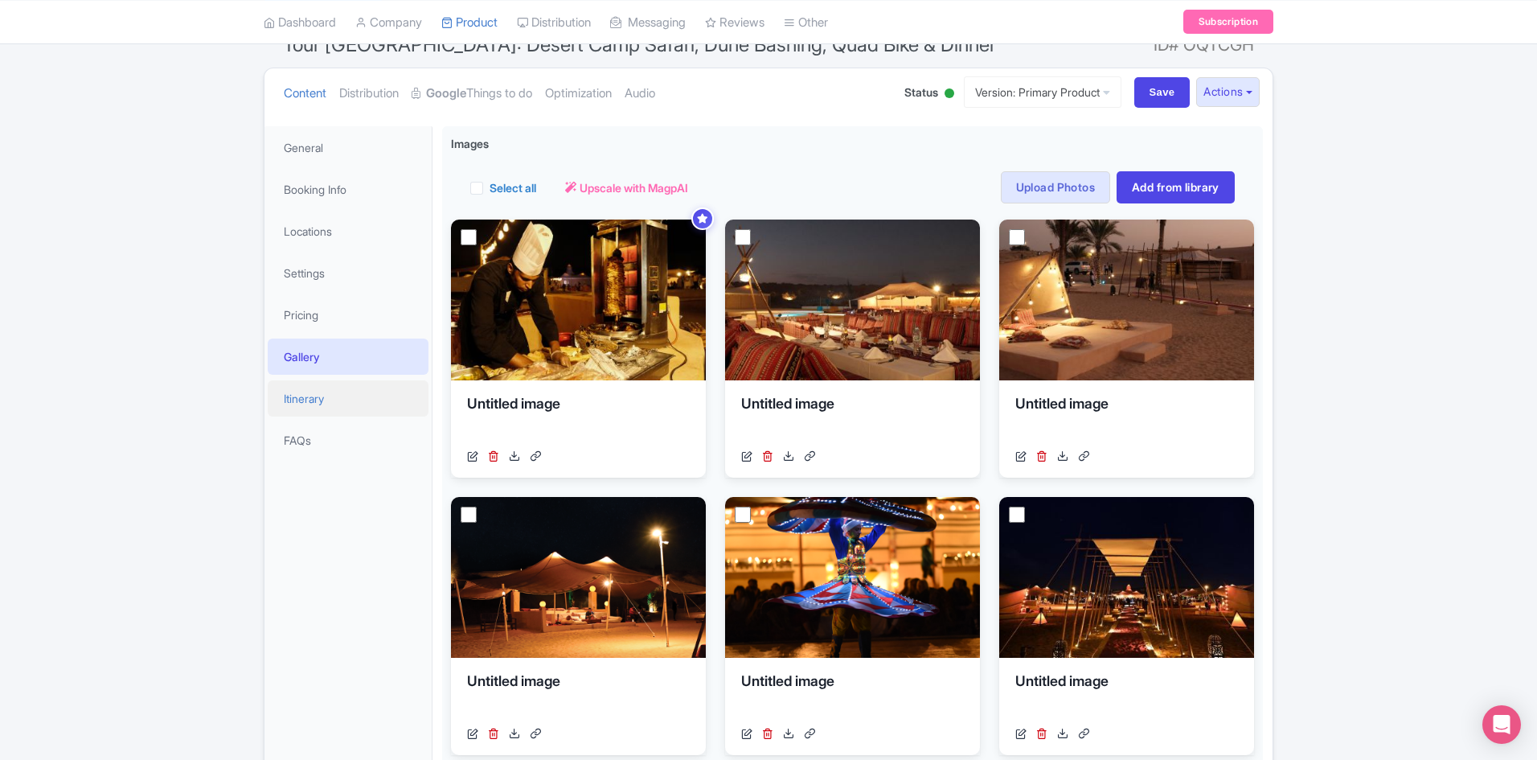
click at [308, 393] on link "Itinerary" at bounding box center [348, 398] width 161 height 36
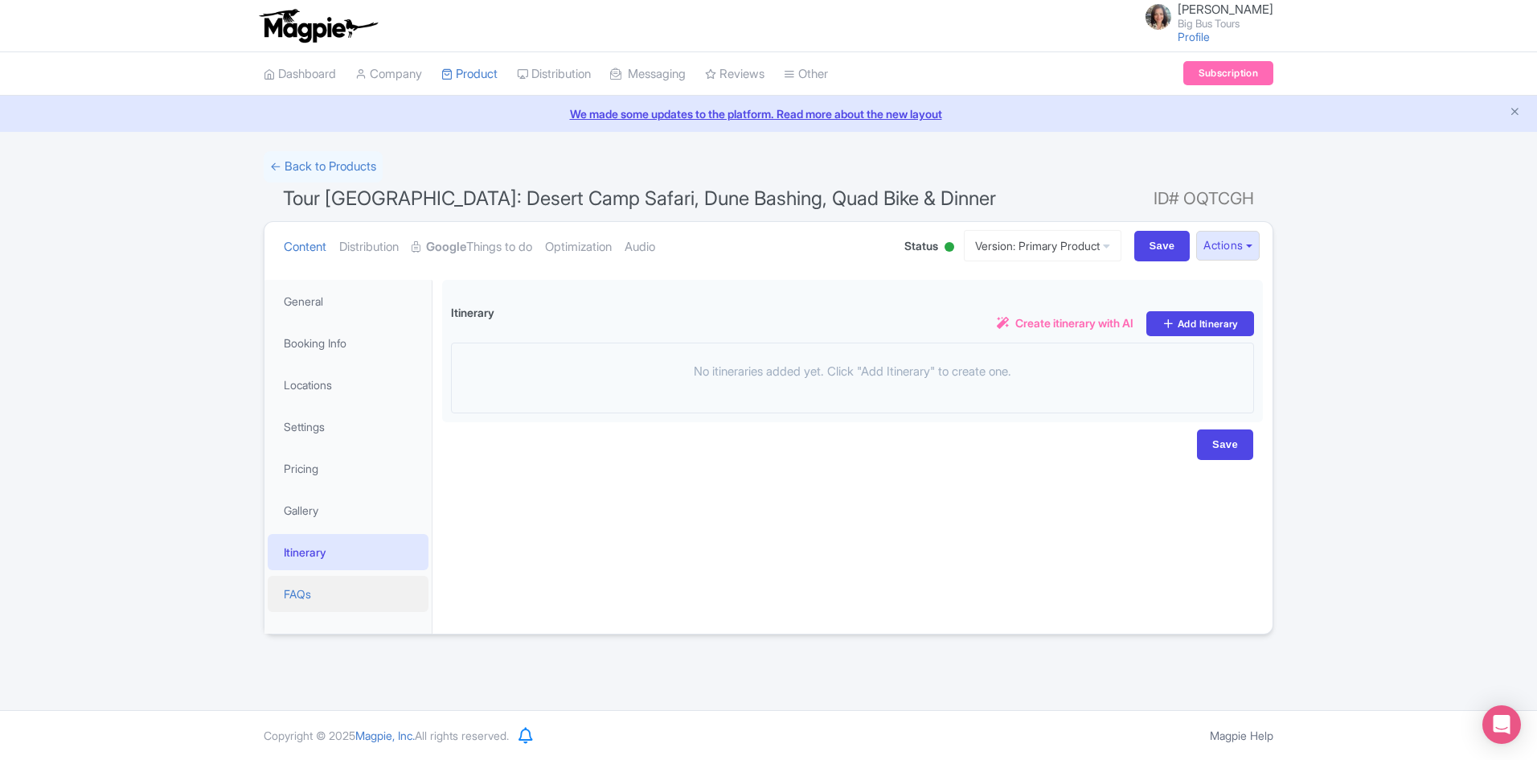
scroll to position [0, 0]
click at [302, 593] on link "FAQs" at bounding box center [348, 594] width 161 height 36
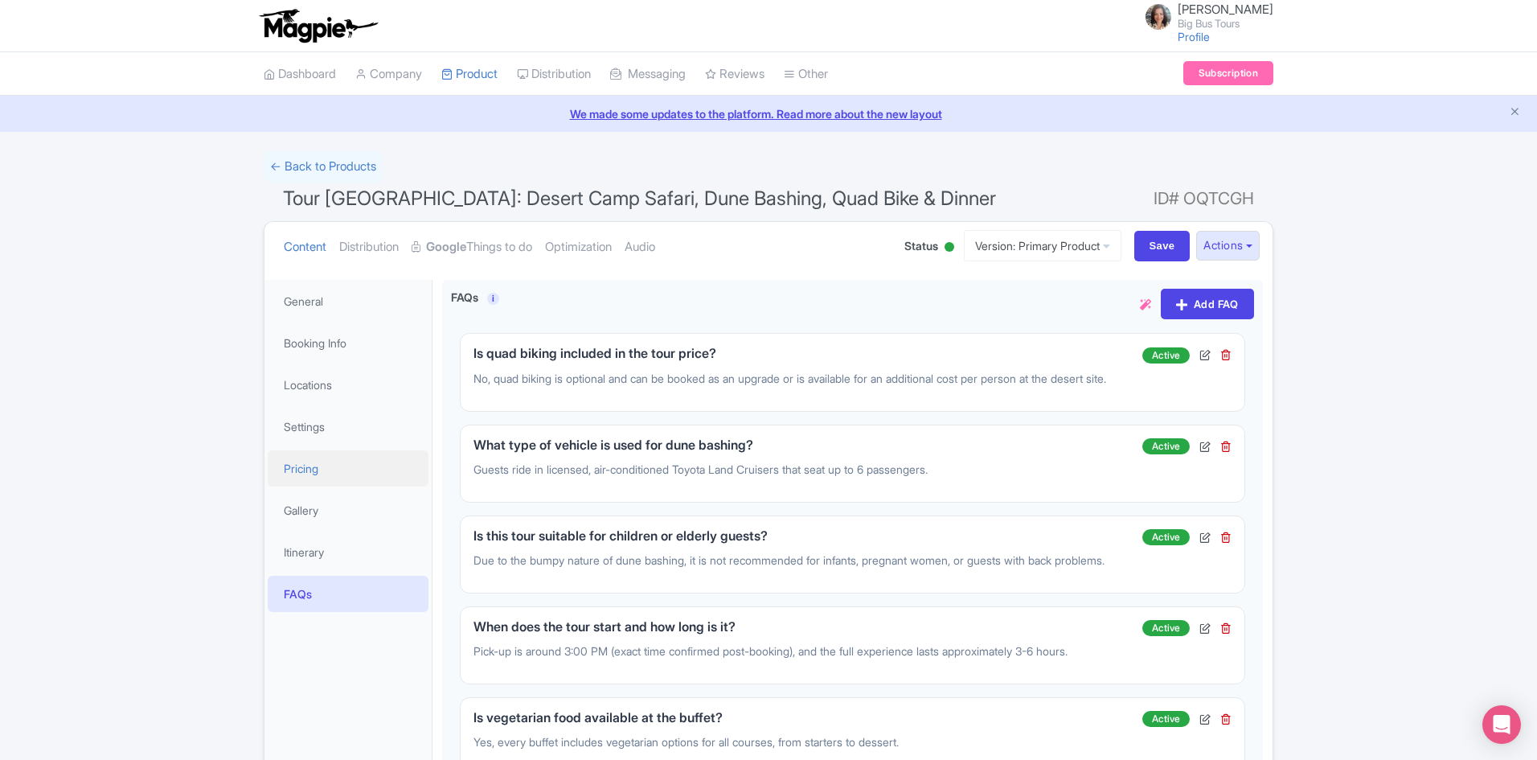
click at [310, 470] on link "Pricing" at bounding box center [348, 468] width 161 height 36
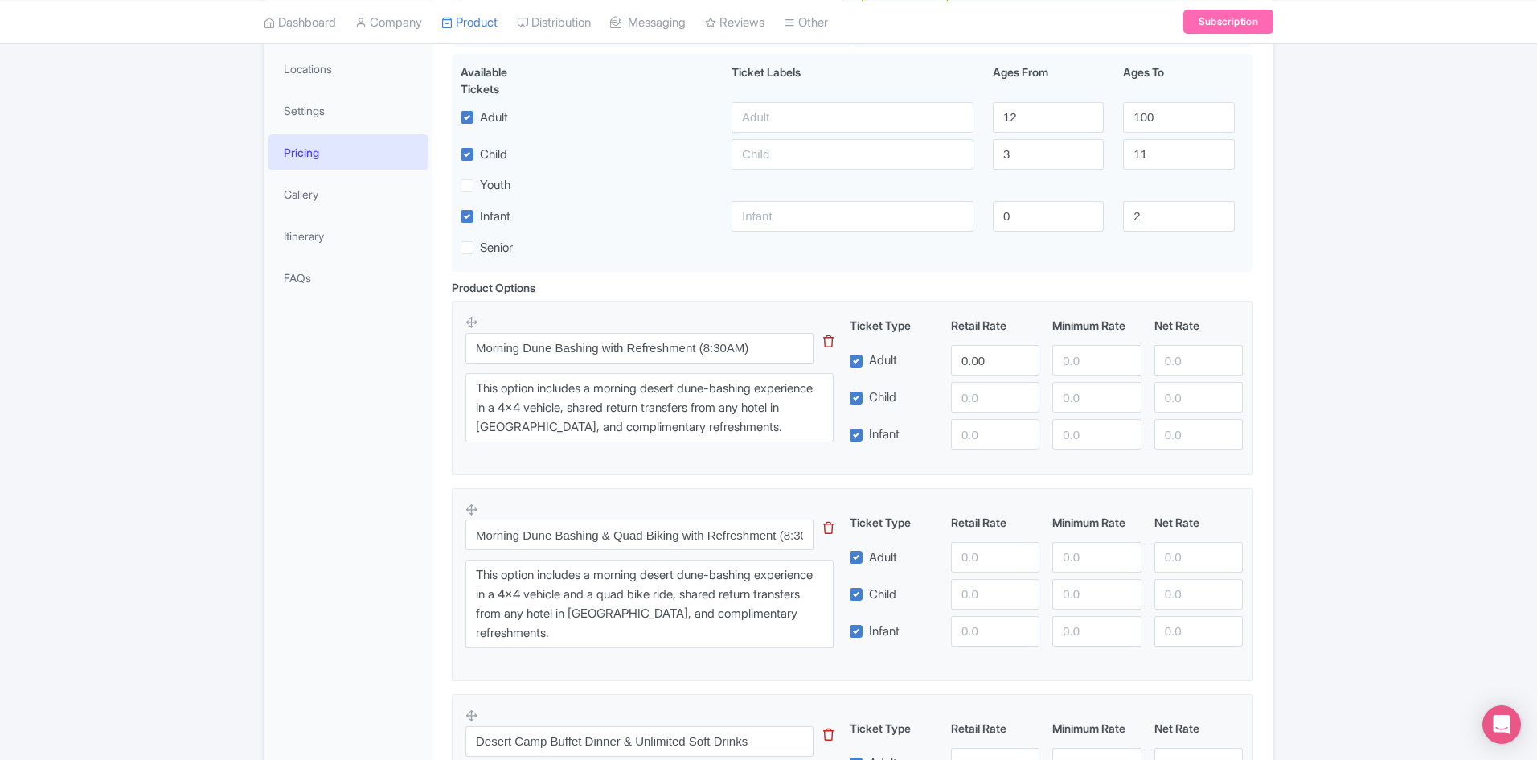
scroll to position [190, 0]
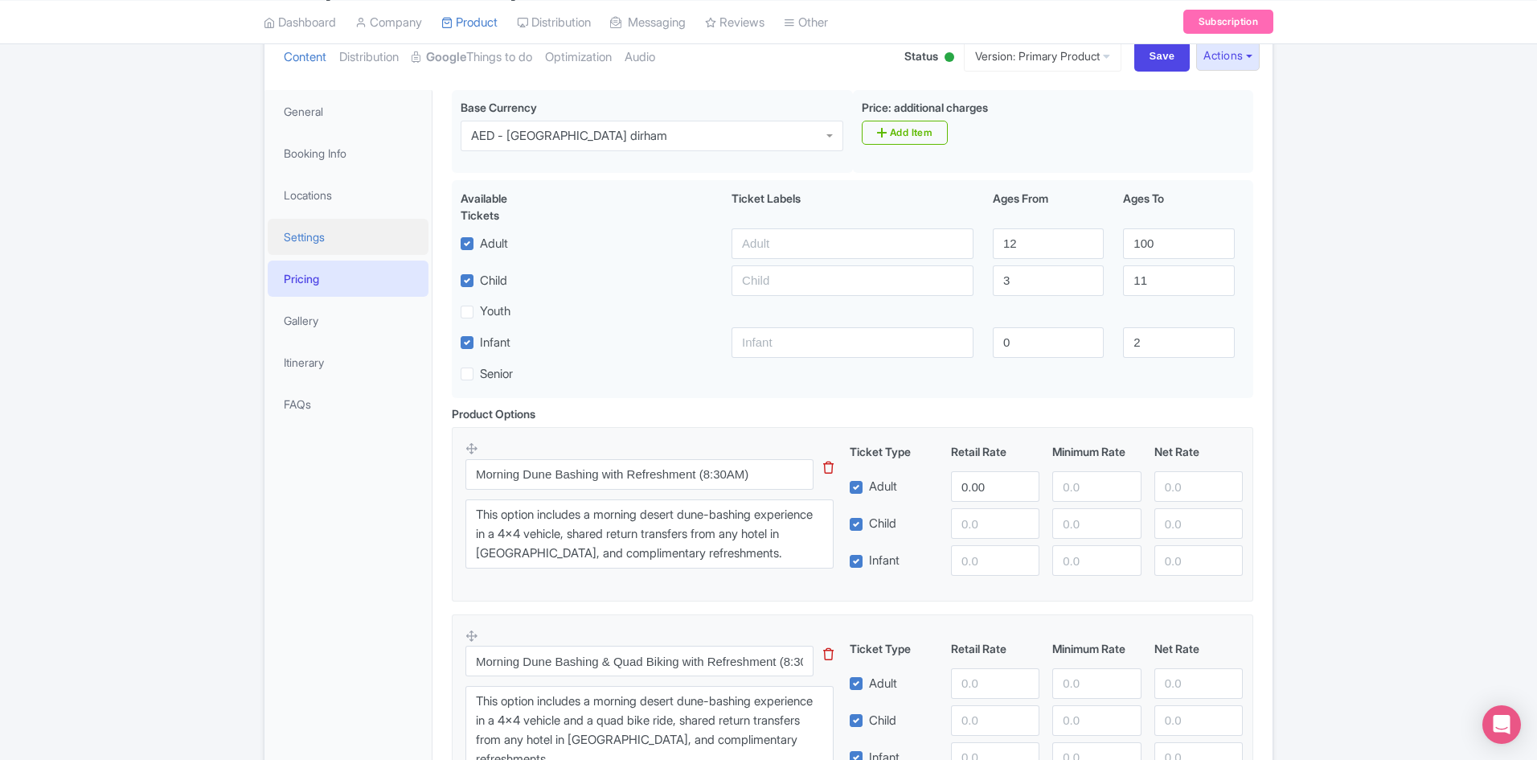
drag, startPoint x: 321, startPoint y: 234, endPoint x: 376, endPoint y: 247, distance: 56.2
click at [322, 233] on link "Settings" at bounding box center [348, 237] width 161 height 36
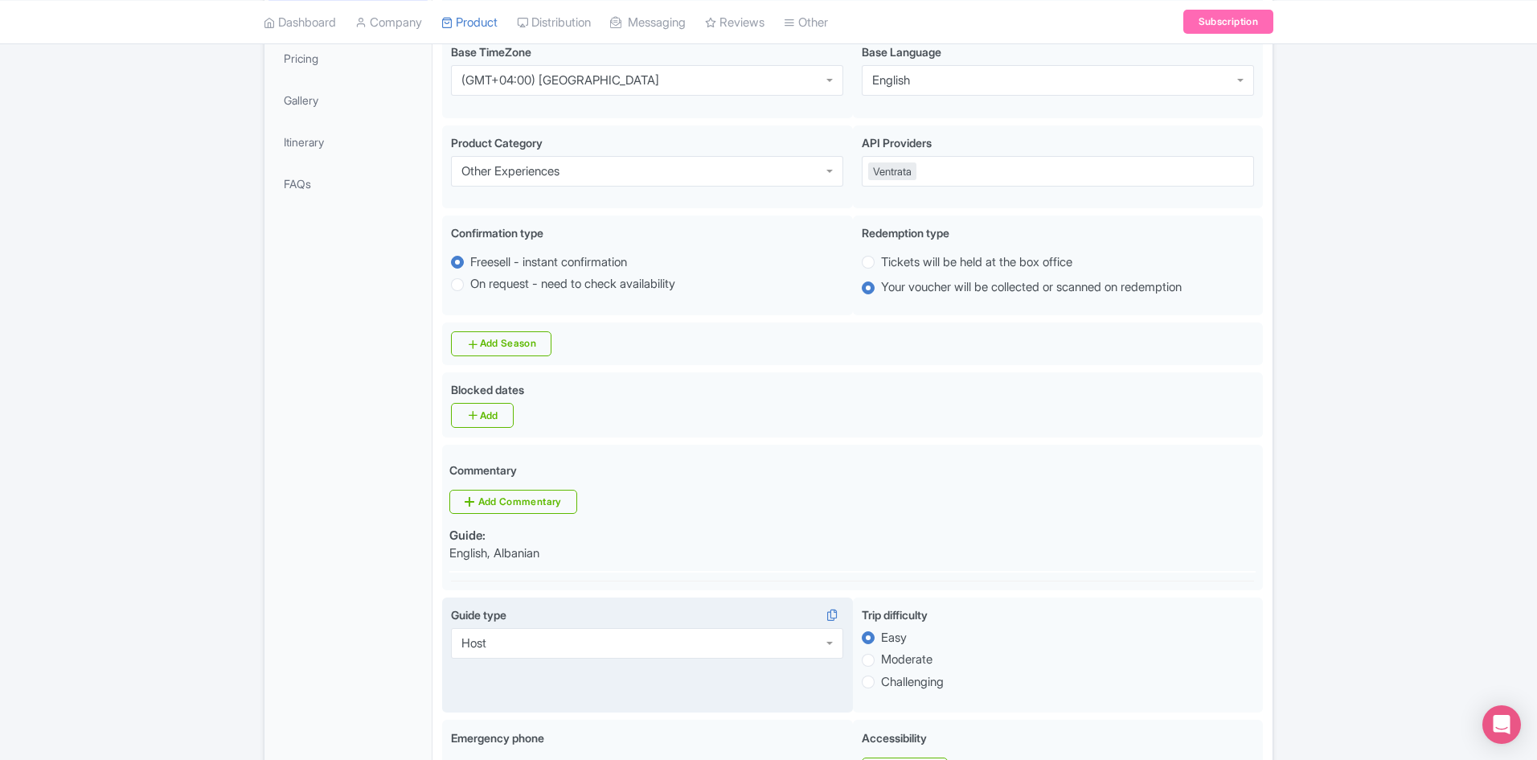
scroll to position [262, 0]
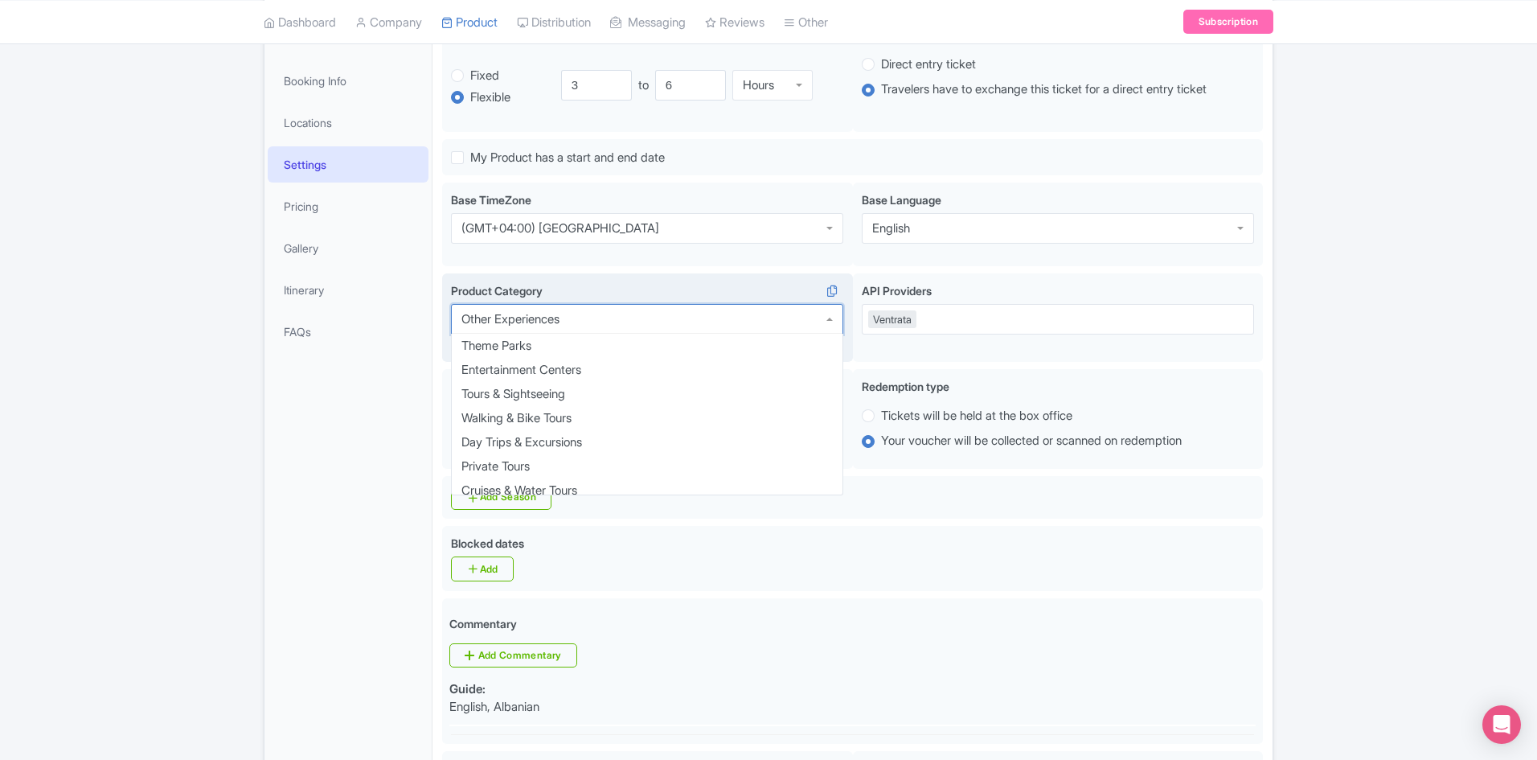
click at [613, 320] on div "Other Experiences" at bounding box center [647, 319] width 392 height 31
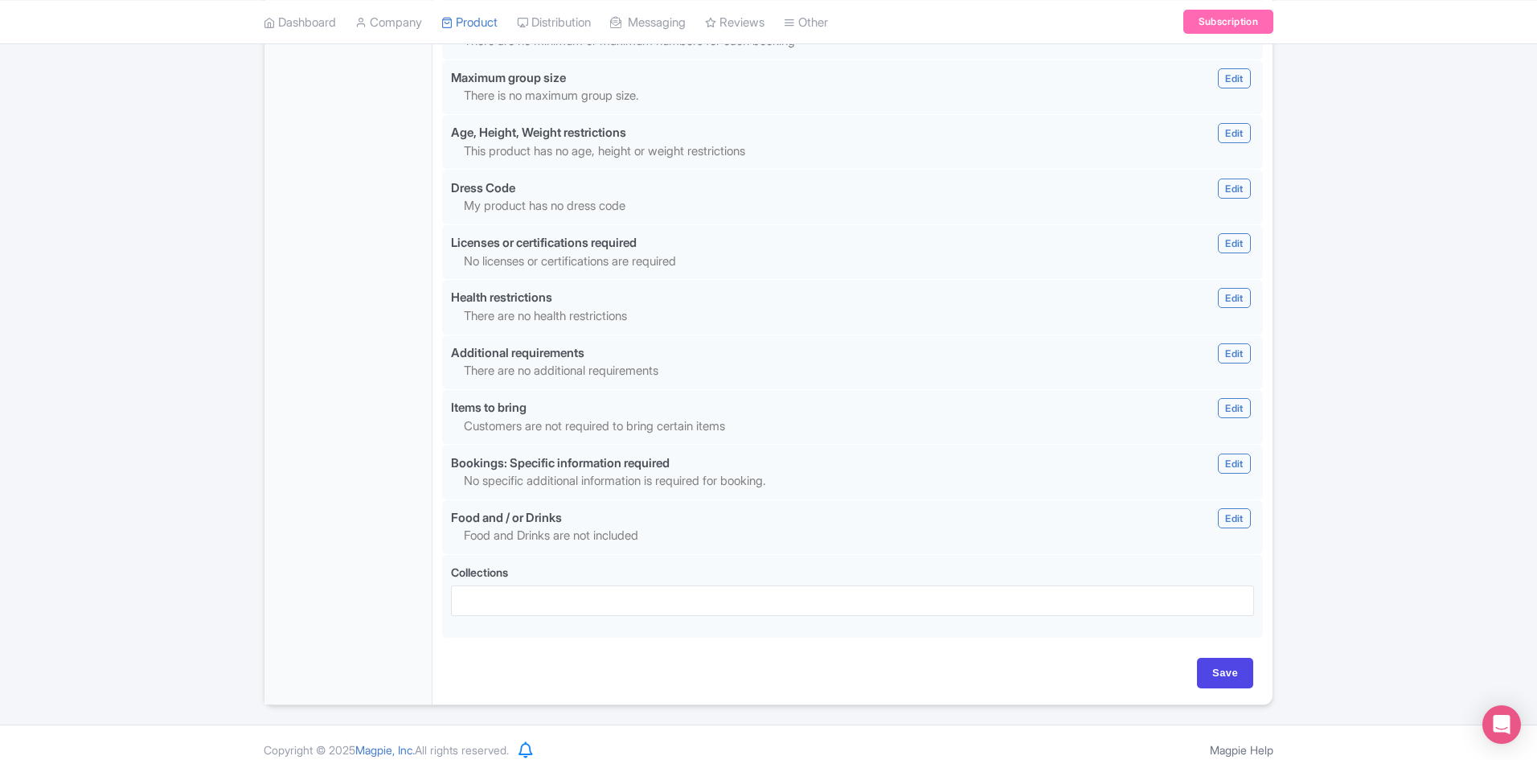
scroll to position [1388, 0]
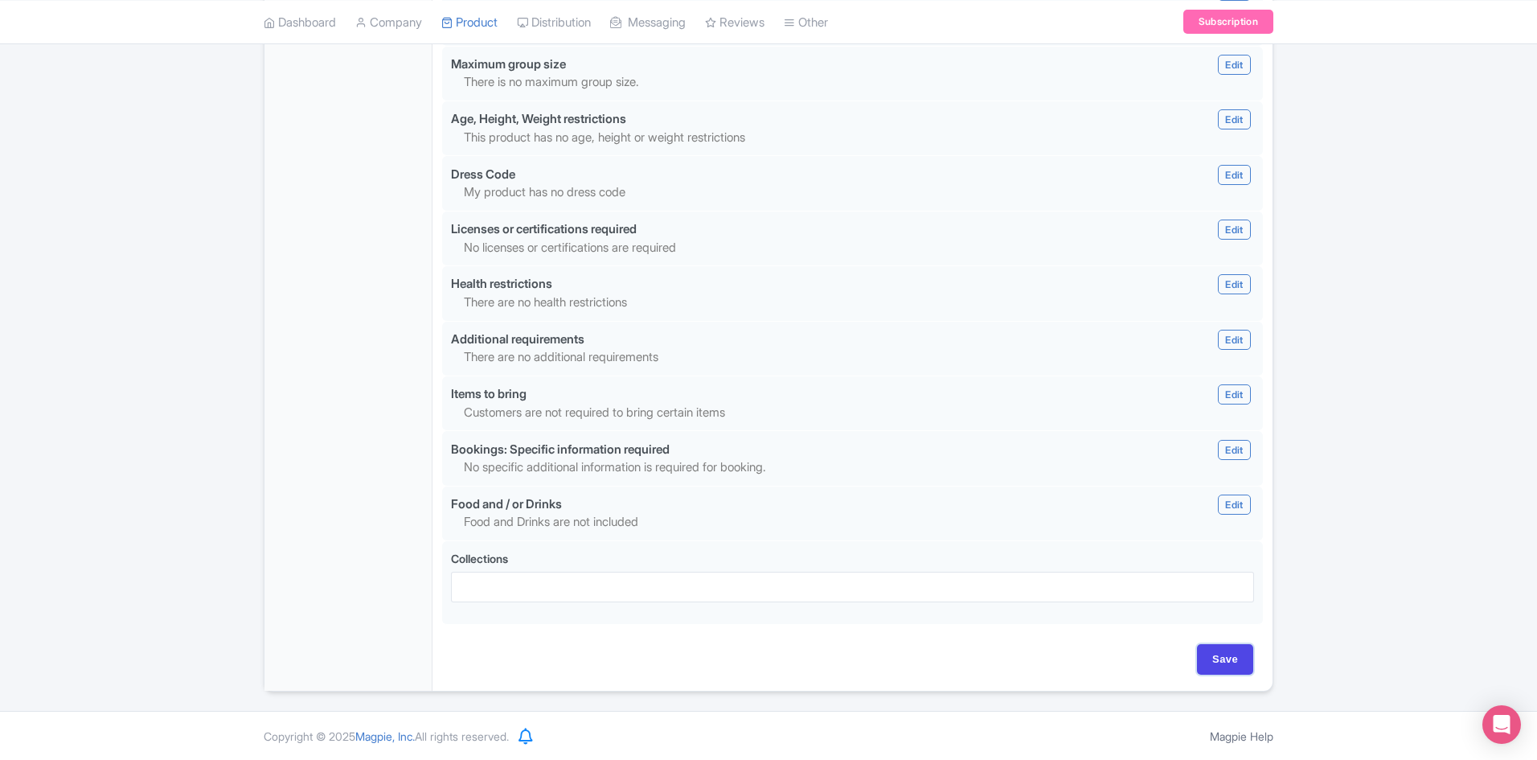
drag, startPoint x: 1226, startPoint y: 652, endPoint x: 1159, endPoint y: 655, distance: 67.6
click at [1226, 652] on input "Save" at bounding box center [1225, 659] width 56 height 31
type input "Saving..."
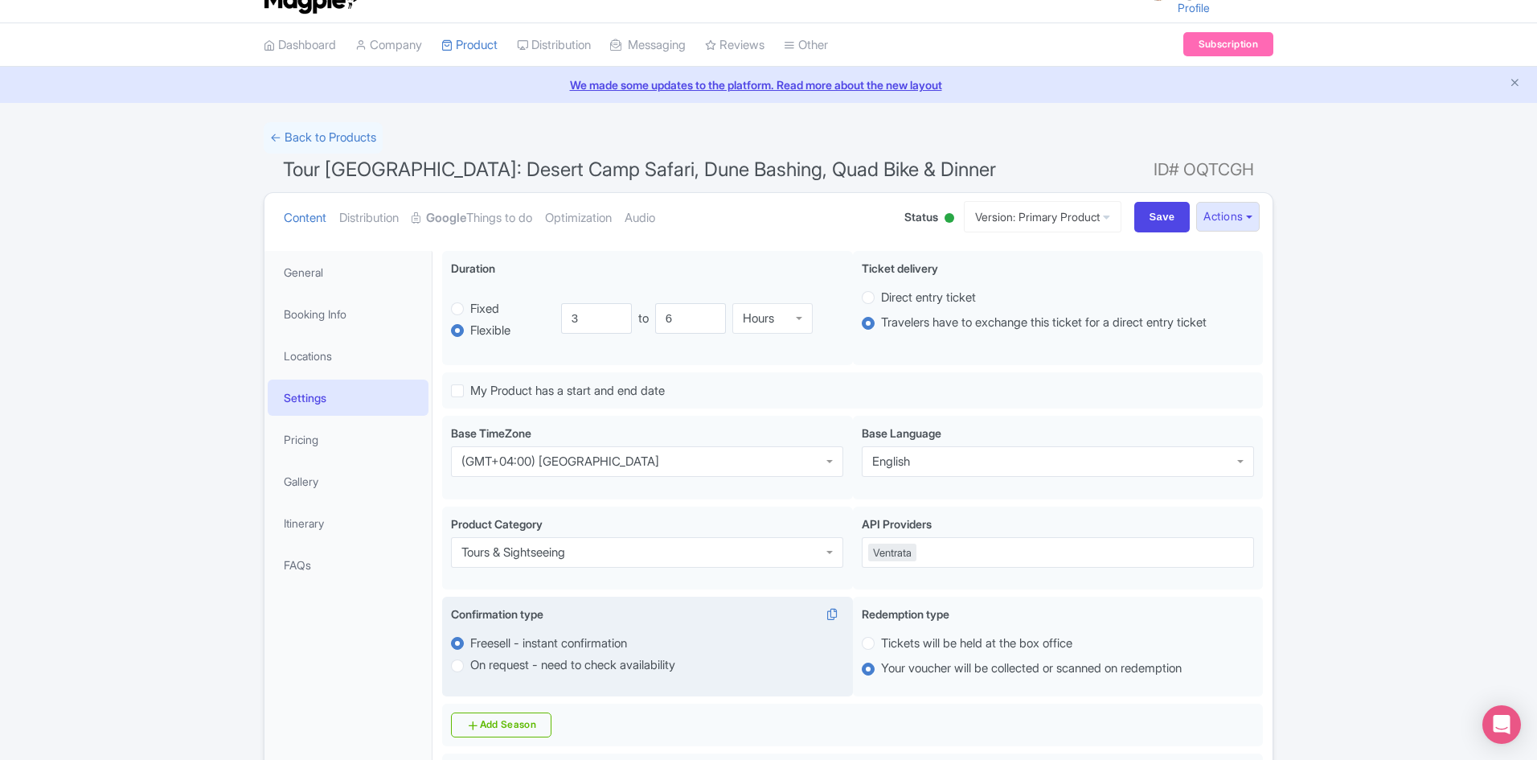
scroll to position [80, 0]
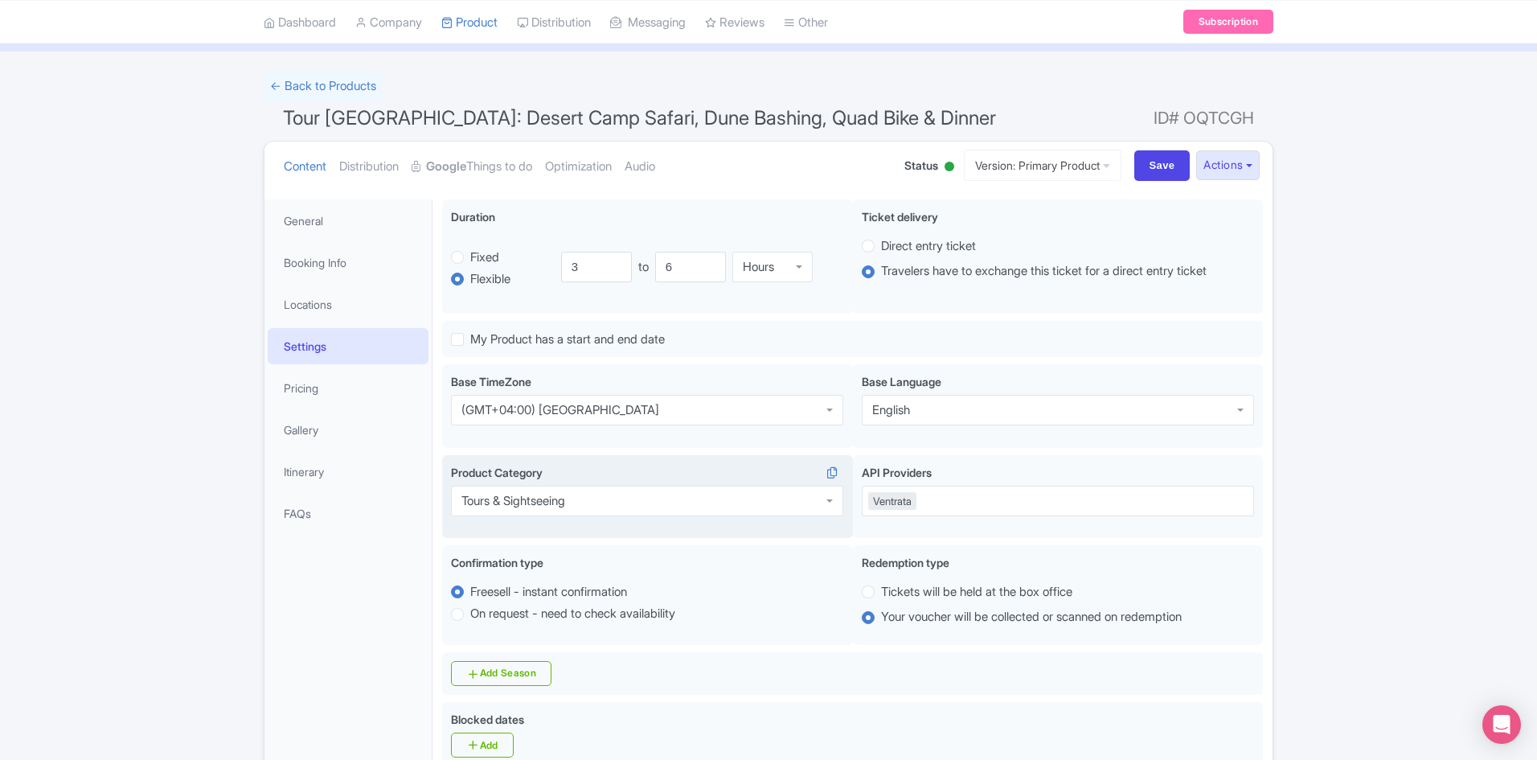
click at [644, 507] on div "Tours & Sightseeing" at bounding box center [647, 501] width 392 height 31
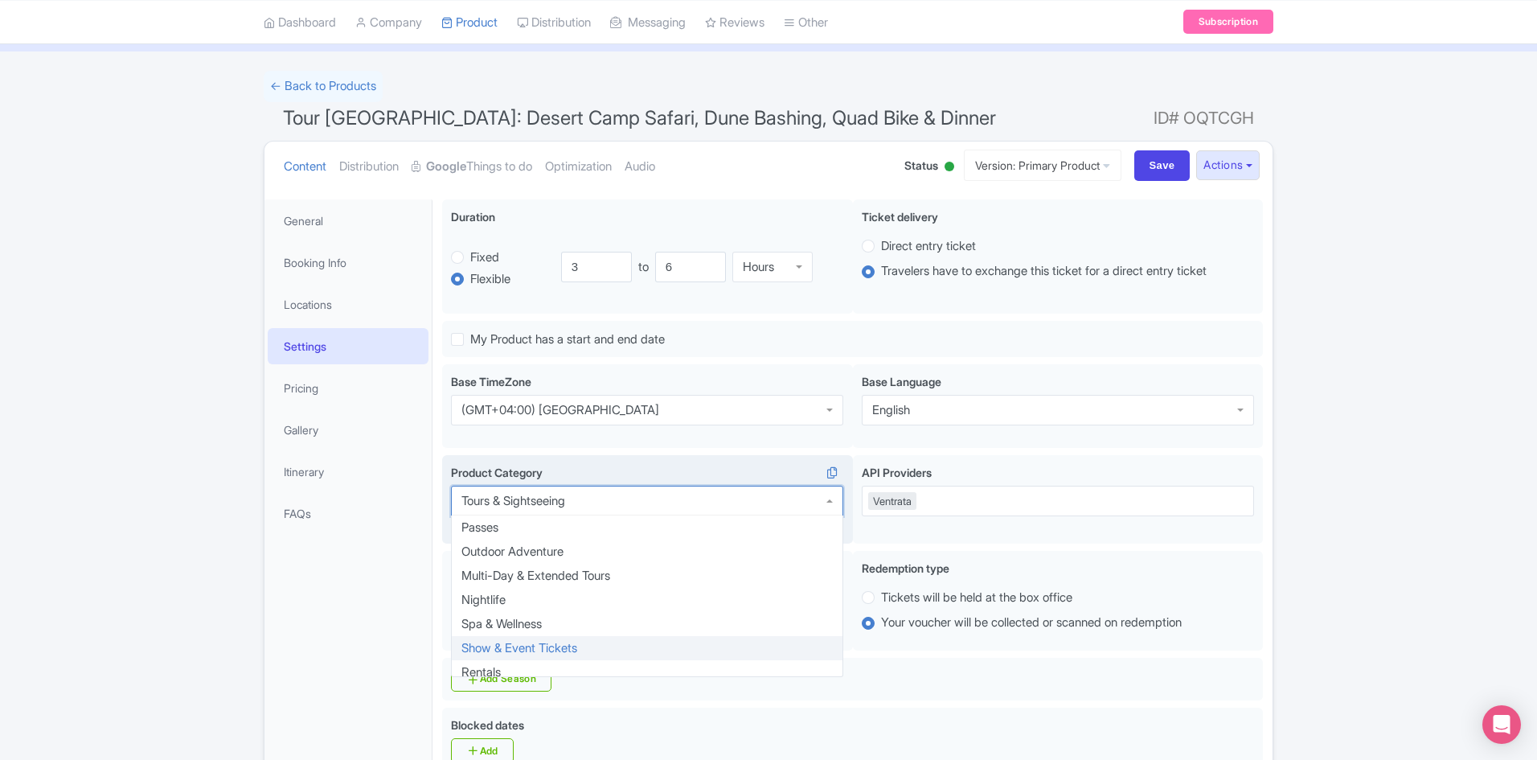
scroll to position [322, 0]
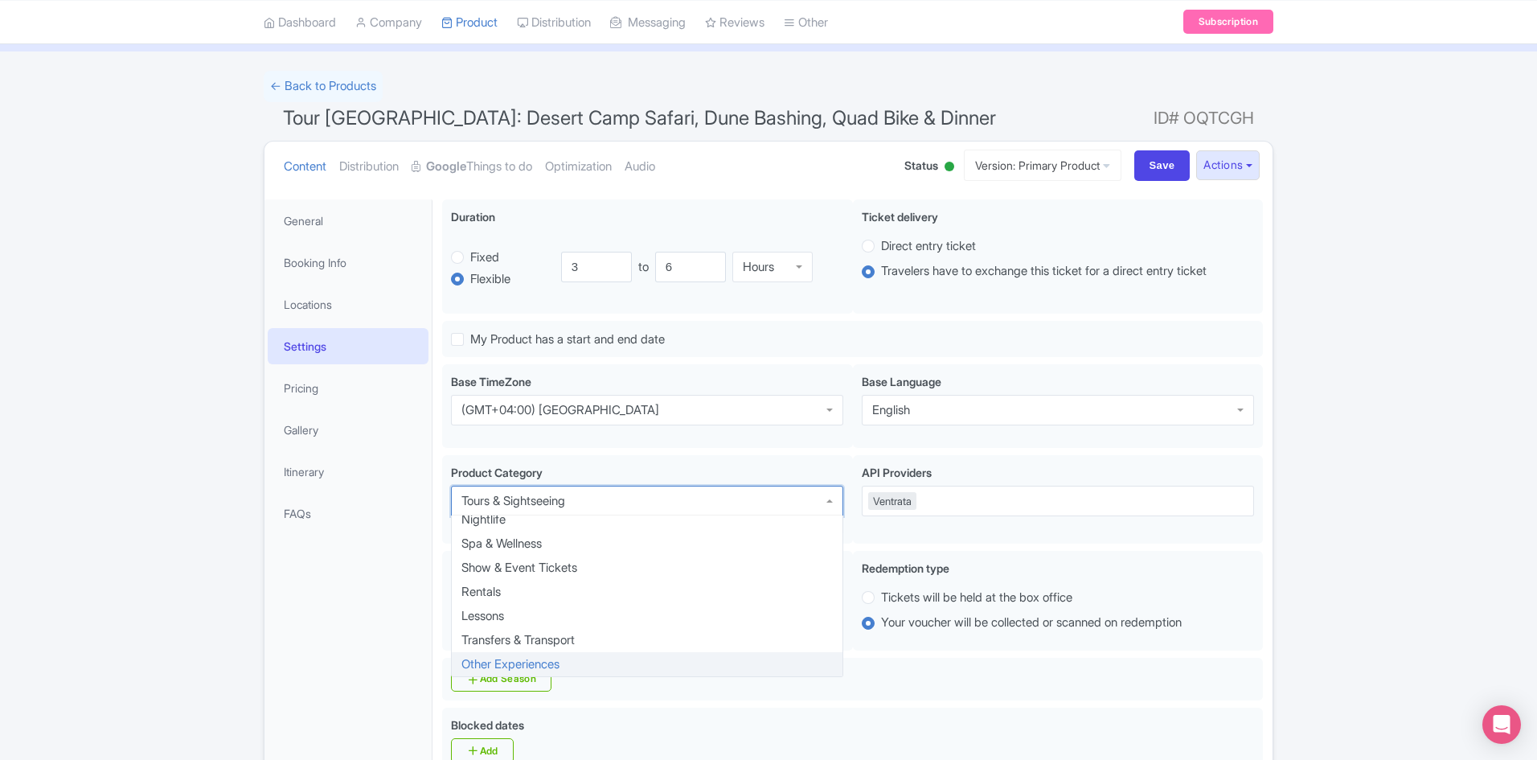
drag, startPoint x: 1373, startPoint y: 590, endPoint x: 1377, endPoint y: 599, distance: 9.7
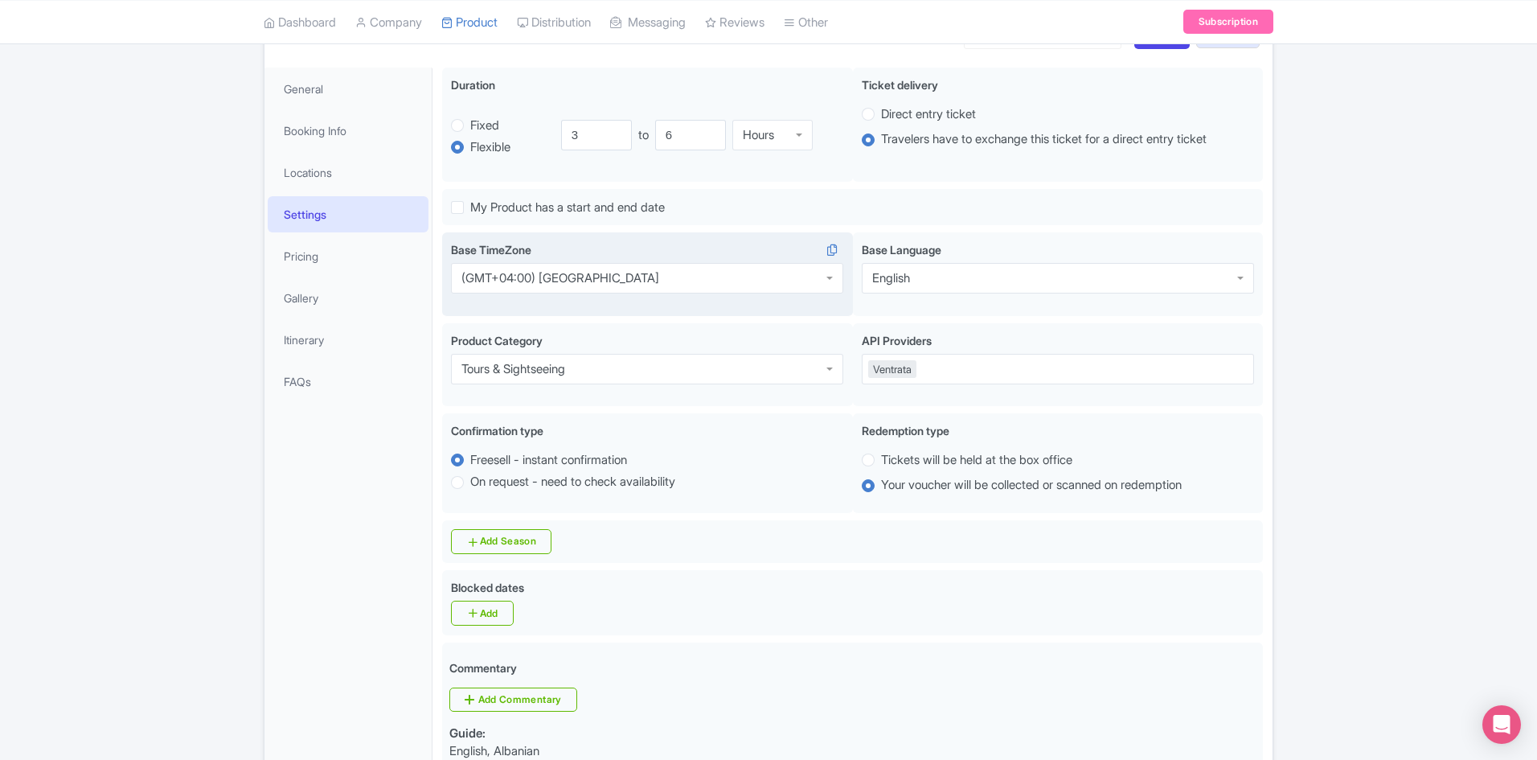
scroll to position [80, 0]
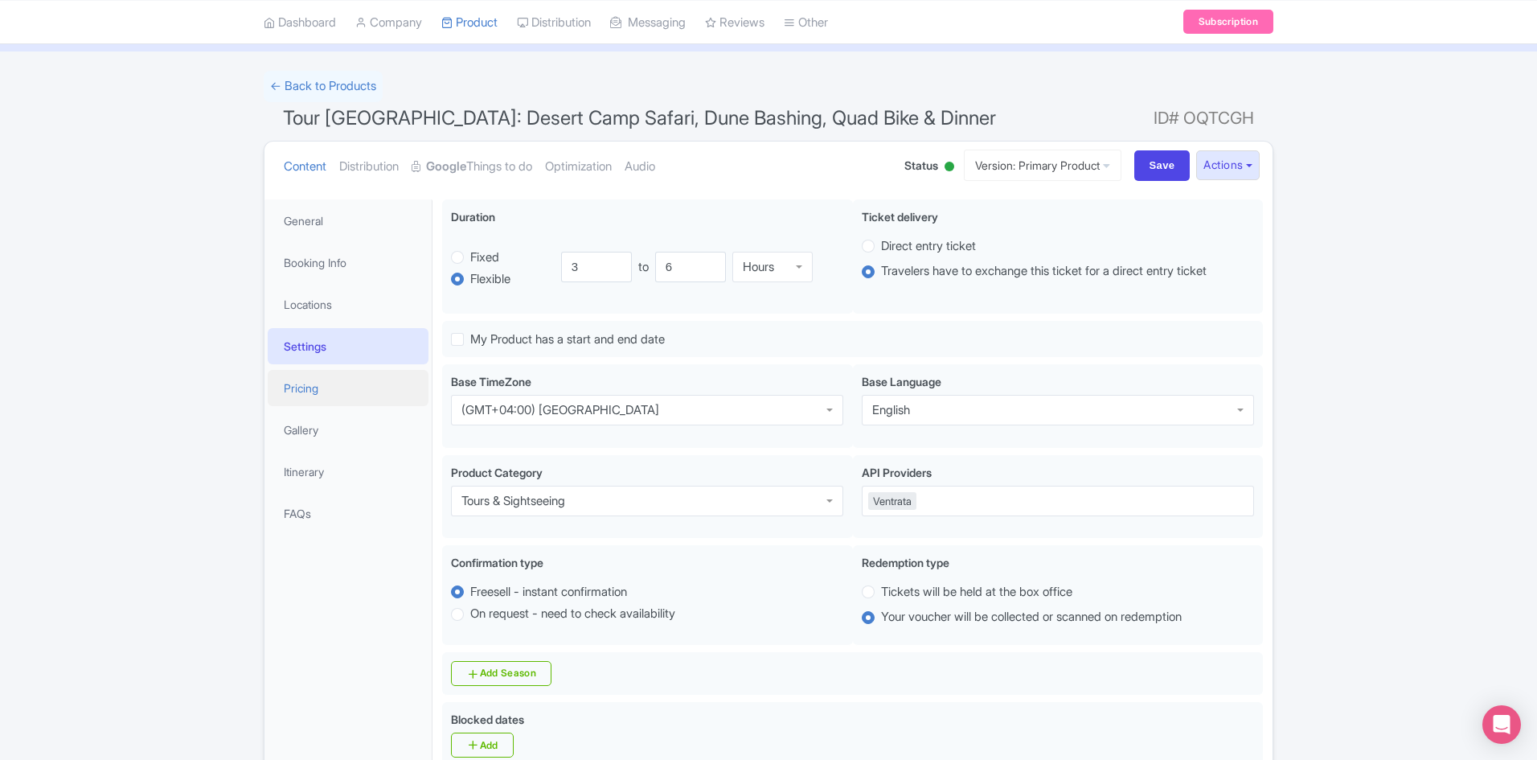
click at [318, 392] on link "Pricing" at bounding box center [348, 388] width 161 height 36
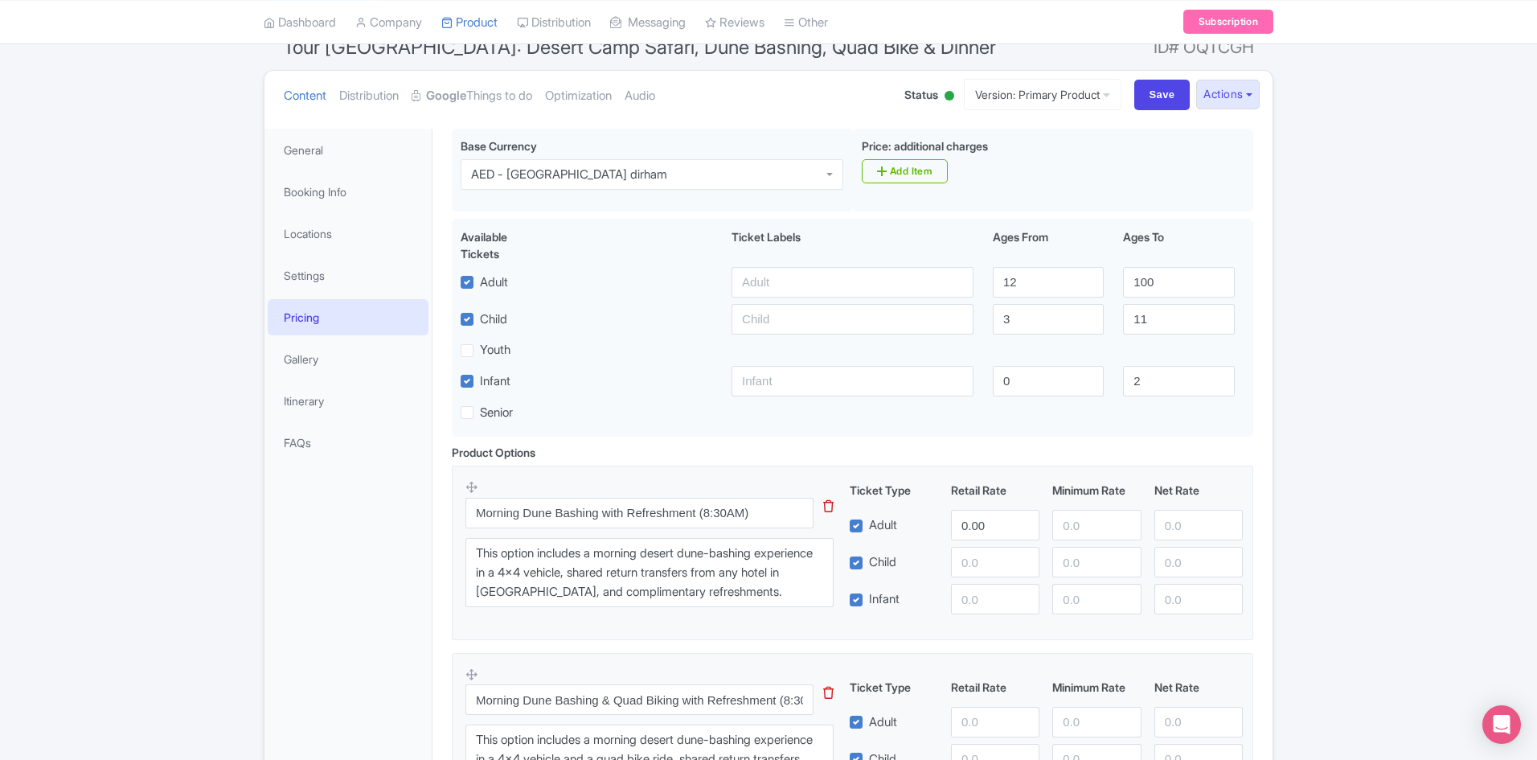
scroll to position [161, 0]
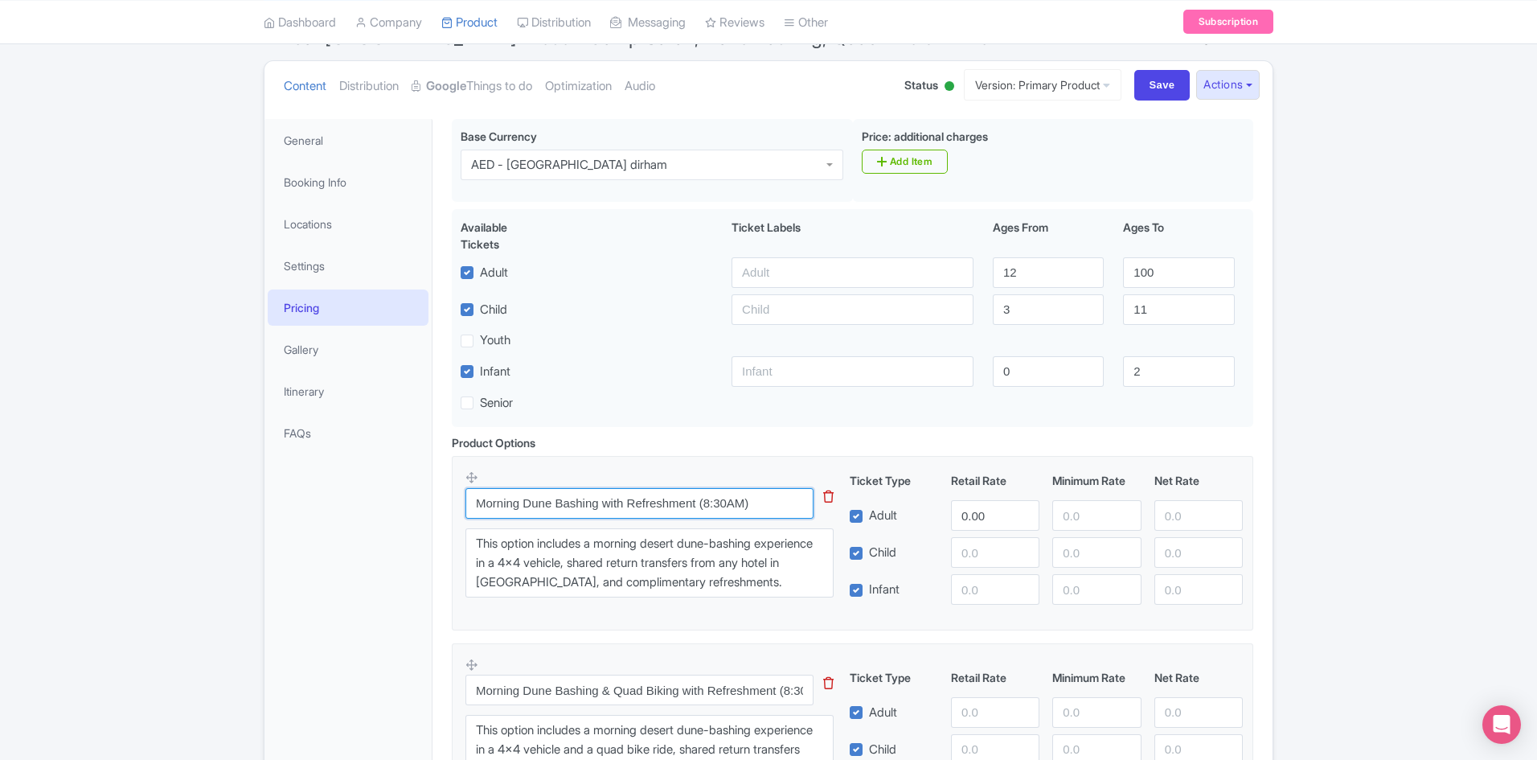
drag, startPoint x: 760, startPoint y: 506, endPoint x: 398, endPoint y: 506, distance: 361.8
drag, startPoint x: 777, startPoint y: 583, endPoint x: 154, endPoint y: 544, distance: 624.4
click at [452, 543] on fieldset "Morning Dune Bashing with Refreshment (8:30AM) This tip has not data. Code: tip…" at bounding box center [853, 543] width 802 height 174
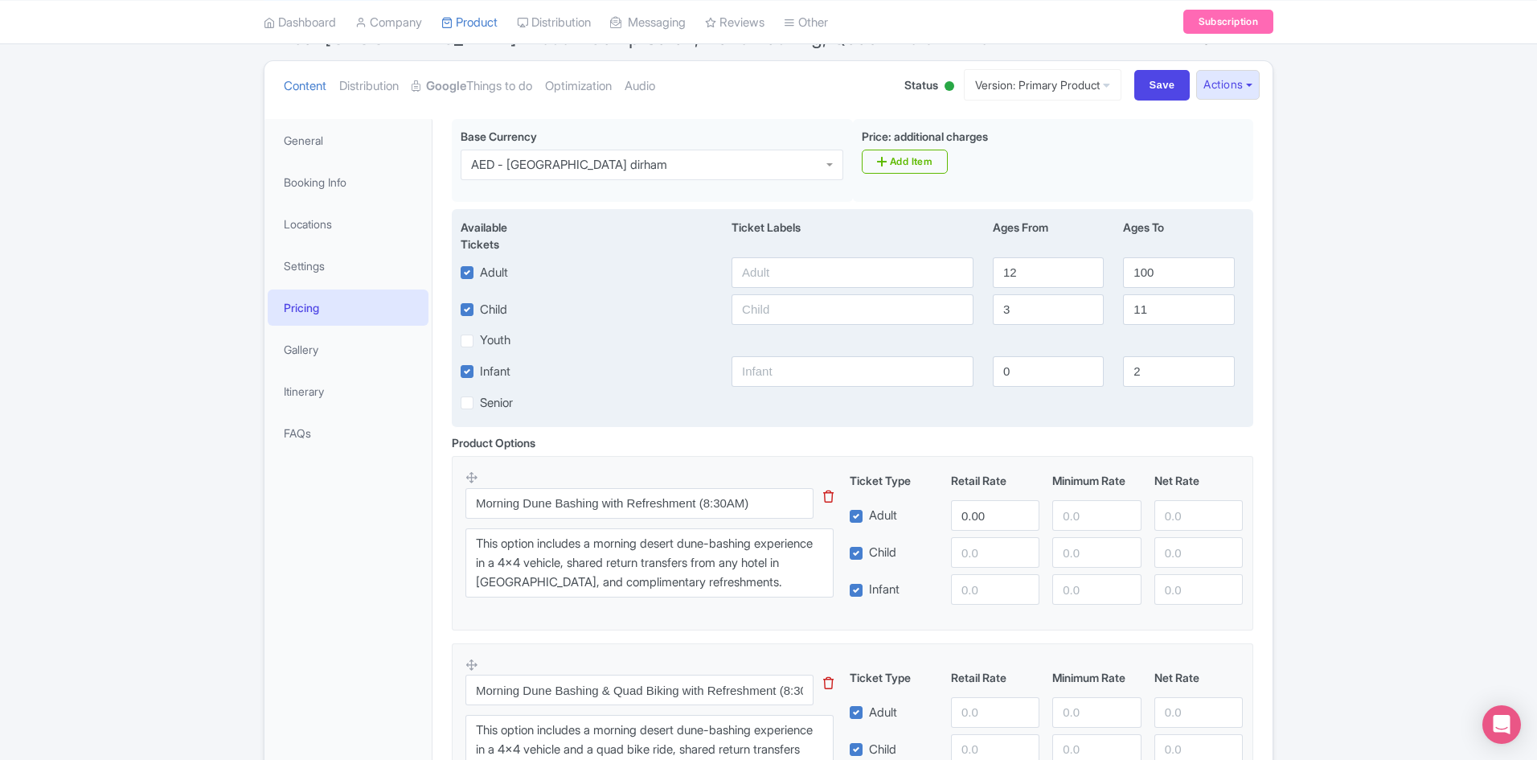
click at [480, 369] on label "Infant" at bounding box center [495, 372] width 31 height 18
click at [480, 369] on input "Infant" at bounding box center [485, 367] width 10 height 10
checkbox input "false"
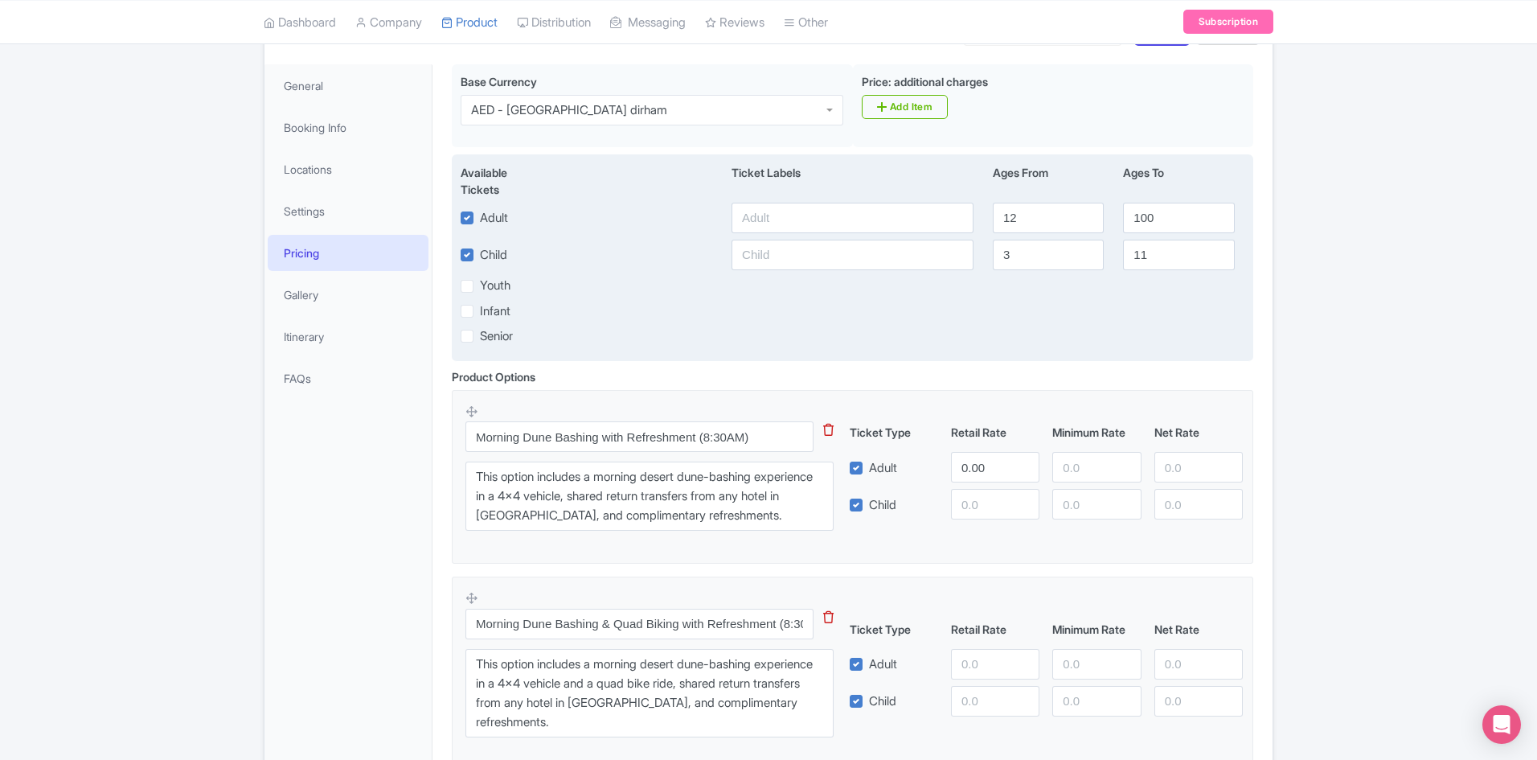
scroll to position [322, 0]
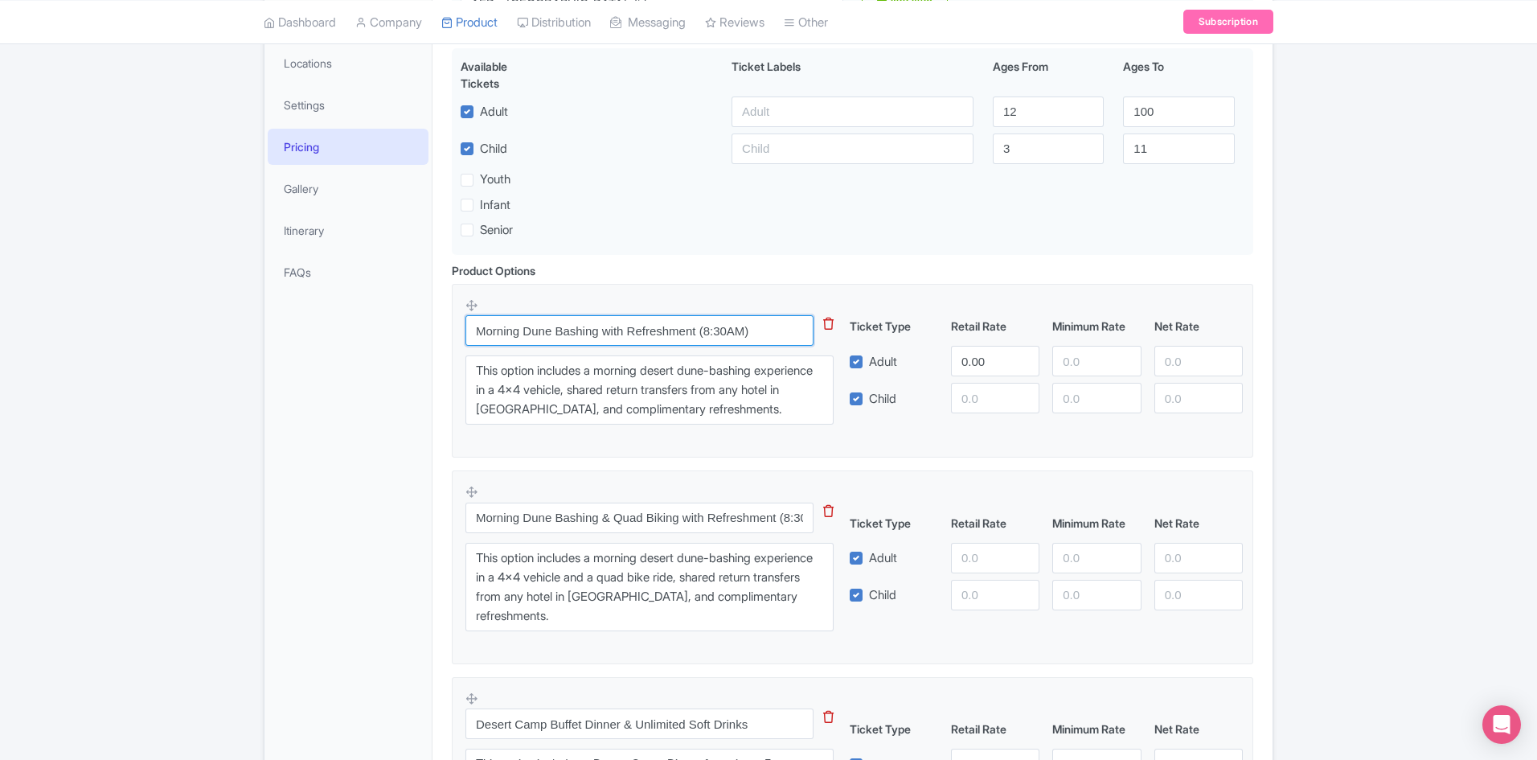
drag, startPoint x: 482, startPoint y: 322, endPoint x: 853, endPoint y: 338, distance: 371.0
click at [853, 338] on div "Morning Dune Bashing with Refreshment (8:30AM) This tip has not data. Code: tip…" at bounding box center [853, 367] width 774 height 138
drag, startPoint x: 478, startPoint y: 515, endPoint x: 815, endPoint y: 516, distance: 336.9
click at [815, 516] on div "Morning Dune Bashing & Quad Biking with Refreshment (8:30AM) This tip has not d…" at bounding box center [650, 518] width 368 height 31
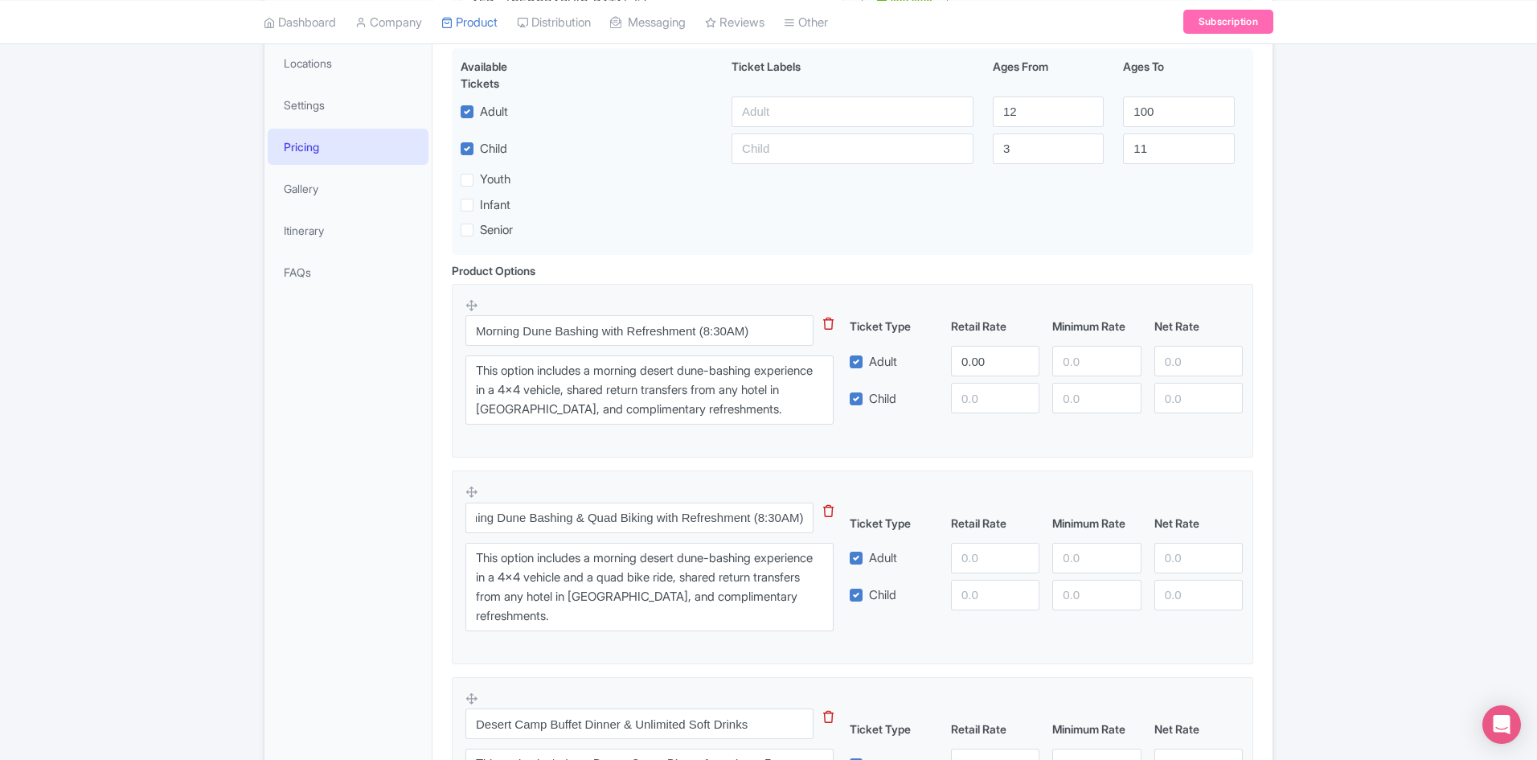
scroll to position [0, 0]
drag, startPoint x: 516, startPoint y: 593, endPoint x: 473, endPoint y: 547, distance: 63.7
click at [473, 547] on textarea "This option includes a morning desert dune-bashing experience in a 4x4 vehicle …" at bounding box center [650, 587] width 368 height 88
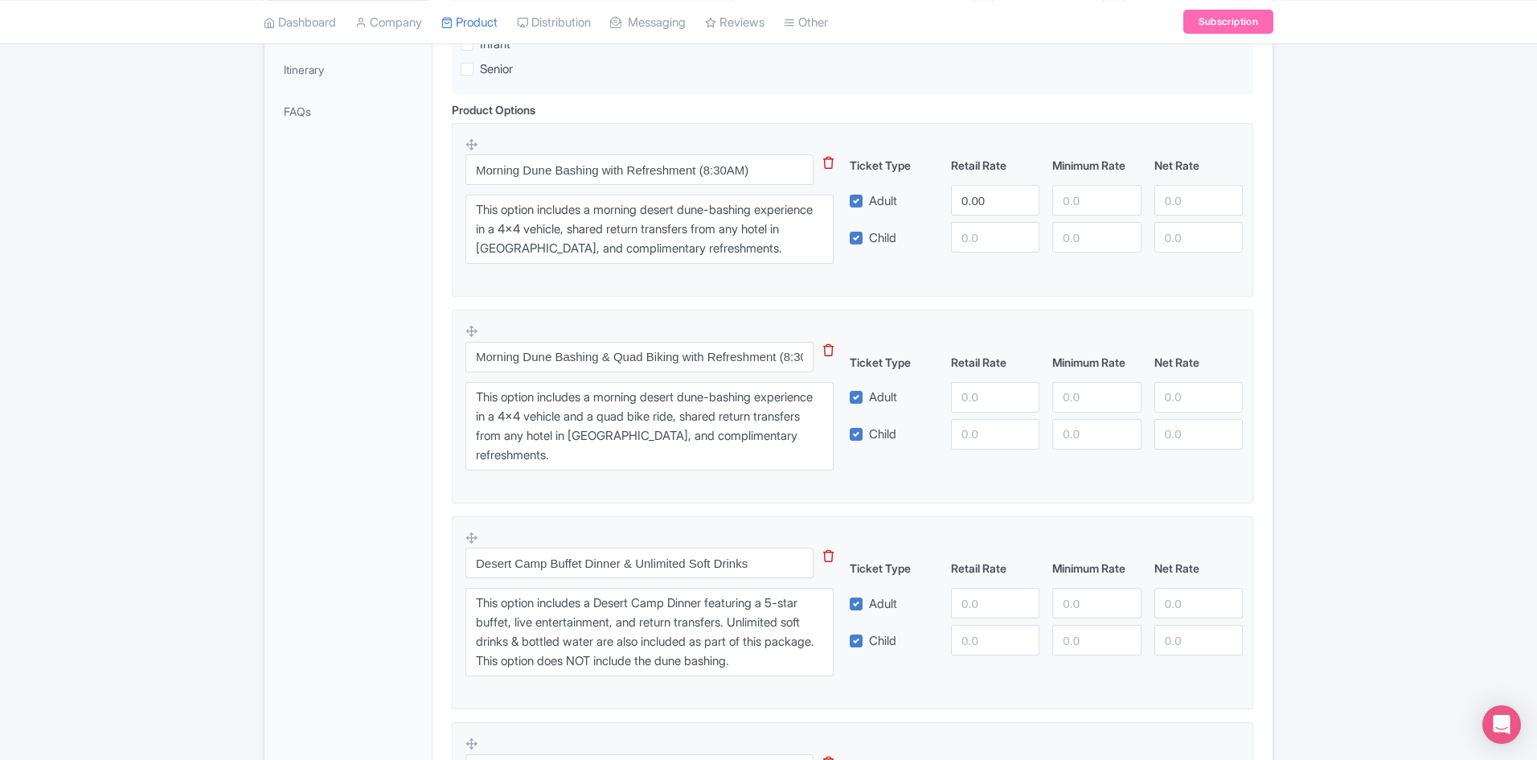
scroll to position [563, 0]
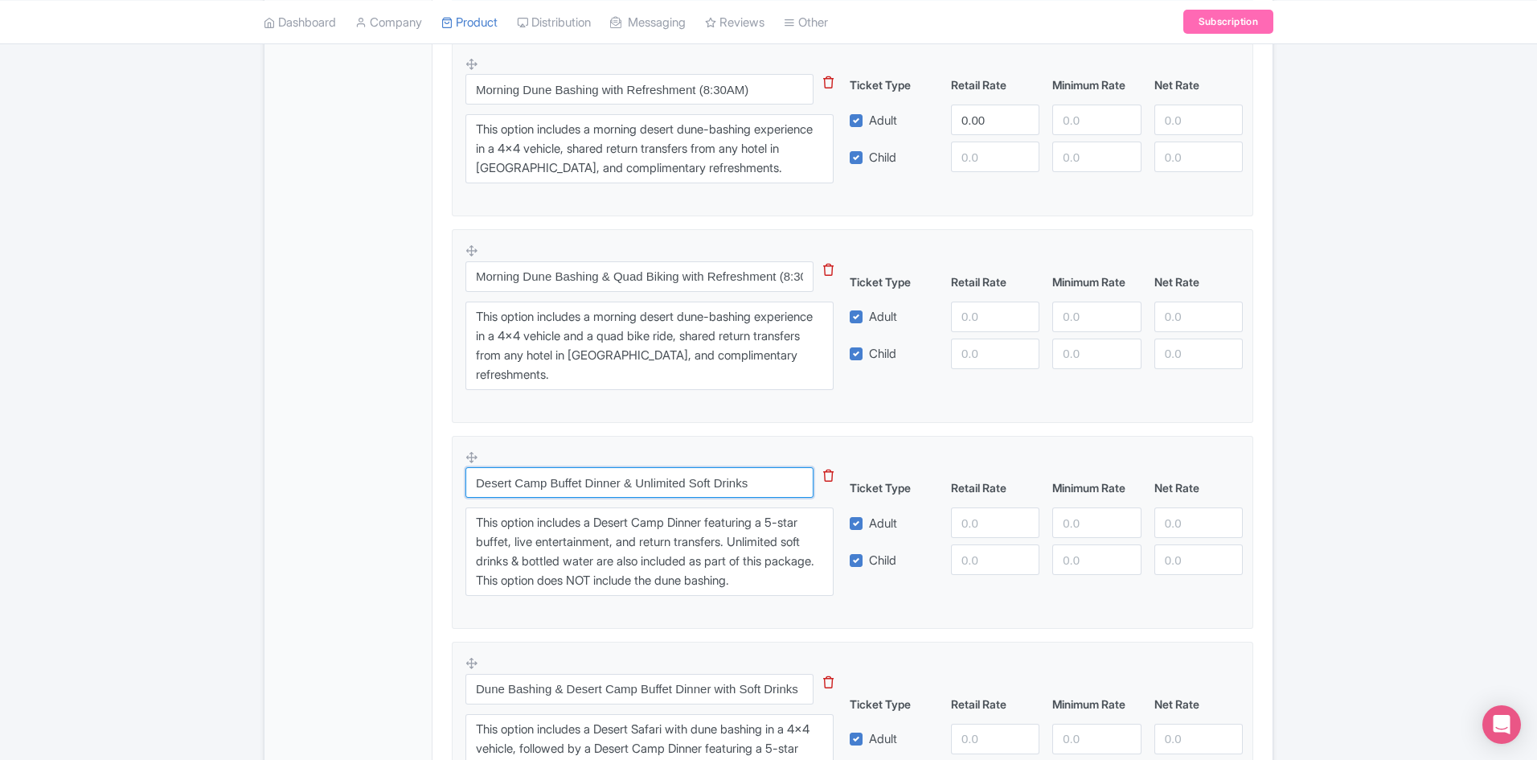
drag, startPoint x: 765, startPoint y: 482, endPoint x: 446, endPoint y: 481, distance: 319.2
click at [446, 481] on div "Product Options i Morning Dune Bashing with Refreshment (8:30AM) This tip has n…" at bounding box center [852, 569] width 821 height 1097
drag, startPoint x: 811, startPoint y: 585, endPoint x: 436, endPoint y: 519, distance: 381.4
click at [436, 519] on div "Please wear comfortable shoes and weather-appropriate clothing Pick-up is sched…" at bounding box center [853, 448] width 840 height 1482
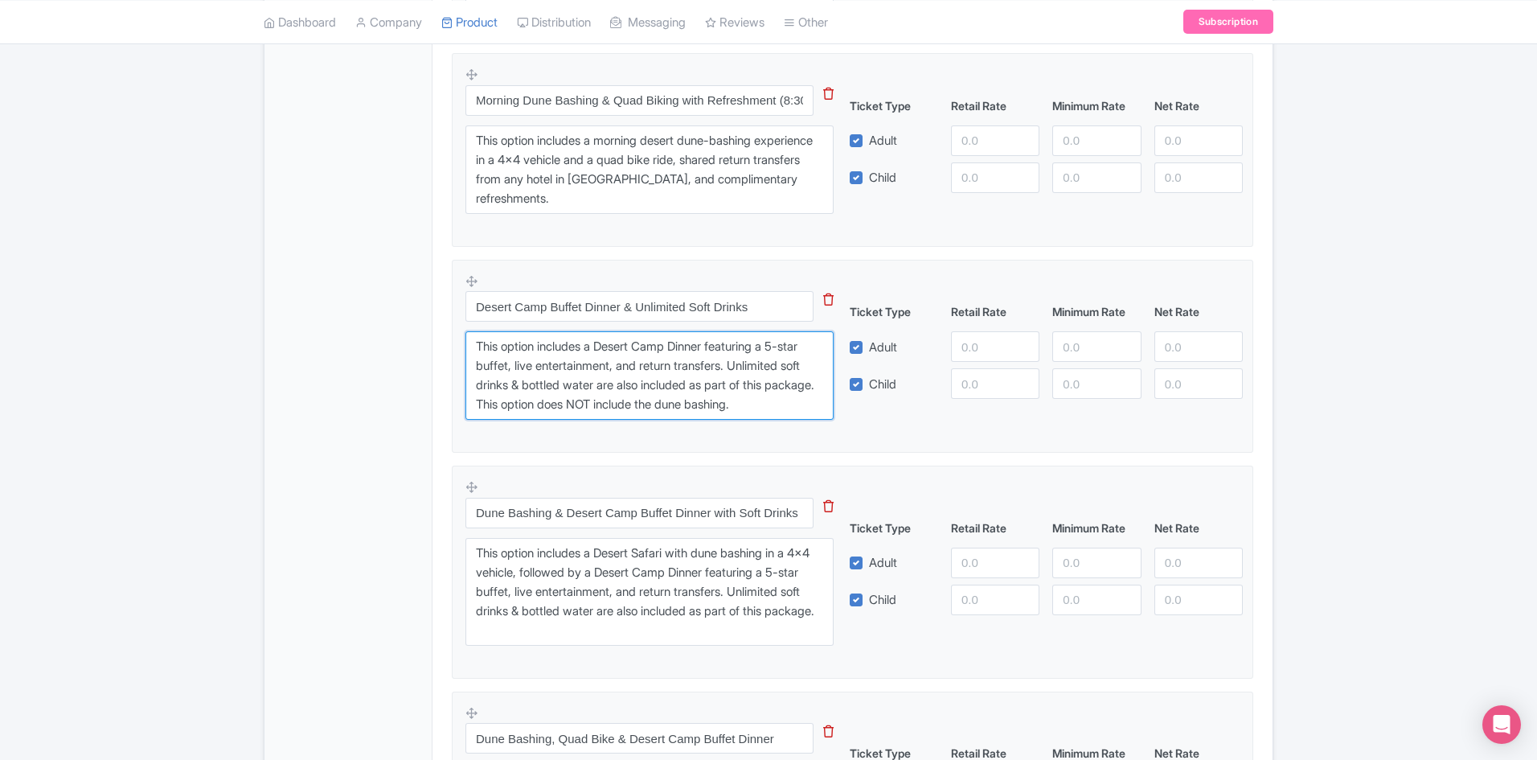
scroll to position [724, 0]
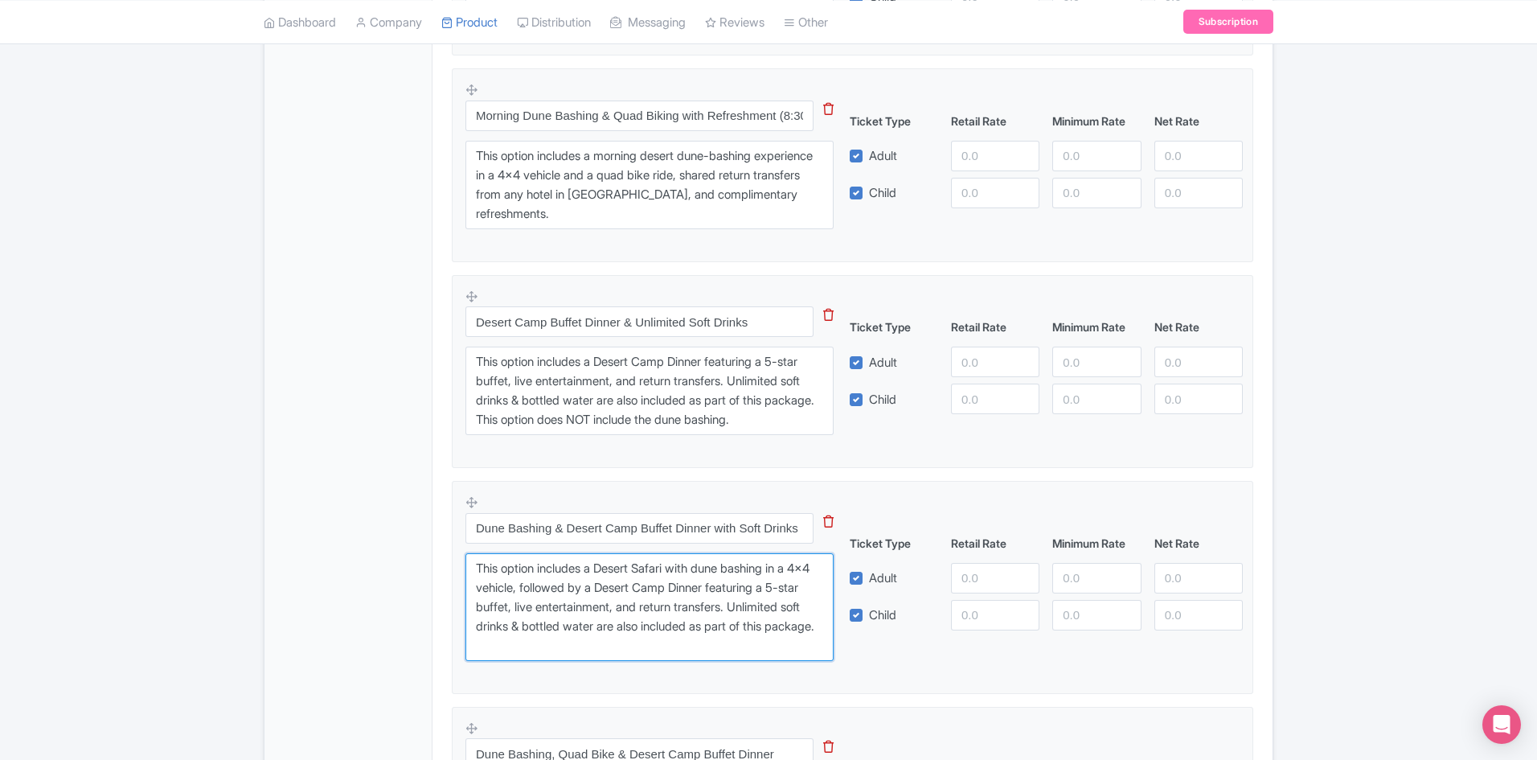
click at [656, 581] on textarea "This option includes a Desert Safari with dune bashing in a 4x4 vehicle, follow…" at bounding box center [650, 607] width 368 height 108
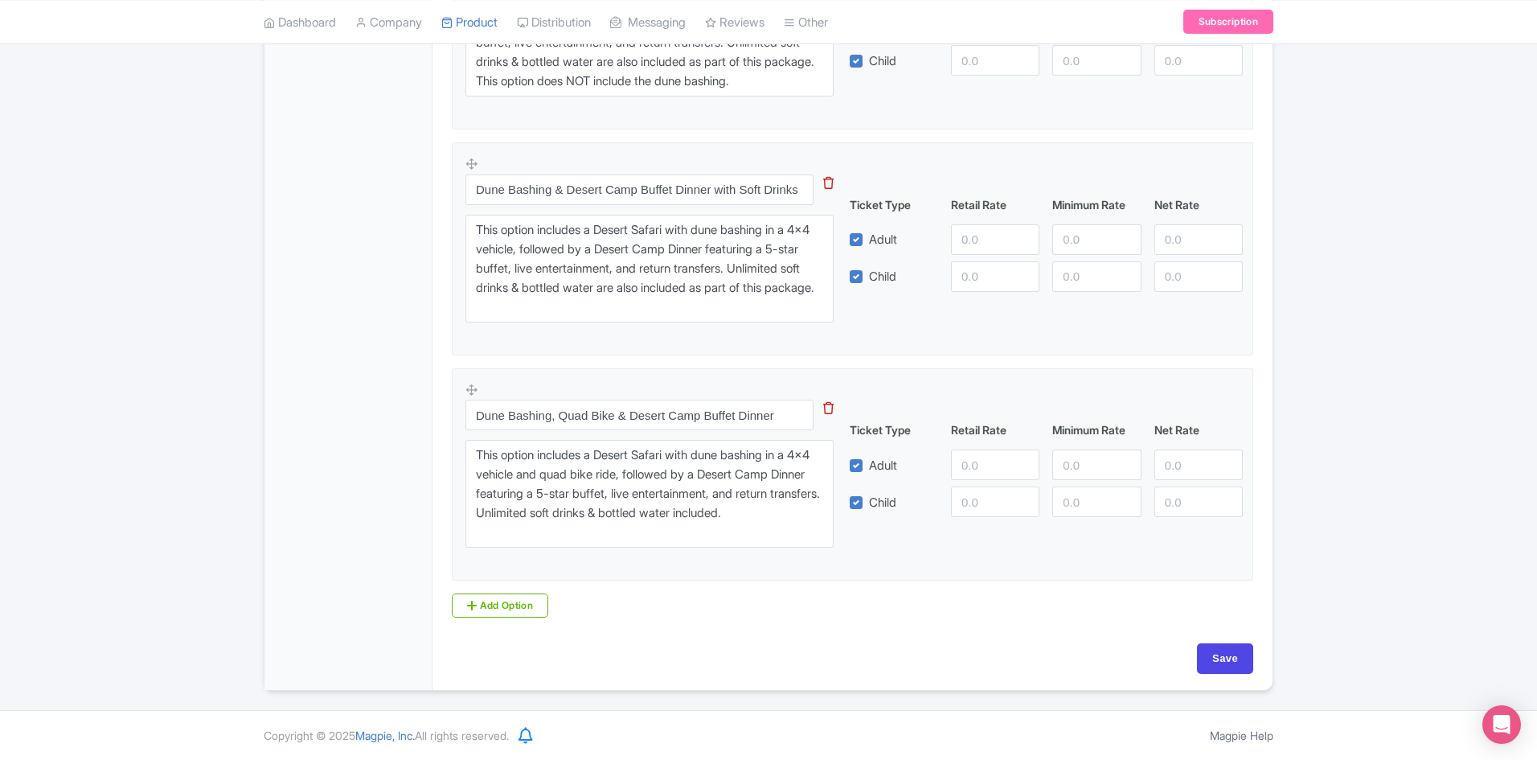
scroll to position [982, 0]
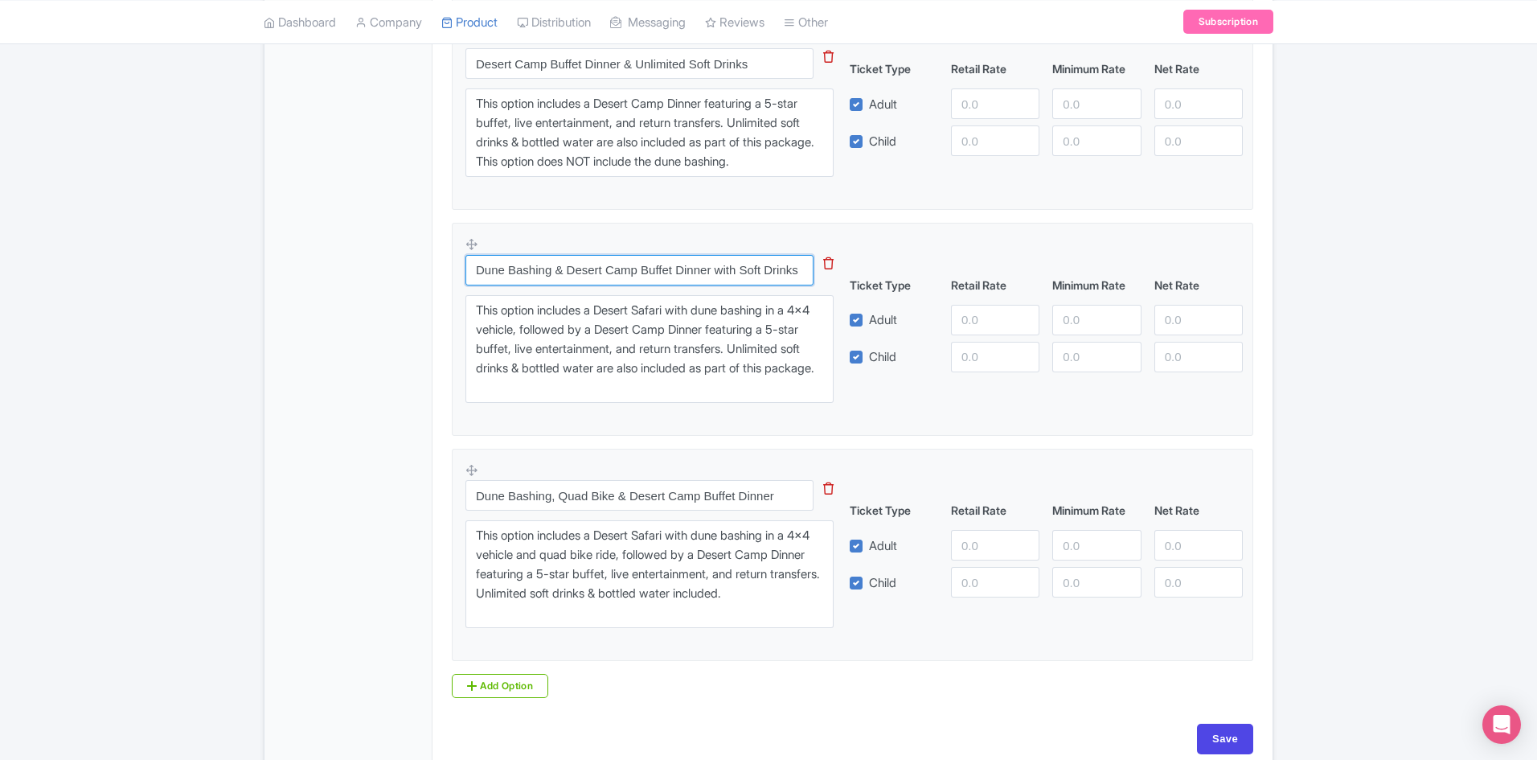
drag, startPoint x: 683, startPoint y: 273, endPoint x: 837, endPoint y: 273, distance: 154.4
click at [837, 273] on div "Dune Bashing & Desert Camp Buffet Dinner with Soft Drinks This tip has not data…" at bounding box center [660, 324] width 388 height 176
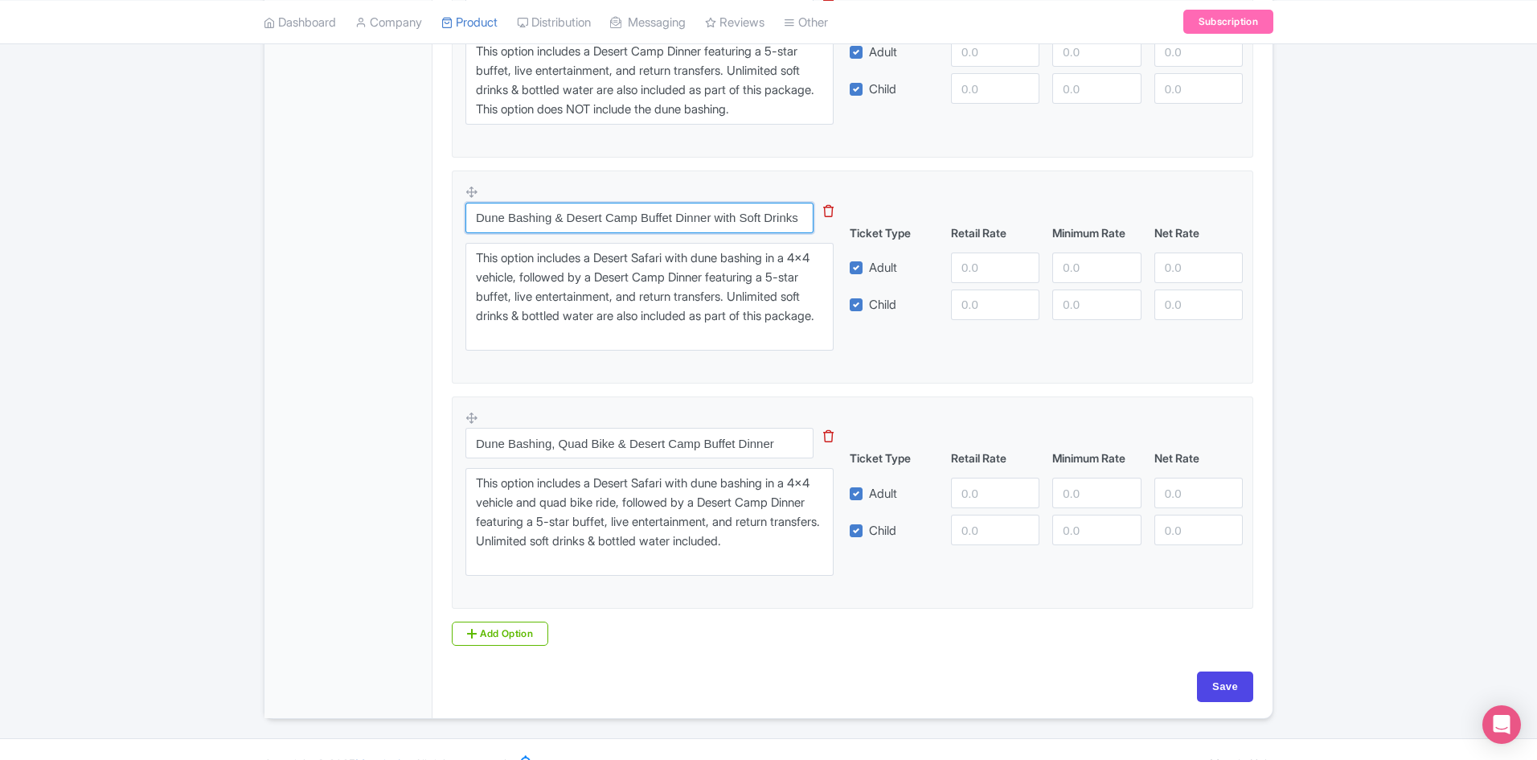
scroll to position [1062, 0]
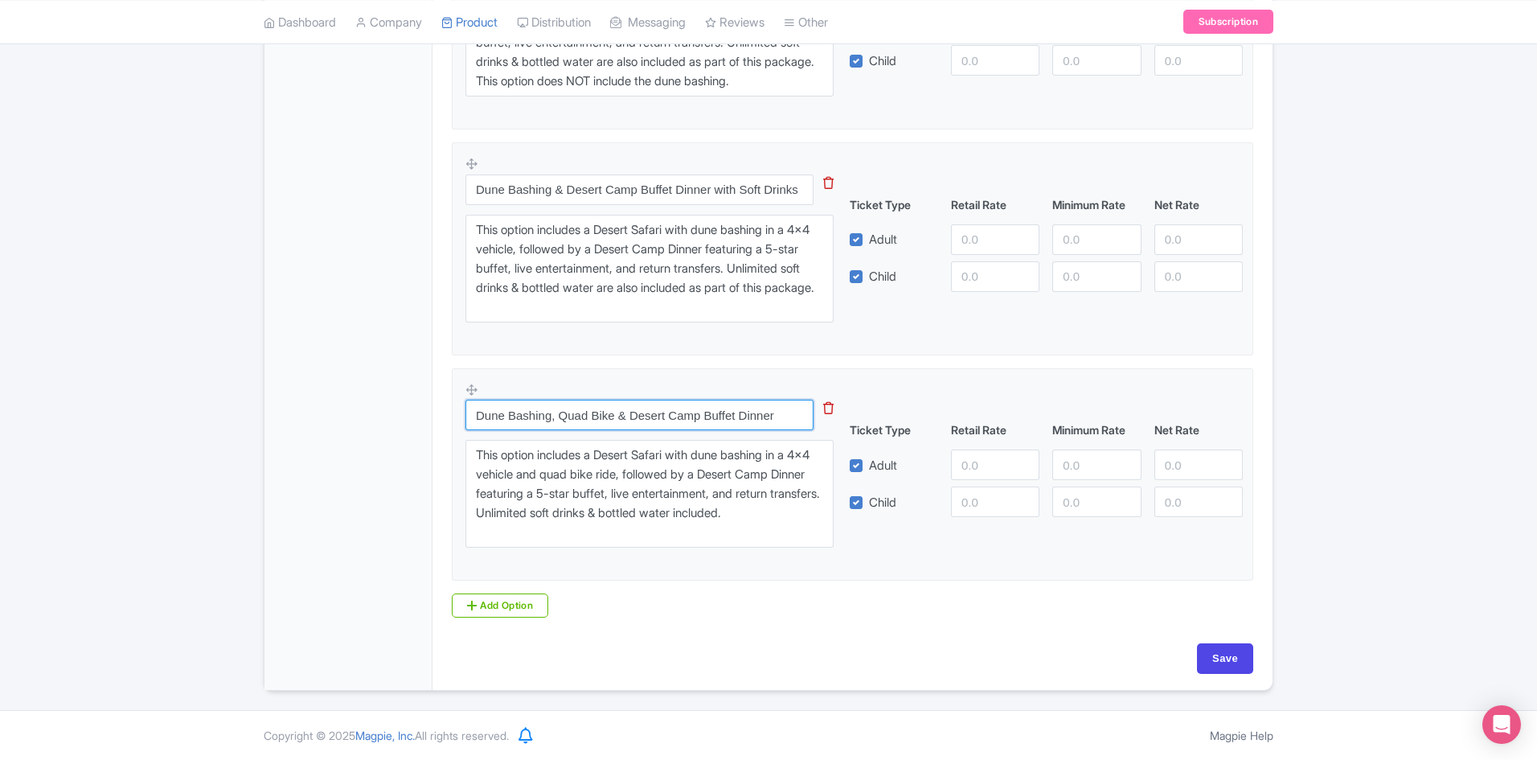
drag, startPoint x: 479, startPoint y: 416, endPoint x: 803, endPoint y: 414, distance: 324.1
click at [803, 414] on input "Dune Bashing, Quad Bike & Desert Camp Buffet Dinner" at bounding box center [640, 415] width 348 height 31
drag, startPoint x: 543, startPoint y: 534, endPoint x: 462, endPoint y: 444, distance: 121.3
click at [466, 445] on textarea "This option includes a Desert Safari with dune bashing in a 4x4 vehicle and qua…" at bounding box center [650, 494] width 368 height 108
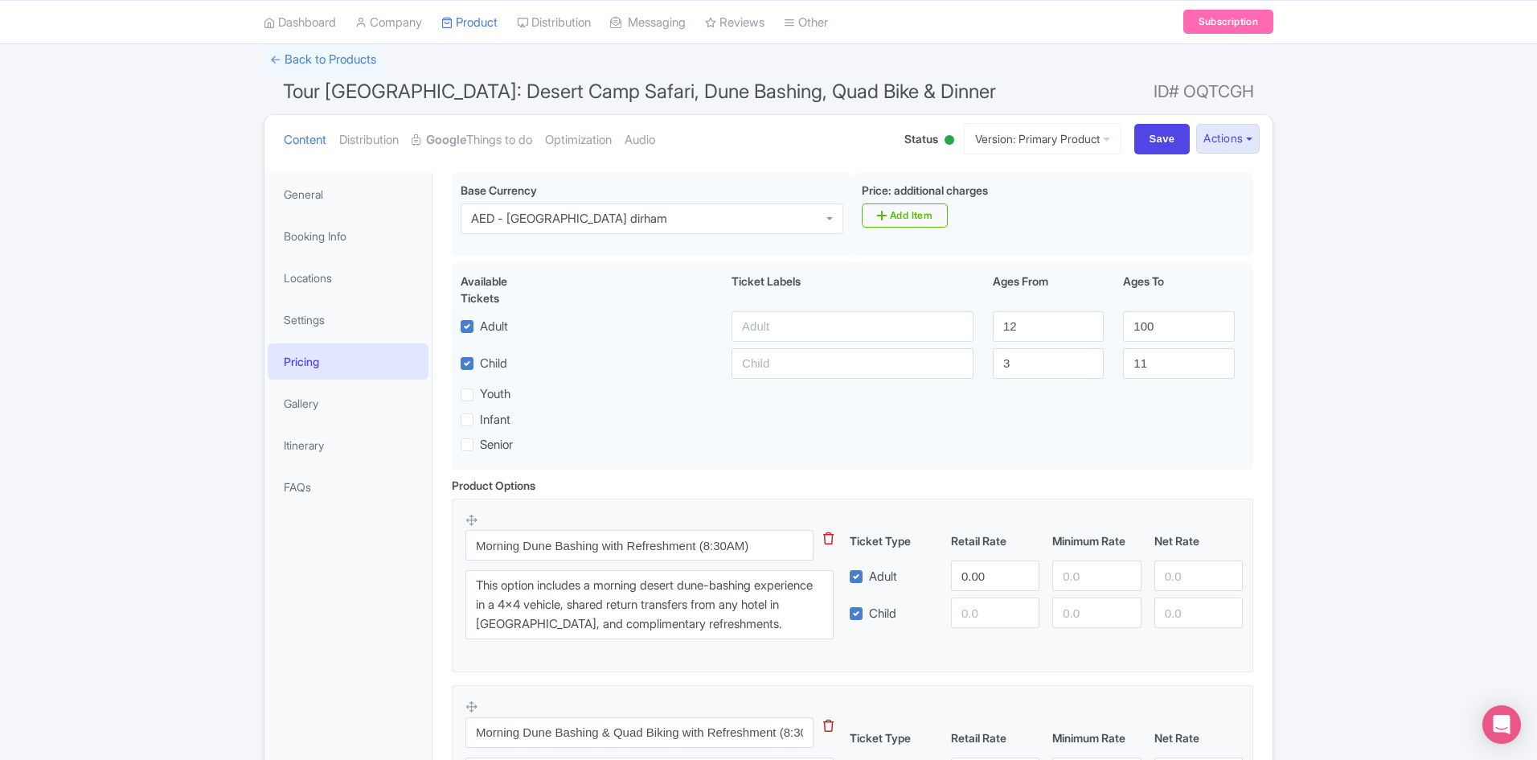
scroll to position [0, 0]
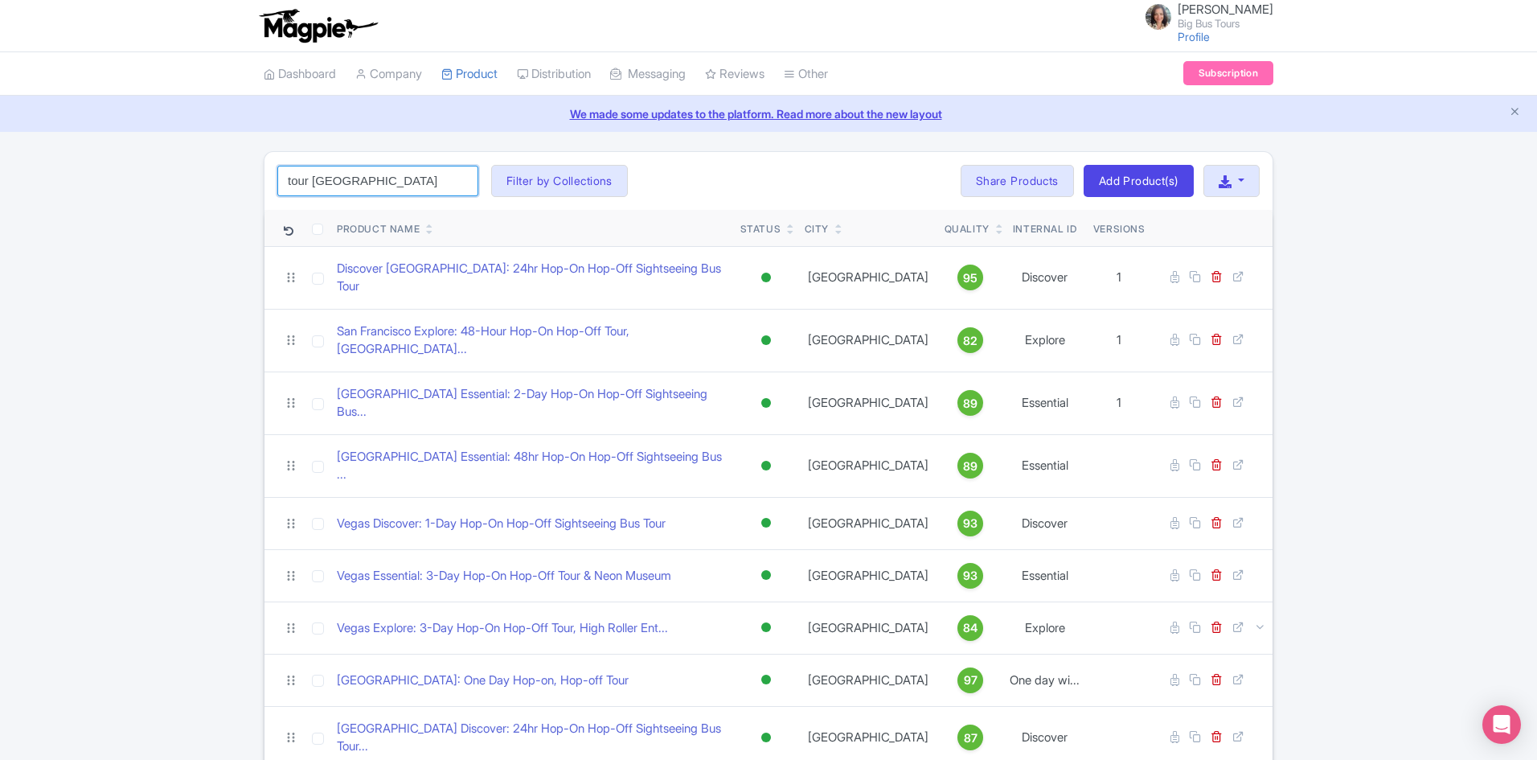
click at [362, 183] on input "tour [GEOGRAPHIC_DATA]" at bounding box center [377, 181] width 201 height 31
click button "Search" at bounding box center [0, 0] width 0 height 0
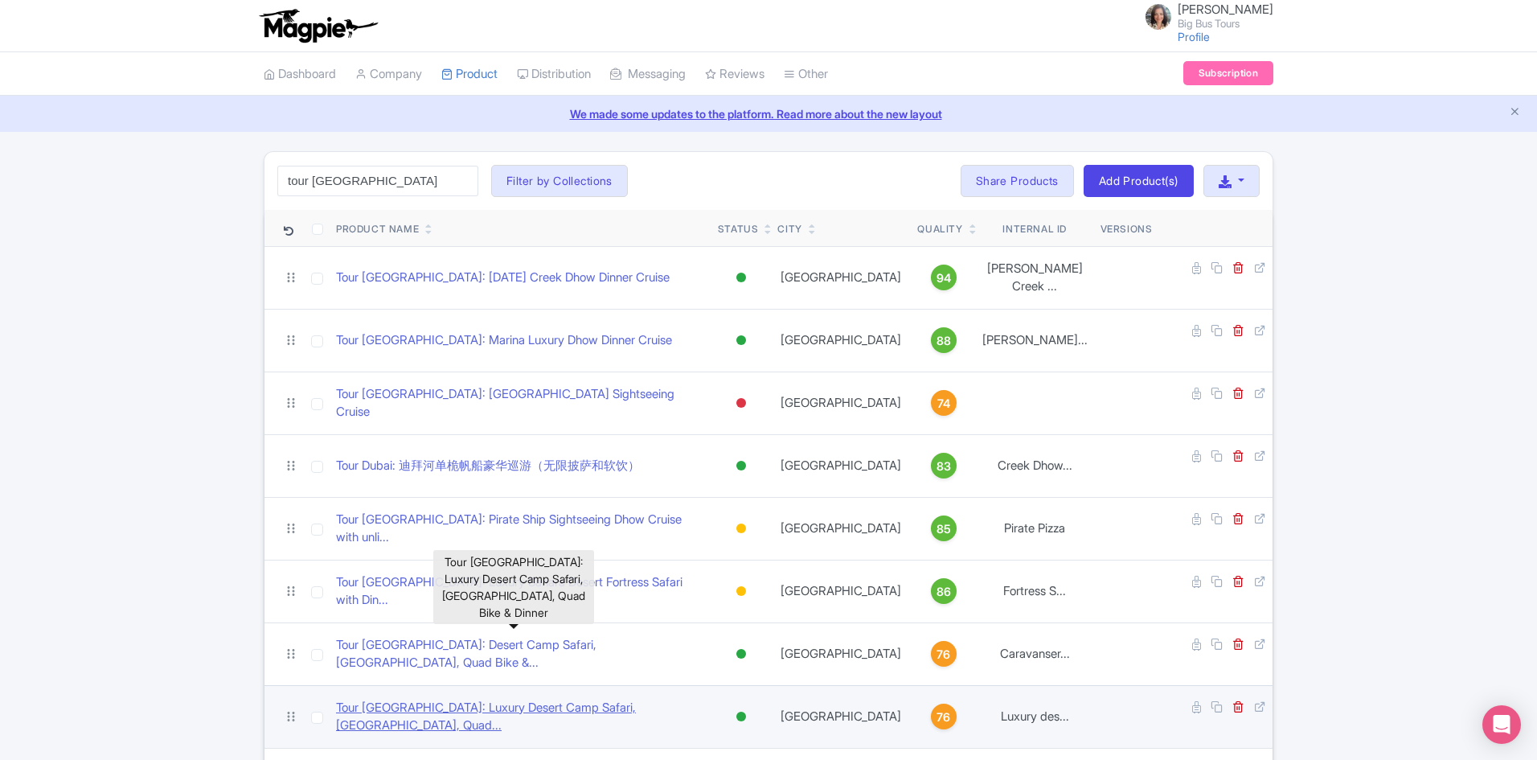
click at [435, 699] on link "Tour [GEOGRAPHIC_DATA]: Luxury Desert Camp Safari, [GEOGRAPHIC_DATA], Quad..." at bounding box center [520, 717] width 369 height 36
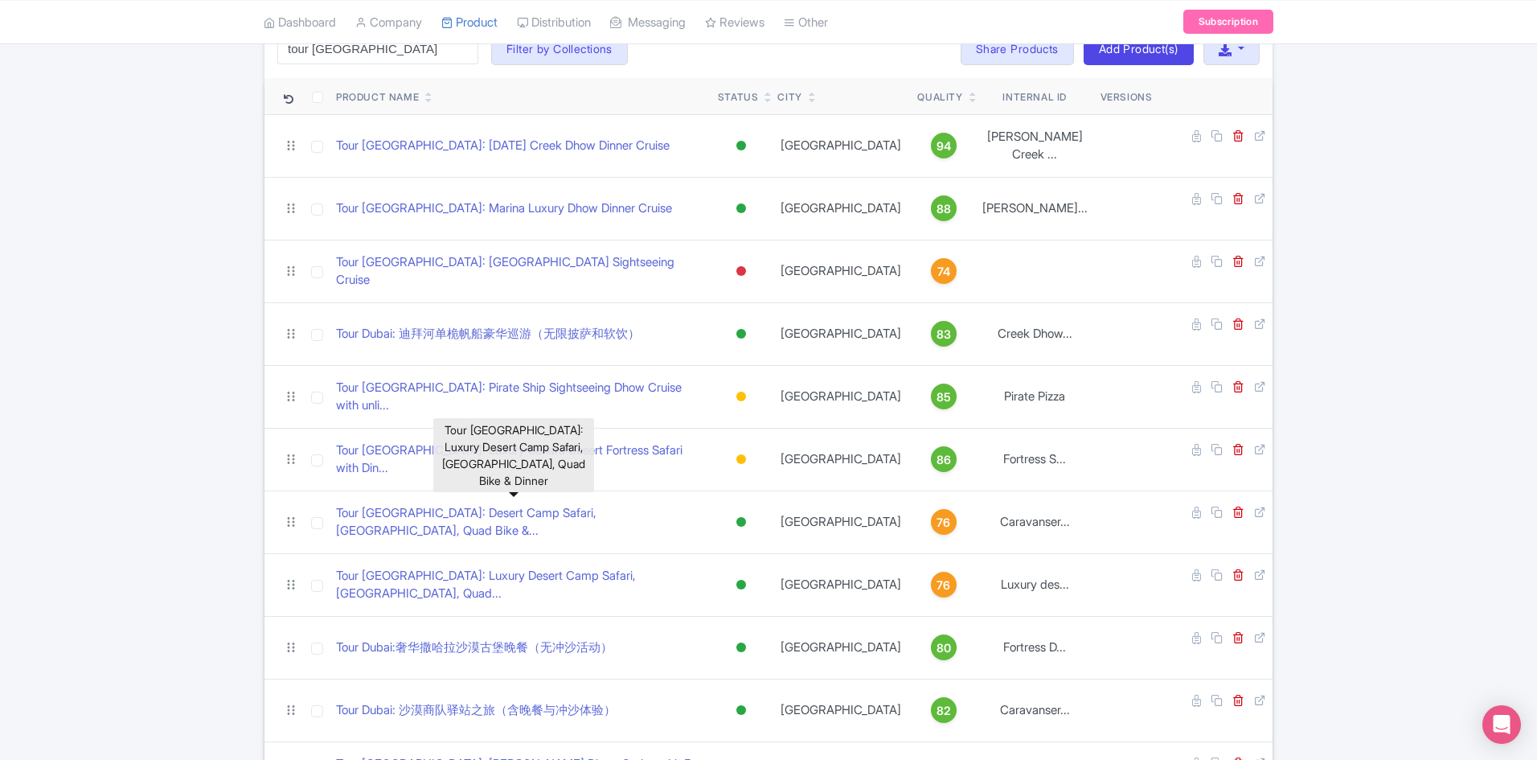
scroll to position [161, 0]
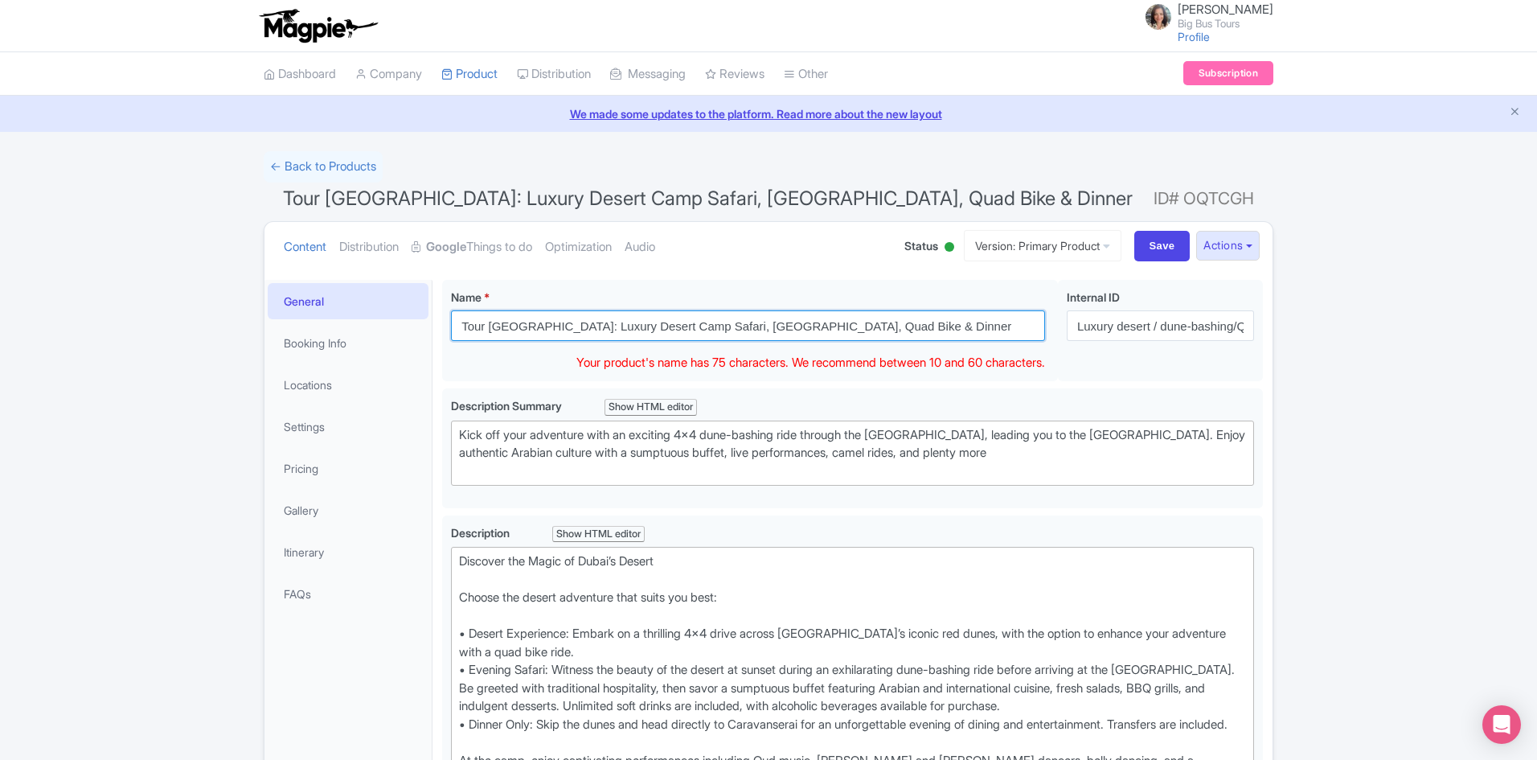
drag, startPoint x: 876, startPoint y: 322, endPoint x: 367, endPoint y: 320, distance: 509.0
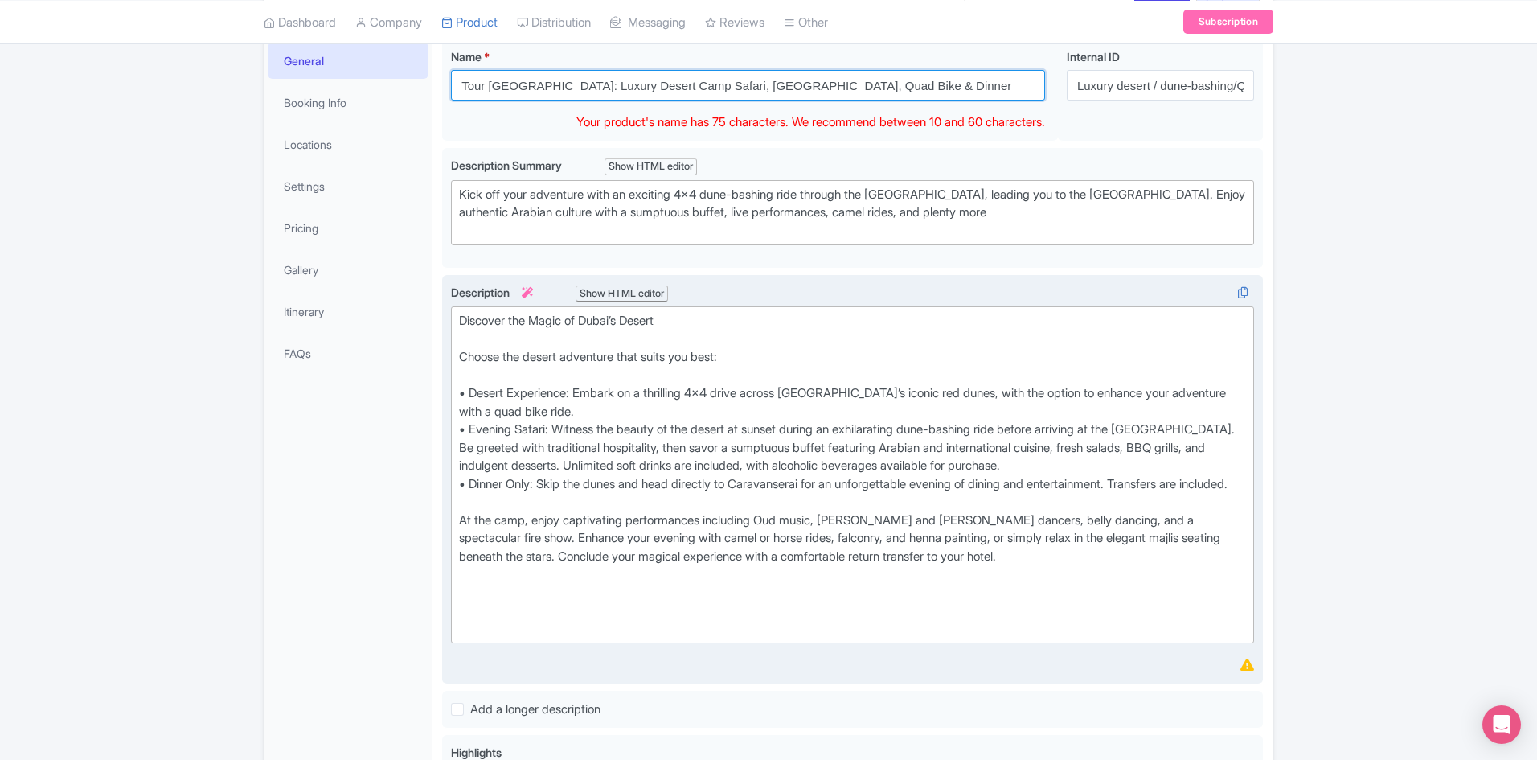
scroll to position [241, 0]
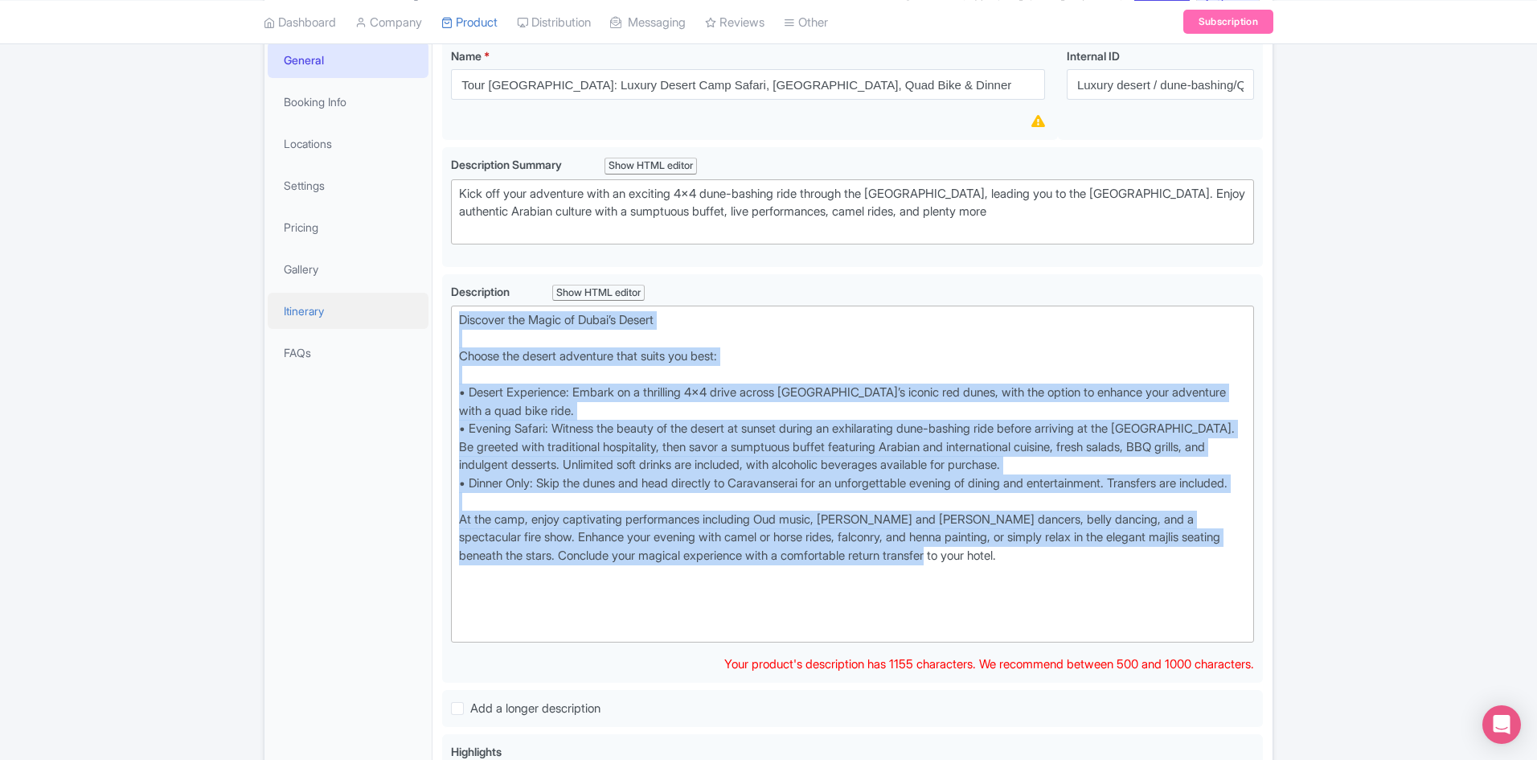
drag, startPoint x: 971, startPoint y: 580, endPoint x: 364, endPoint y: 301, distance: 668.1
click at [364, 301] on div "General Booking Info Locations Settings Pricing Gallery Itinerary FAQs Tour [GE…" at bounding box center [769, 767] width 1008 height 1476
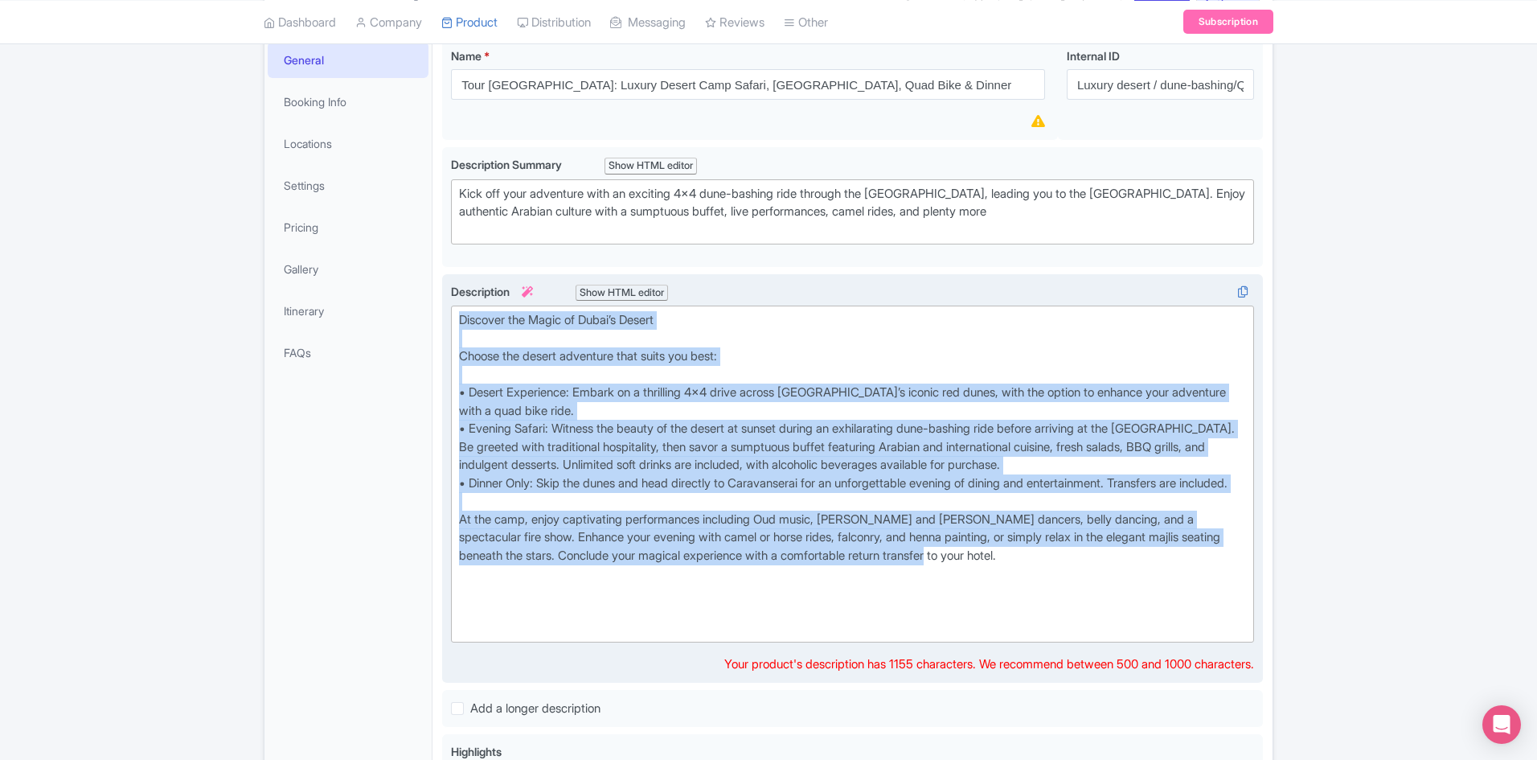
type trix-editor "<lor>Ipsumdol sit Ametc ad Elits’d Eiusmo<te><in>Utlabo etd magnaa enimadmin ve…"
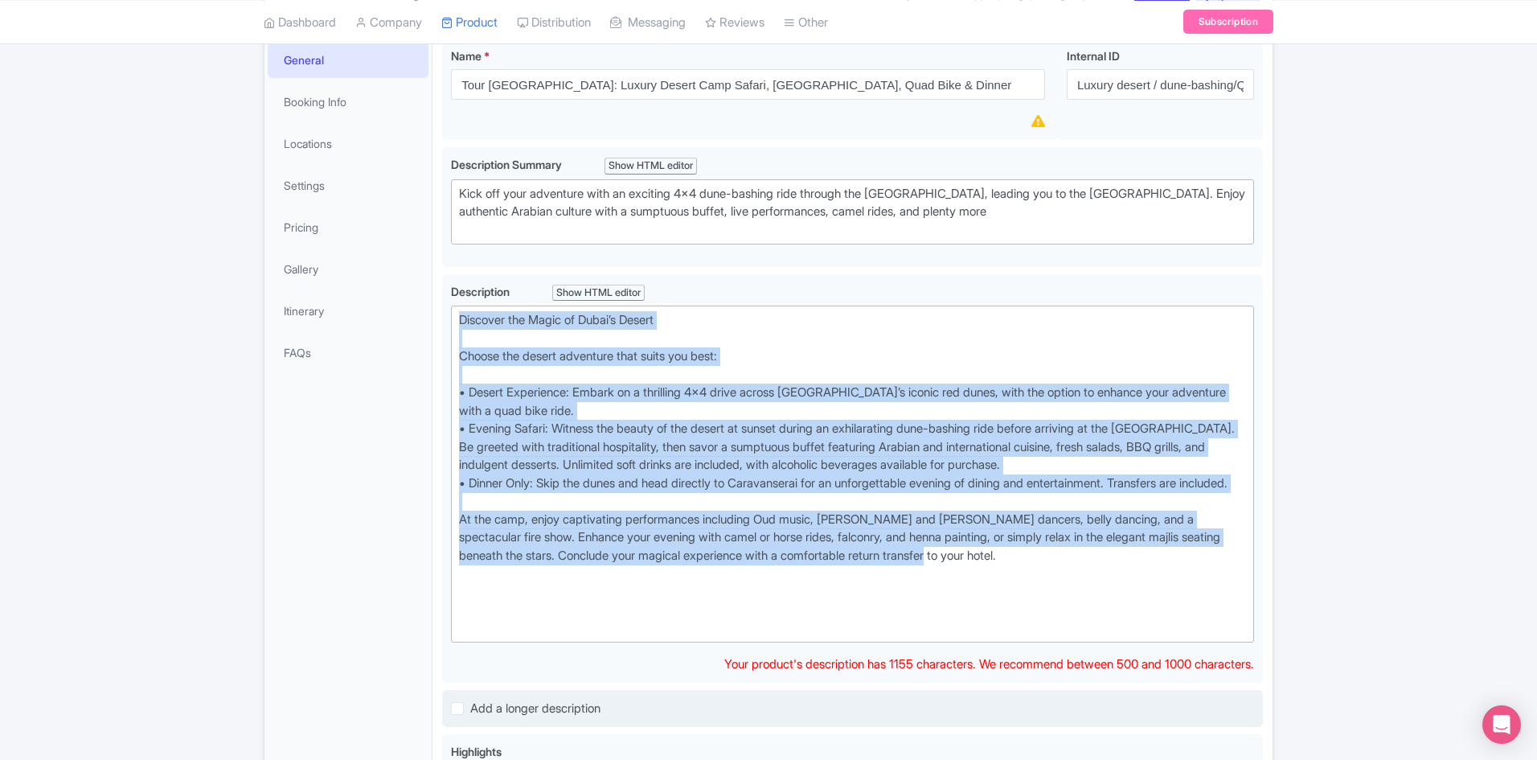
copy div "Loremips dol Sitam co Adipi’e Seddoe Tempor inc utlabo etdolorem aliq enima min…"
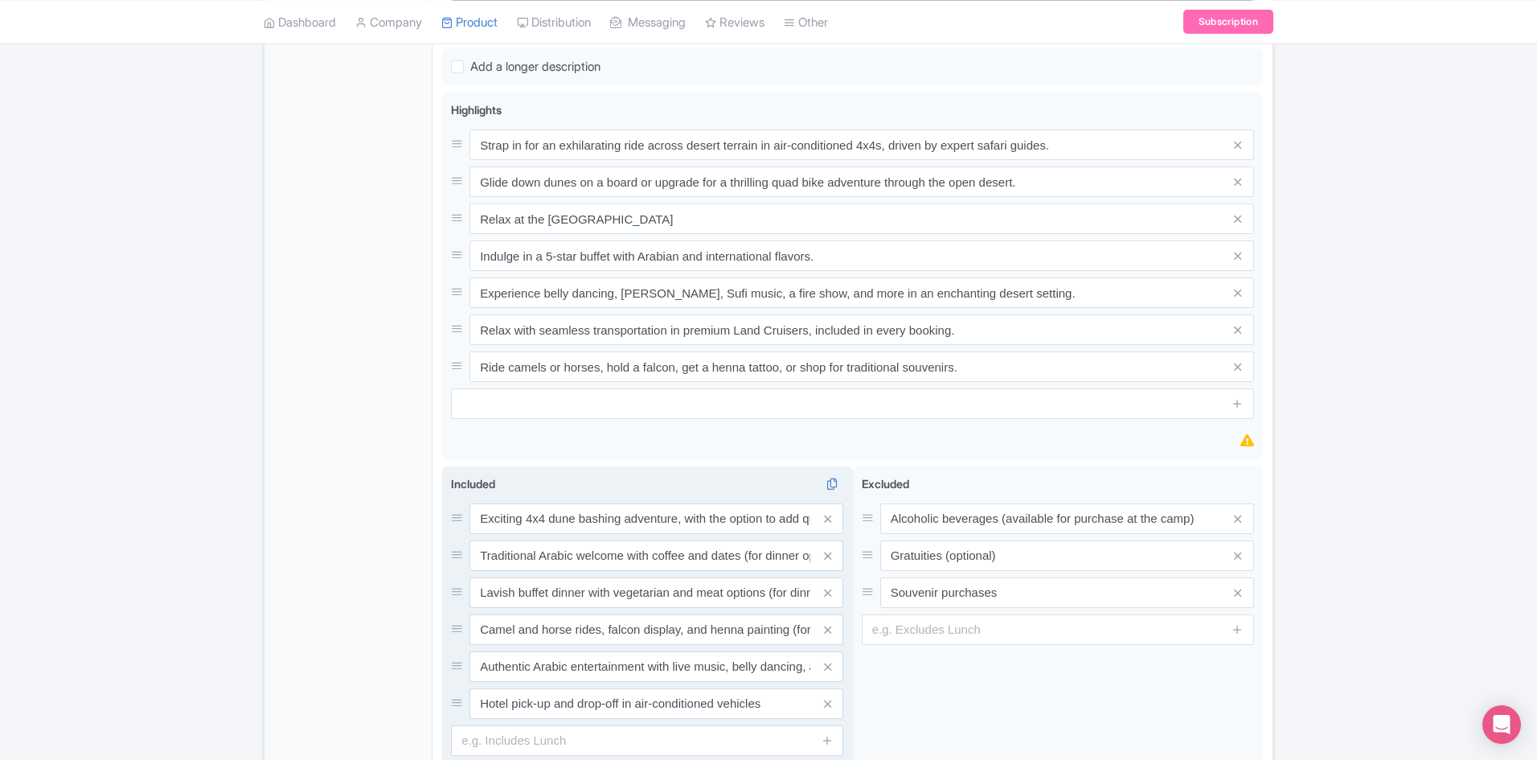
scroll to position [885, 0]
drag, startPoint x: 1032, startPoint y: 569, endPoint x: 810, endPoint y: 569, distance: 221.9
click at [810, 569] on div "Exciting 4x4 dune bashing adventure, with the option to add quad biking Traditi…" at bounding box center [852, 633] width 821 height 337
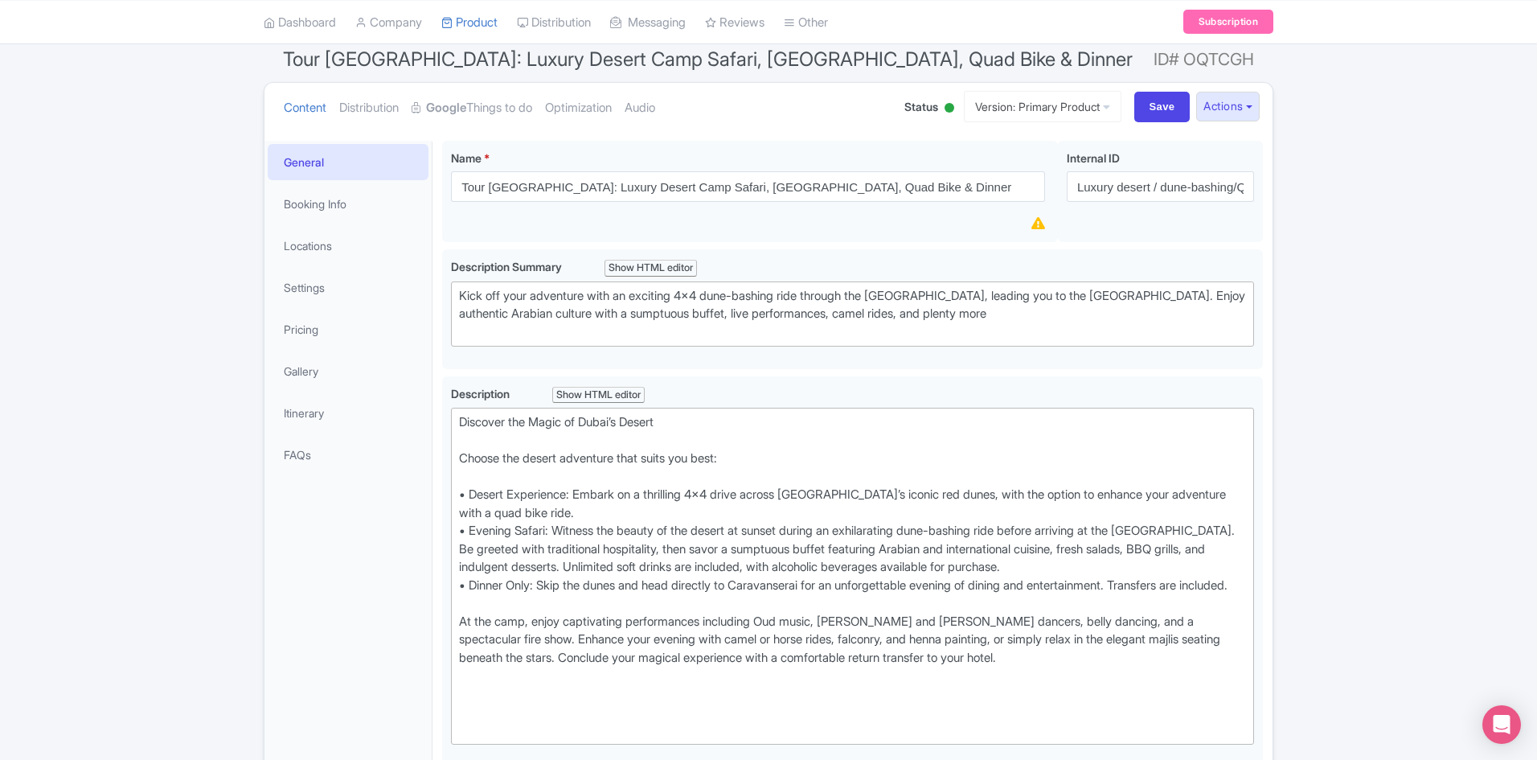
scroll to position [80, 0]
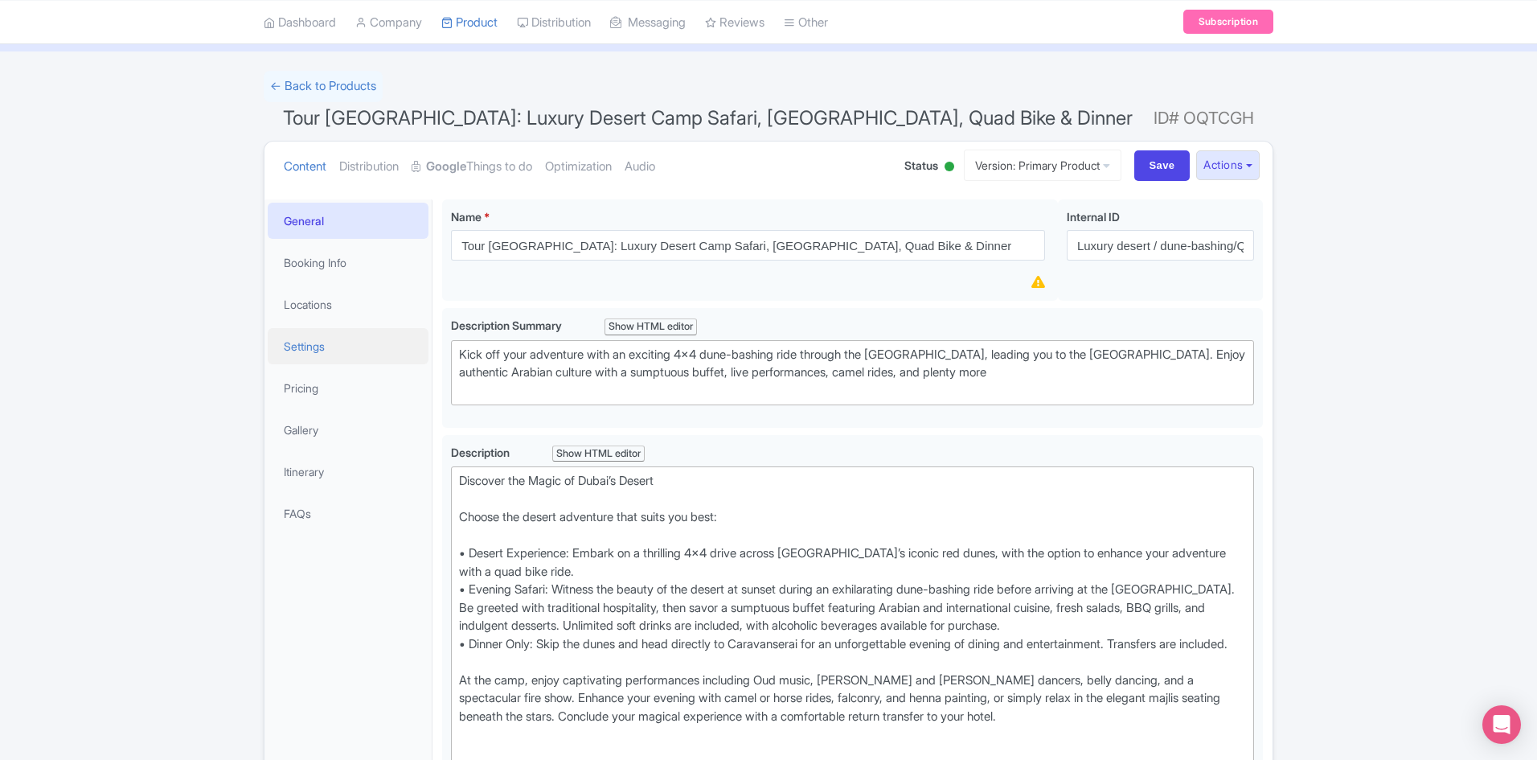
drag, startPoint x: 310, startPoint y: 340, endPoint x: 363, endPoint y: 354, distance: 54.8
click at [311, 340] on link "Settings" at bounding box center [348, 346] width 161 height 36
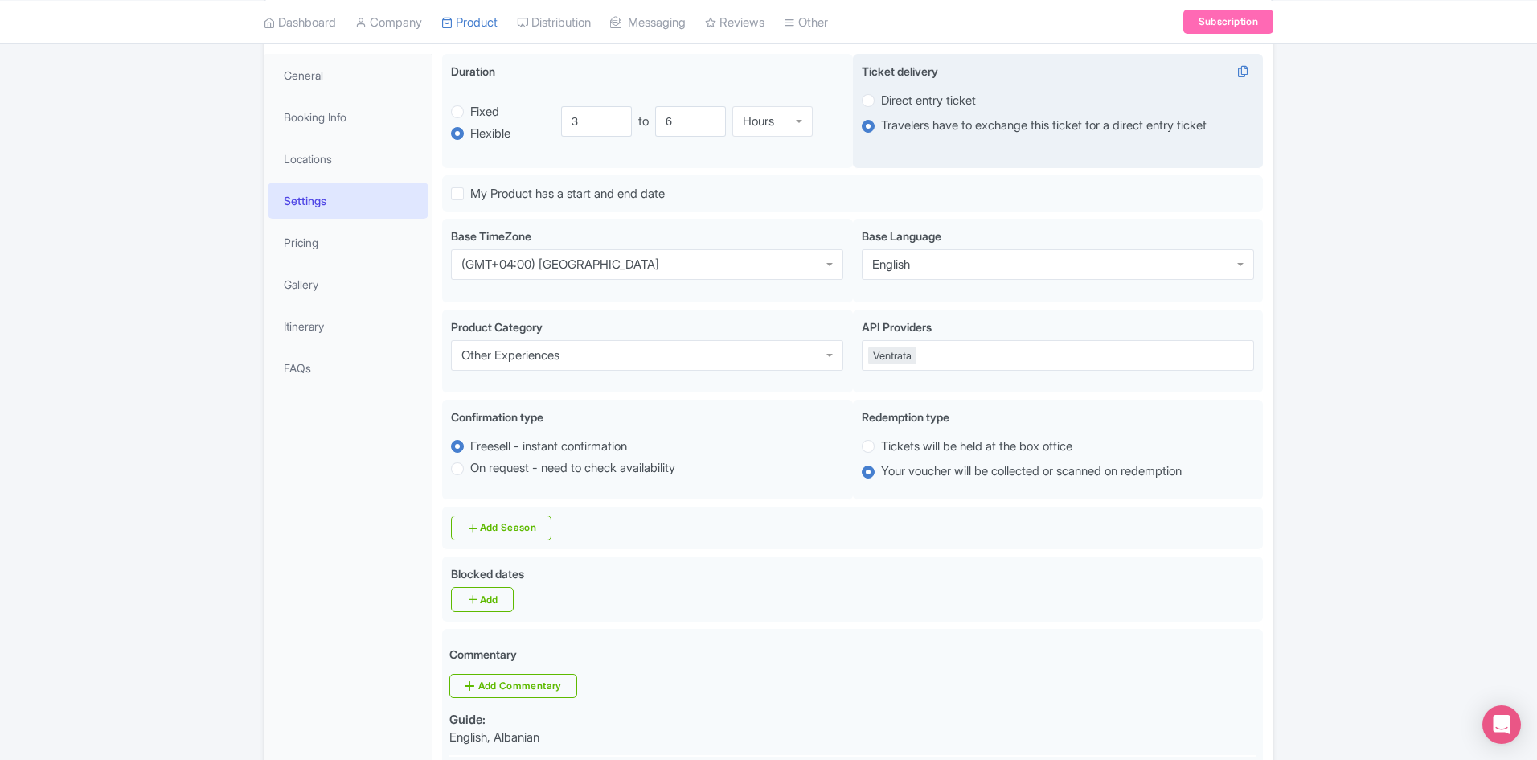
scroll to position [0, 0]
